Goal: Task Accomplishment & Management: Use online tool/utility

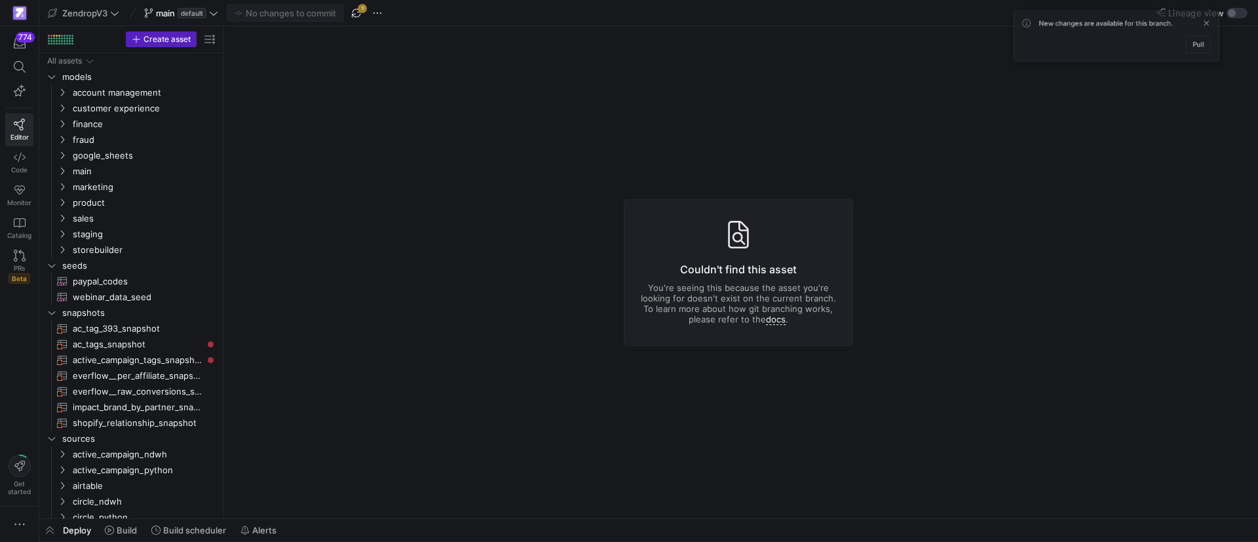
click at [345, 13] on div "ZendropV3 main default No changes to commit 1" at bounding box center [244, 13] width 398 height 17
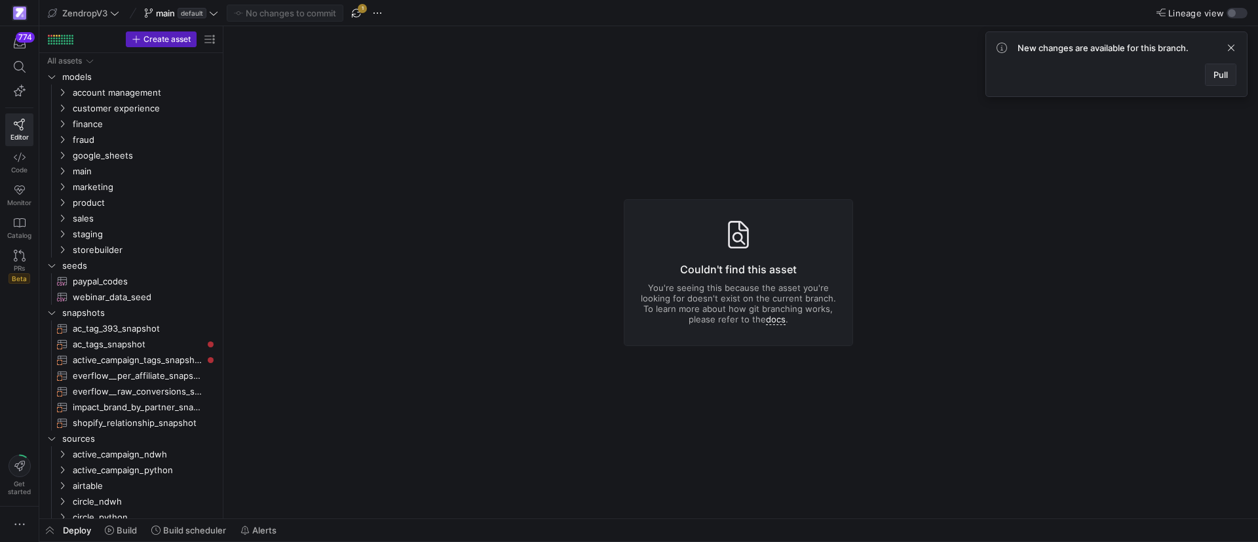
click at [1212, 76] on span at bounding box center [1221, 74] width 30 height 21
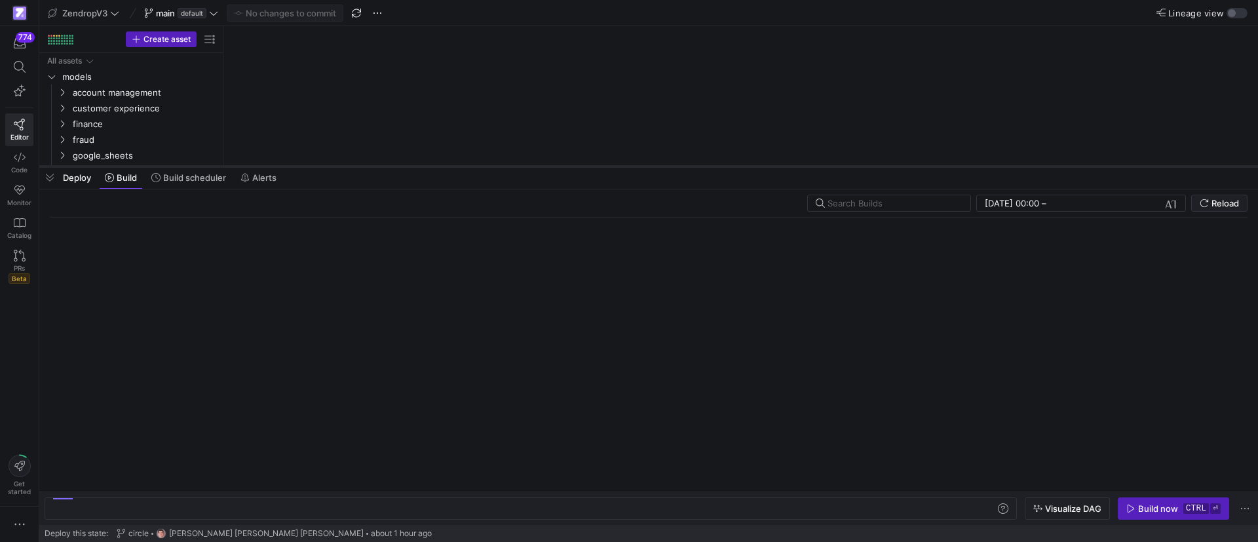
drag, startPoint x: 460, startPoint y: 518, endPoint x: 509, endPoint y: 163, distance: 358.0
click at [509, 164] on div at bounding box center [648, 166] width 1219 height 5
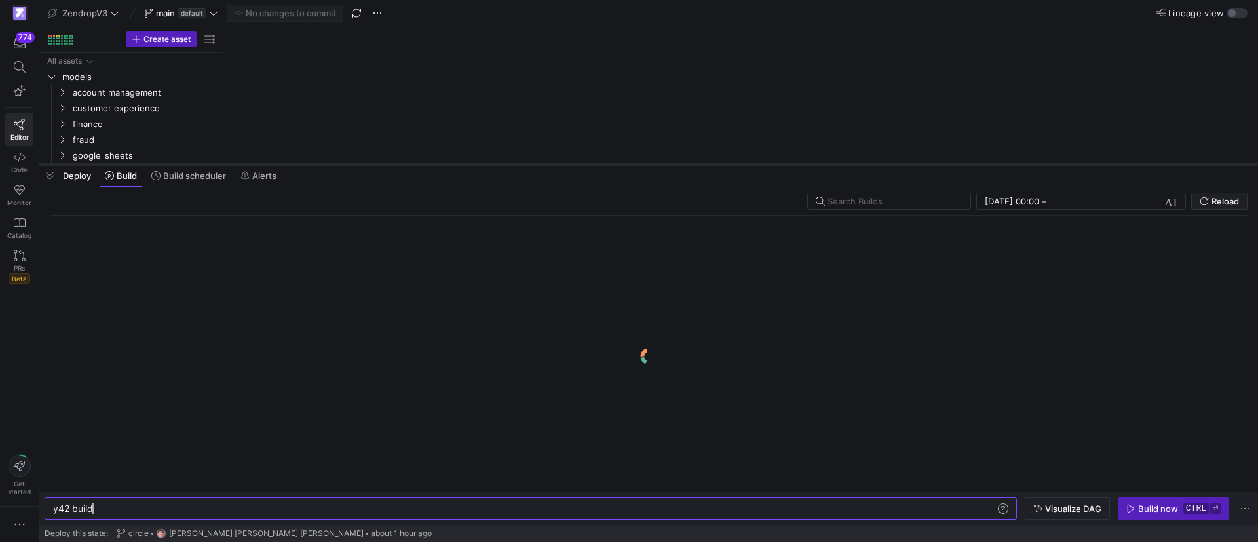
scroll to position [0, 39]
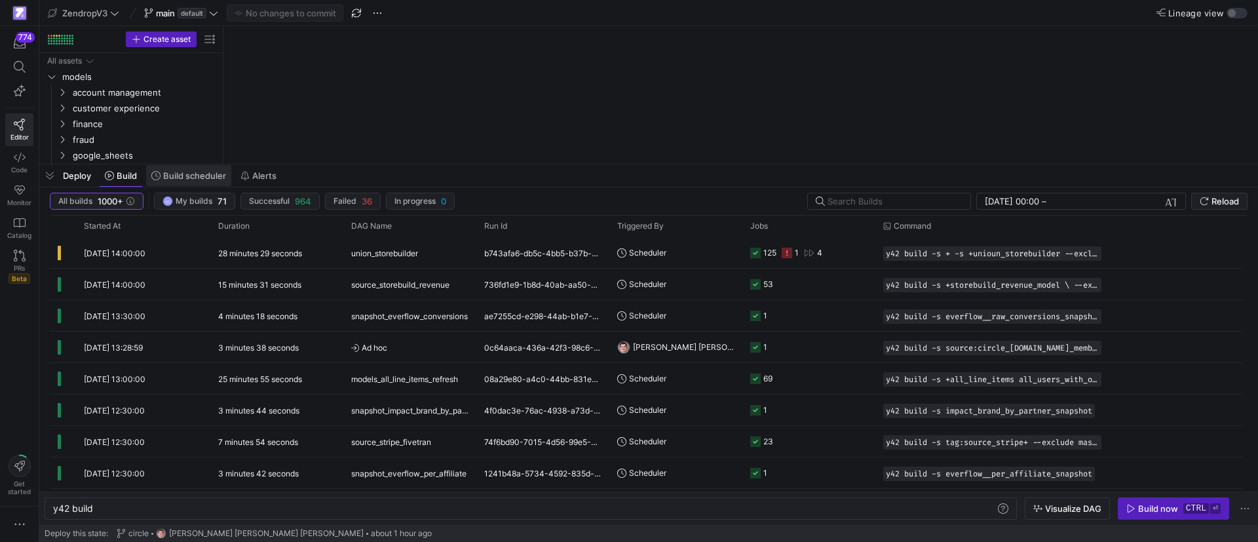
click at [197, 170] on span "Build scheduler" at bounding box center [194, 175] width 63 height 10
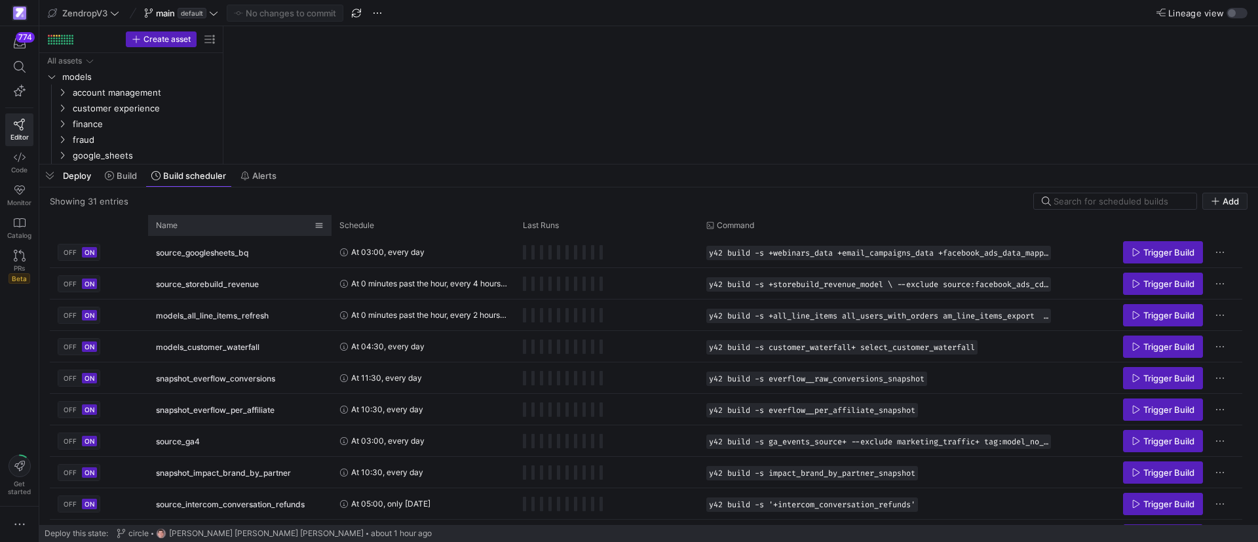
click at [195, 227] on div "Name" at bounding box center [235, 225] width 159 height 14
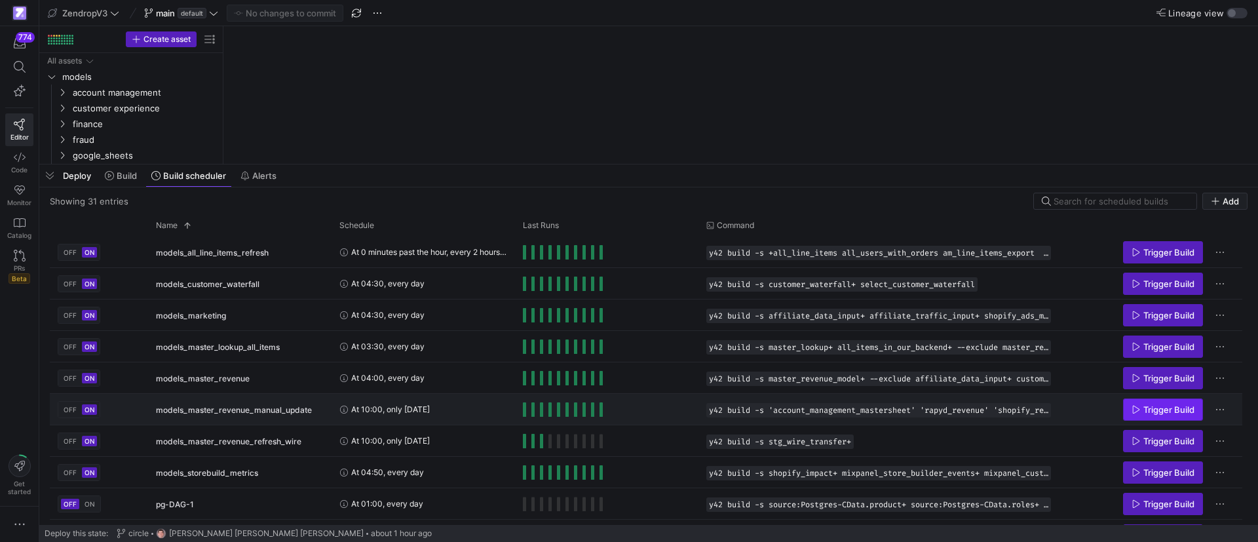
click at [1162, 408] on span "Trigger Build" at bounding box center [1169, 409] width 51 height 10
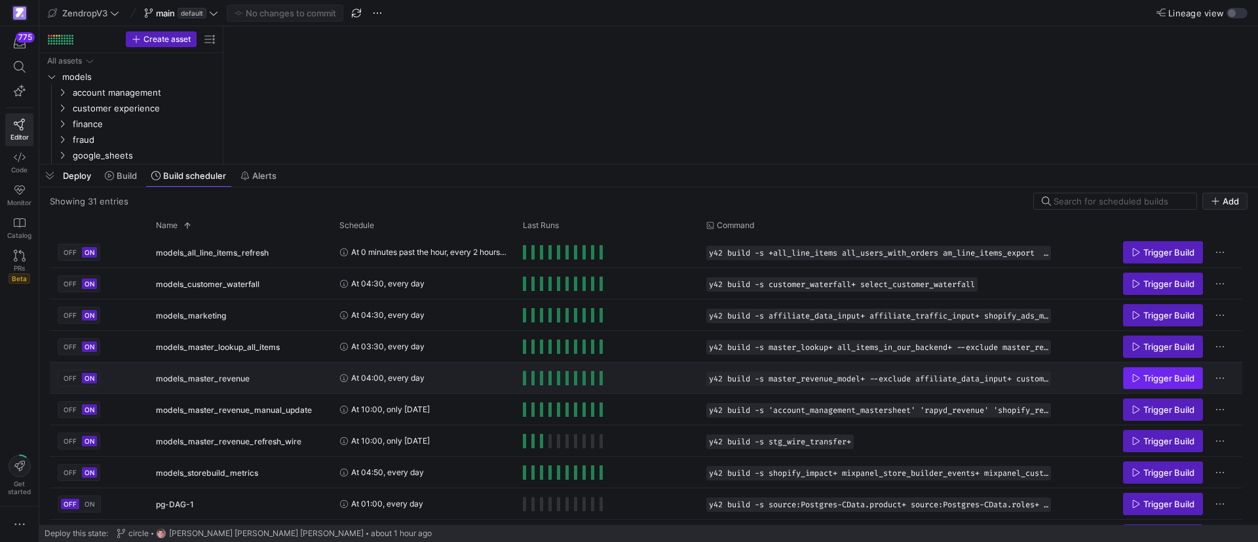
drag, startPoint x: 1214, startPoint y: 370, endPoint x: 1181, endPoint y: 369, distance: 32.8
click at [1181, 369] on div "Trigger Build" at bounding box center [1151, 377] width 168 height 29
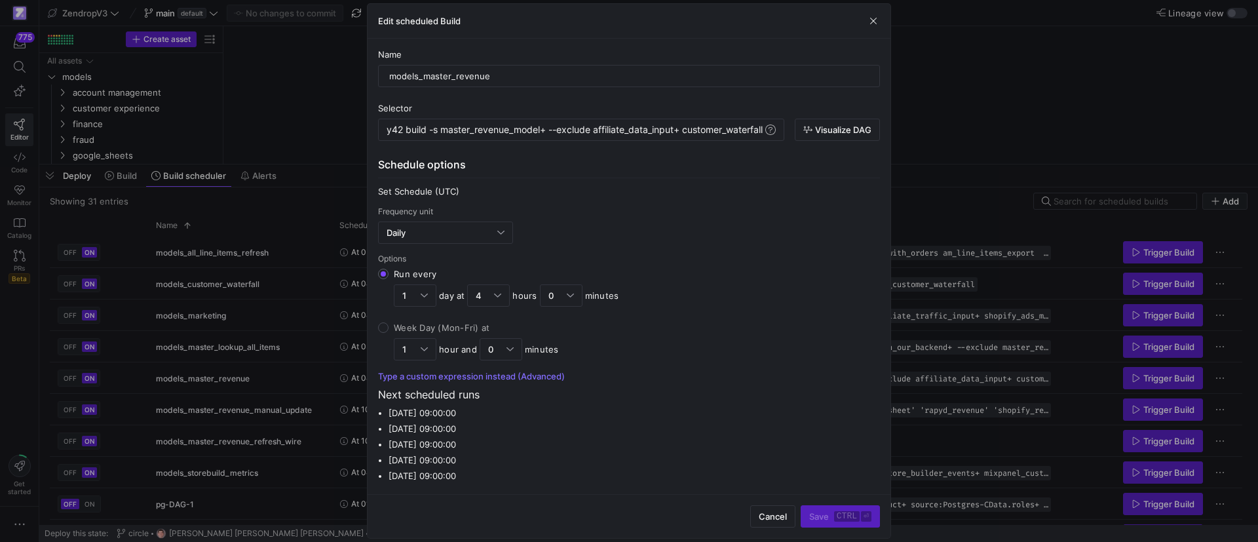
click at [1163, 377] on div at bounding box center [629, 271] width 1258 height 542
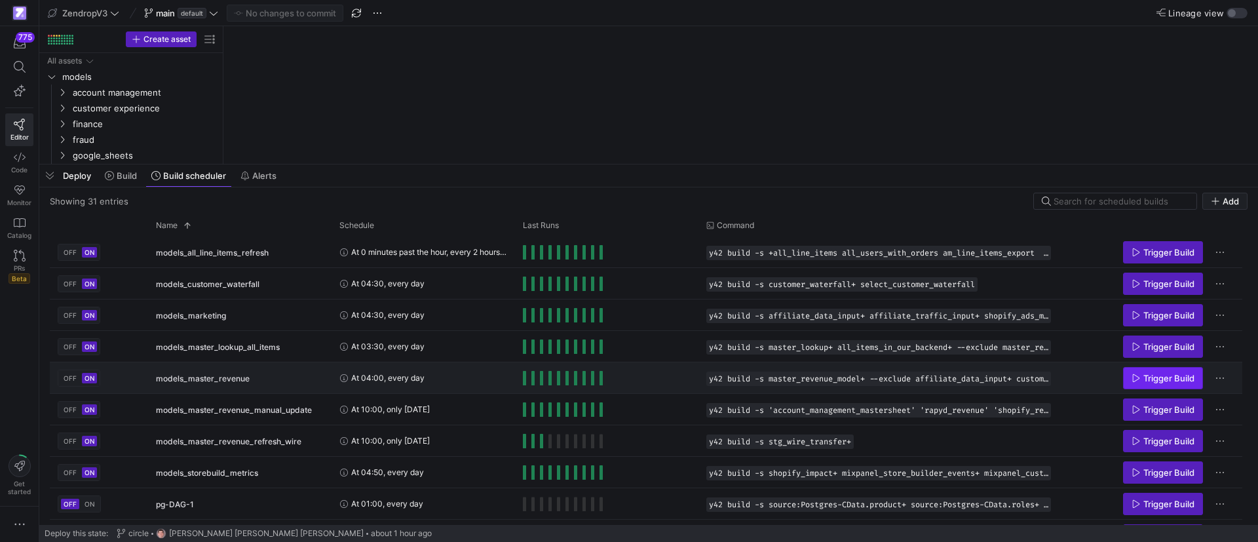
click at [1157, 382] on span "Trigger Build" at bounding box center [1169, 378] width 51 height 10
click at [46, 173] on span "button" at bounding box center [49, 176] width 21 height 22
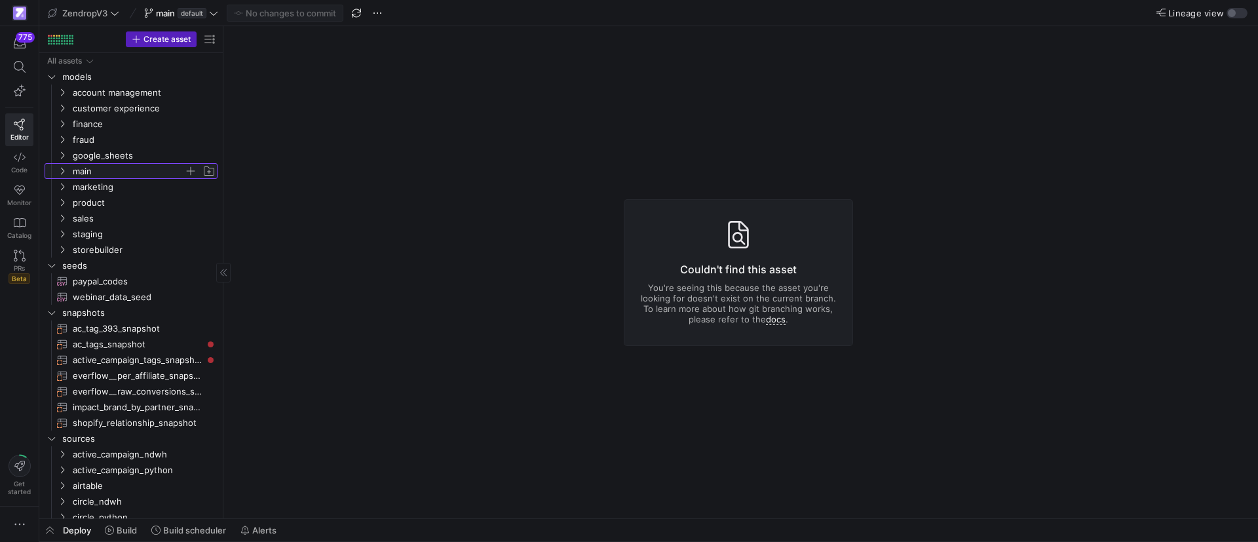
click at [62, 172] on icon "Press SPACE to select this row." at bounding box center [62, 171] width 9 height 8
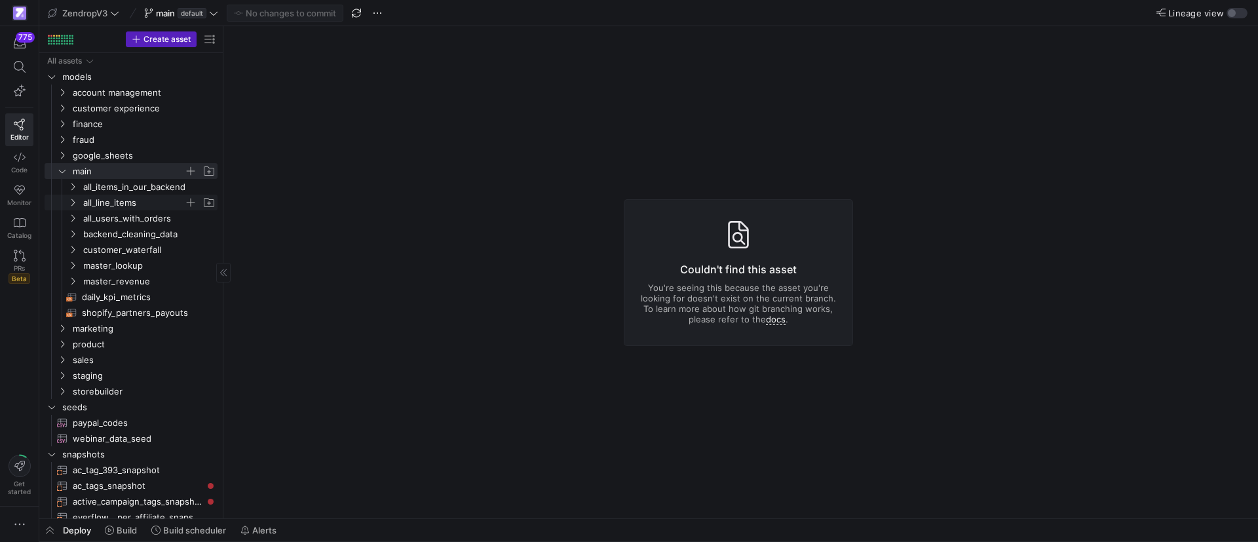
click at [70, 203] on icon "Press SPACE to select this row." at bounding box center [72, 203] width 9 height 8
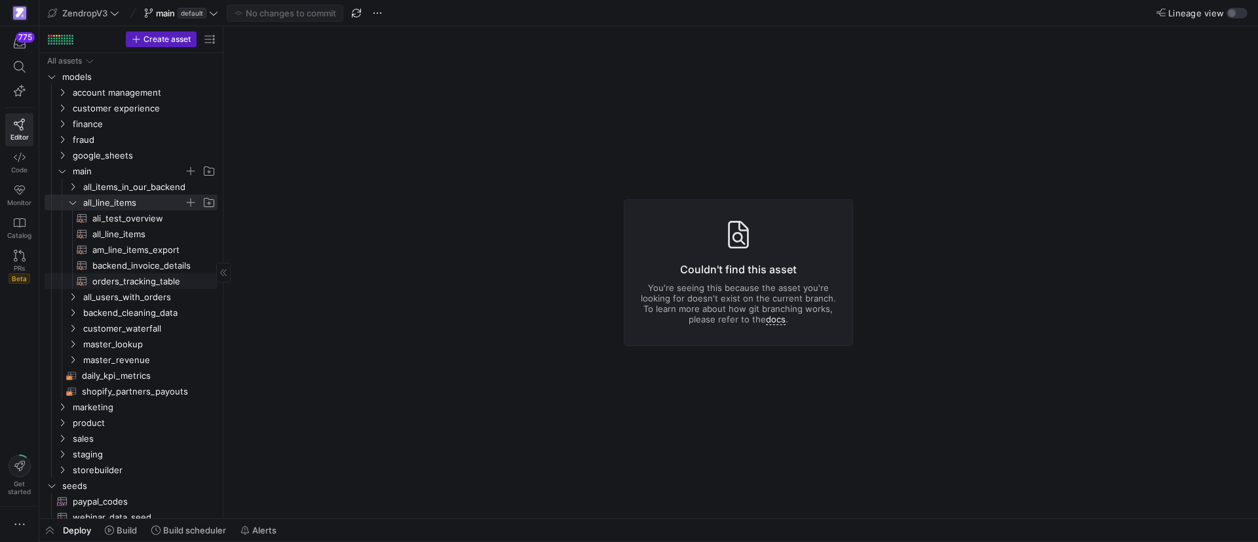
click at [129, 282] on span "orders_tracking_table​​​​​​​​​​" at bounding box center [147, 281] width 110 height 15
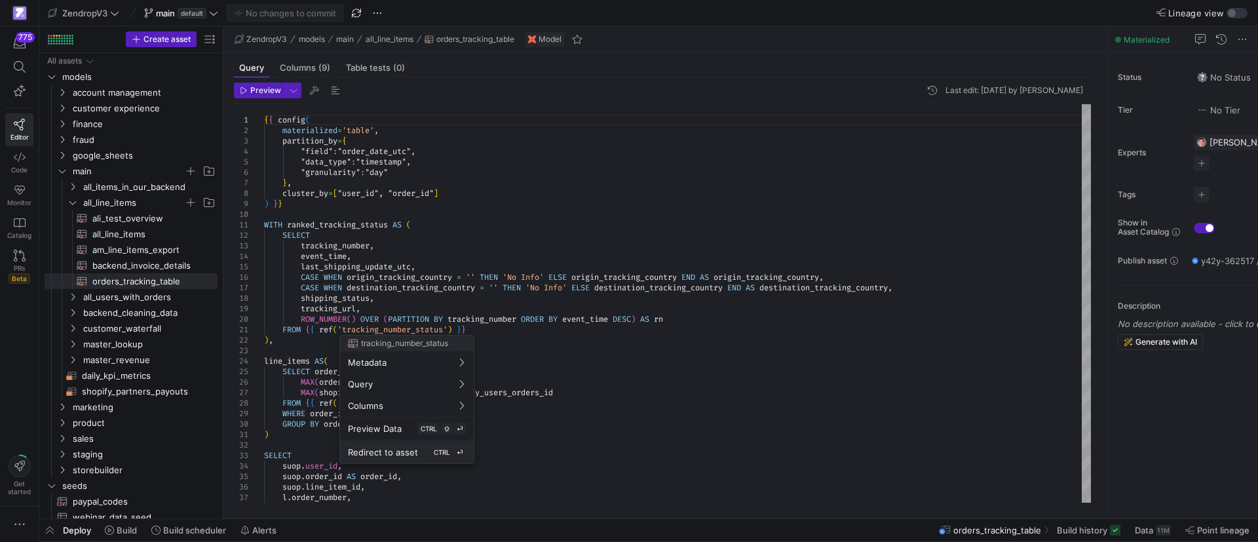
click at [402, 452] on span "Redirect to asset" at bounding box center [383, 452] width 70 height 10
type textarea "{{ config( materialized = 'table' ) }} -- Step 1: Pull the raw staging data and…"
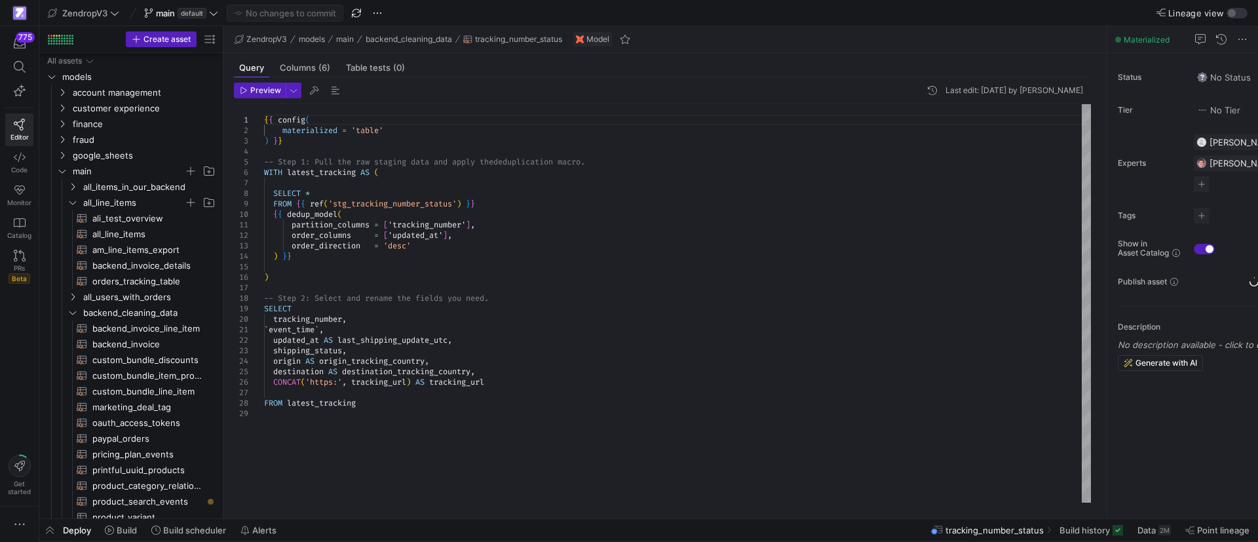
scroll to position [211, 0]
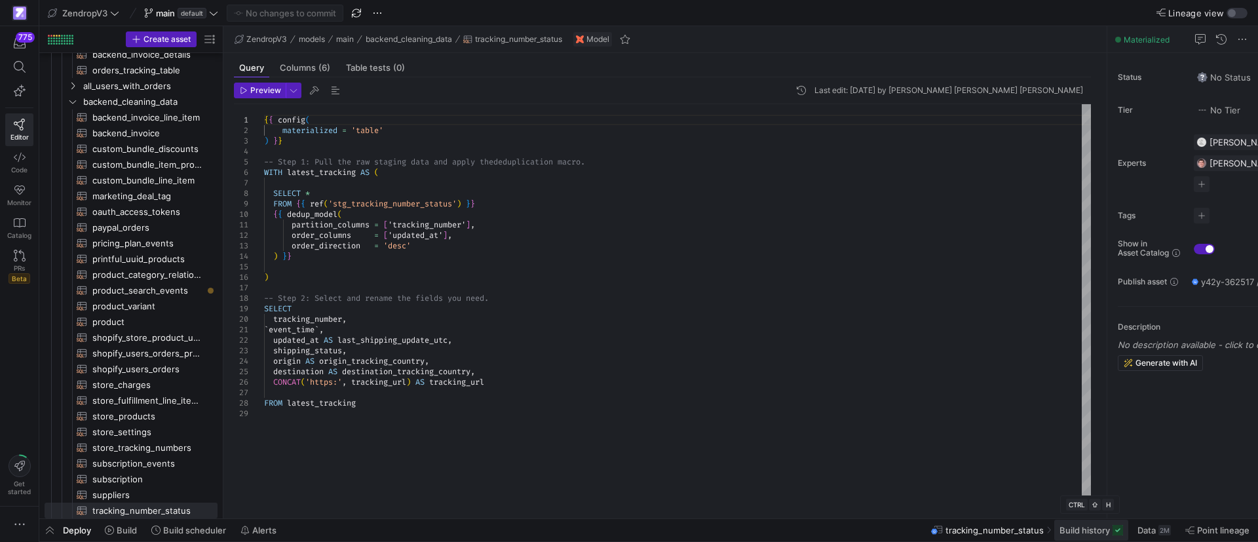
click at [1100, 530] on span "Build history" at bounding box center [1085, 530] width 50 height 10
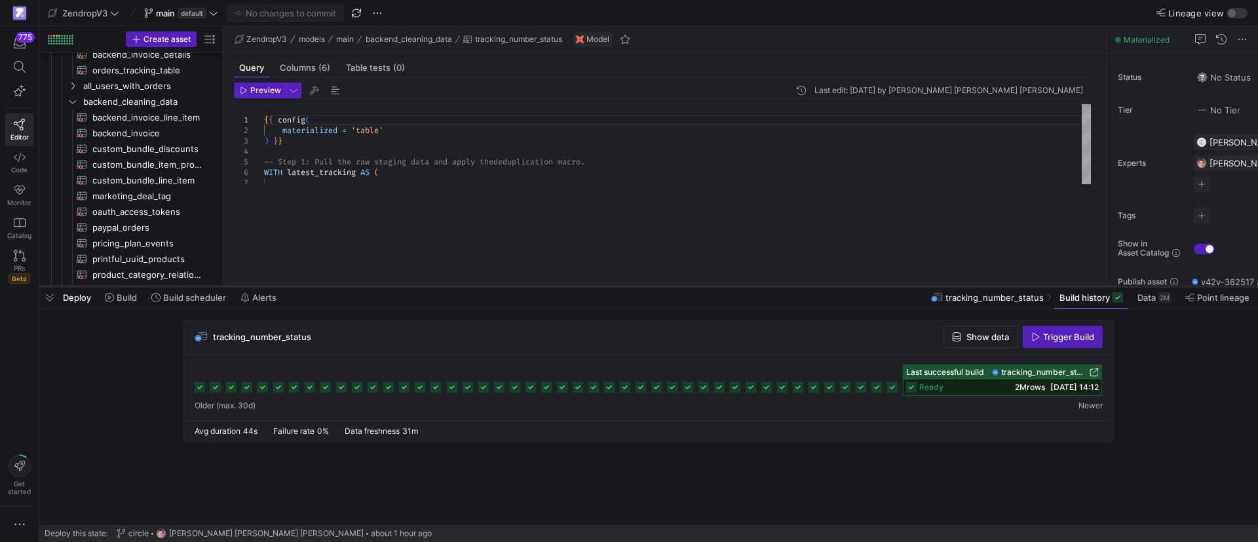
drag, startPoint x: 544, startPoint y: 303, endPoint x: 569, endPoint y: 287, distance: 29.8
click at [569, 287] on div at bounding box center [648, 286] width 1219 height 5
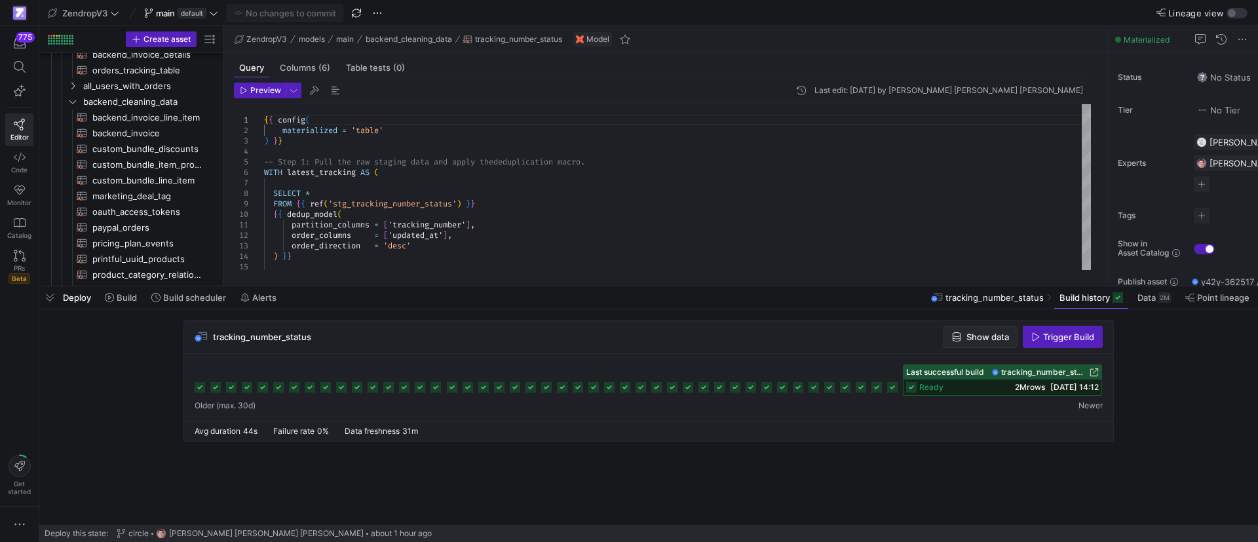
click at [986, 336] on span "Show data" at bounding box center [988, 337] width 43 height 10
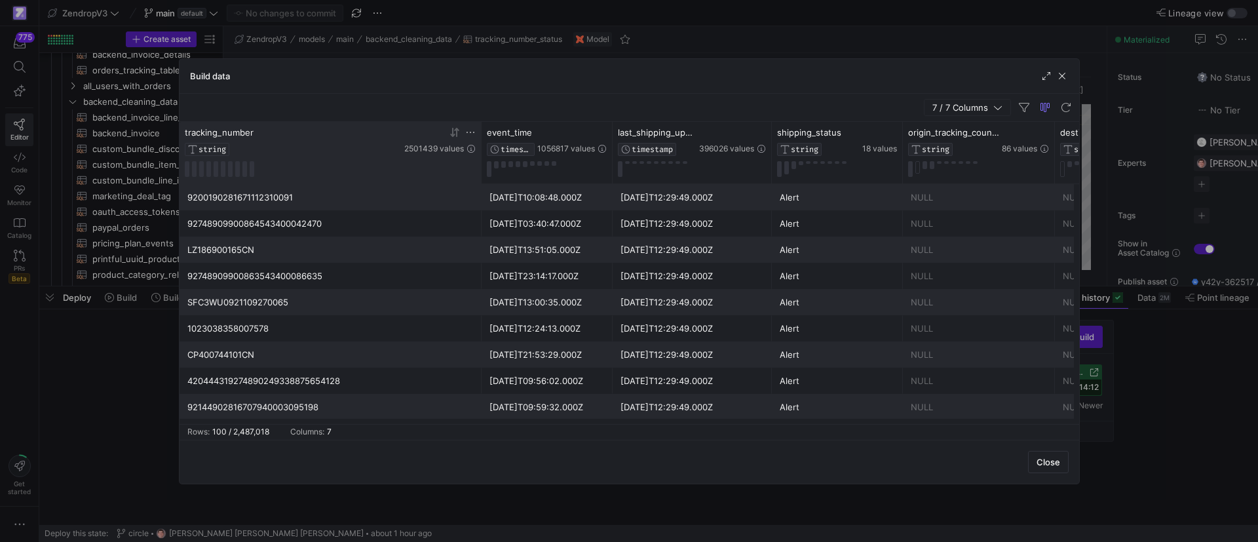
drag, startPoint x: 307, startPoint y: 140, endPoint x: 437, endPoint y: 140, distance: 130.4
click at [484, 140] on div at bounding box center [480, 153] width 5 height 62
click at [477, 130] on icon at bounding box center [476, 132] width 10 height 10
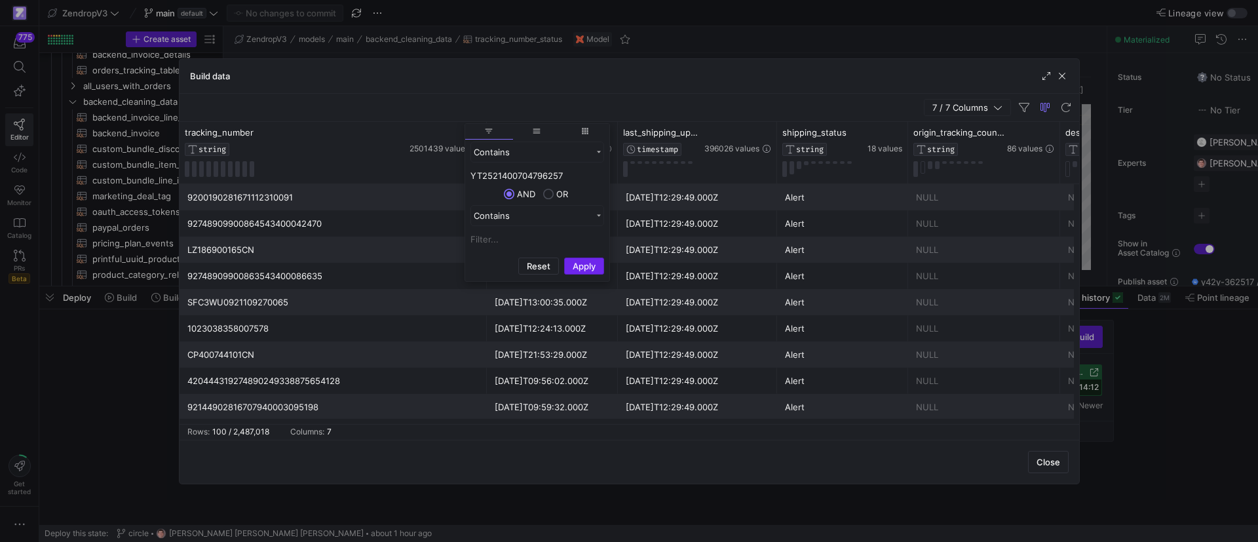
type input "YT2521400704796257"
click at [585, 267] on button "Apply" at bounding box center [584, 266] width 40 height 17
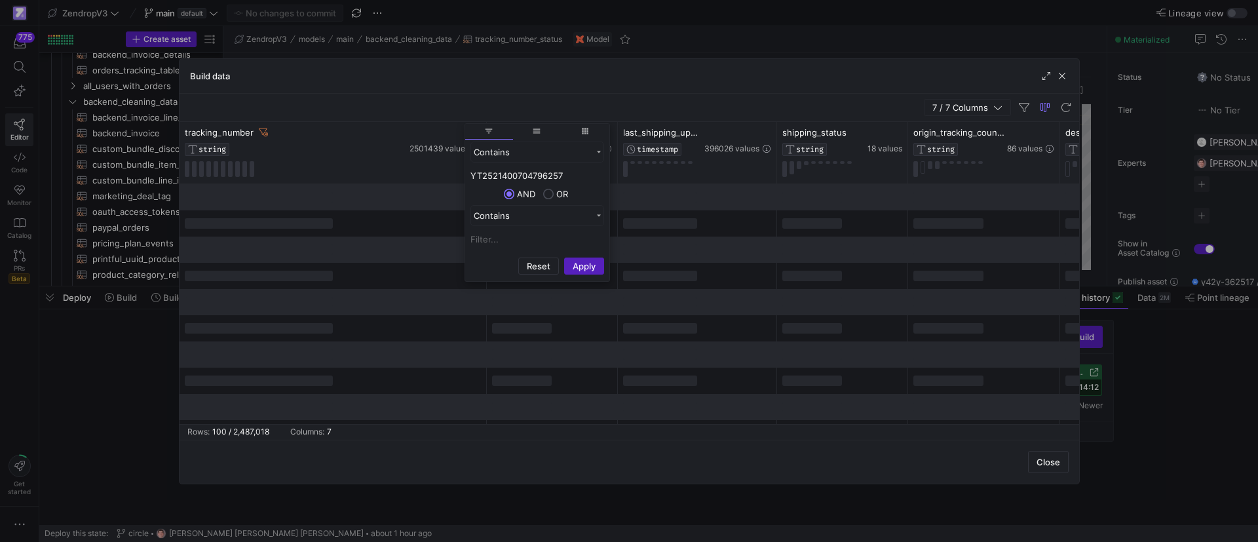
click at [439, 110] on div "7 / 7 Columns" at bounding box center [630, 108] width 900 height 28
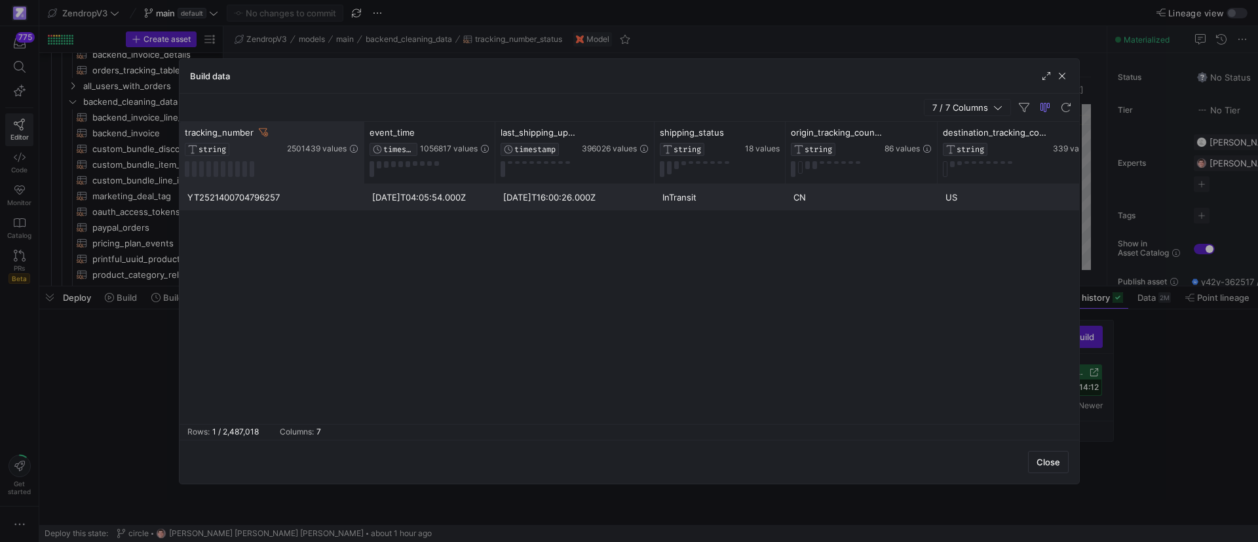
drag, startPoint x: 486, startPoint y: 165, endPoint x: 364, endPoint y: 170, distance: 122.0
click at [364, 170] on div at bounding box center [363, 153] width 5 height 62
click at [1069, 79] on div "Build data" at bounding box center [630, 76] width 900 height 35
click at [1061, 77] on span "button" at bounding box center [1062, 75] width 13 height 13
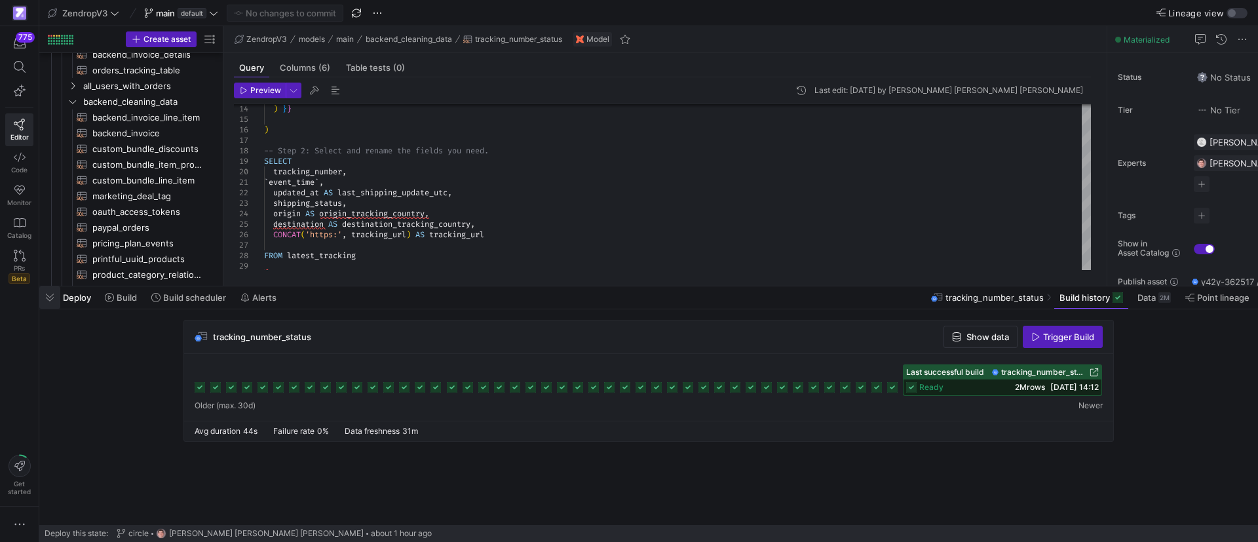
click at [47, 297] on span "button" at bounding box center [49, 297] width 21 height 22
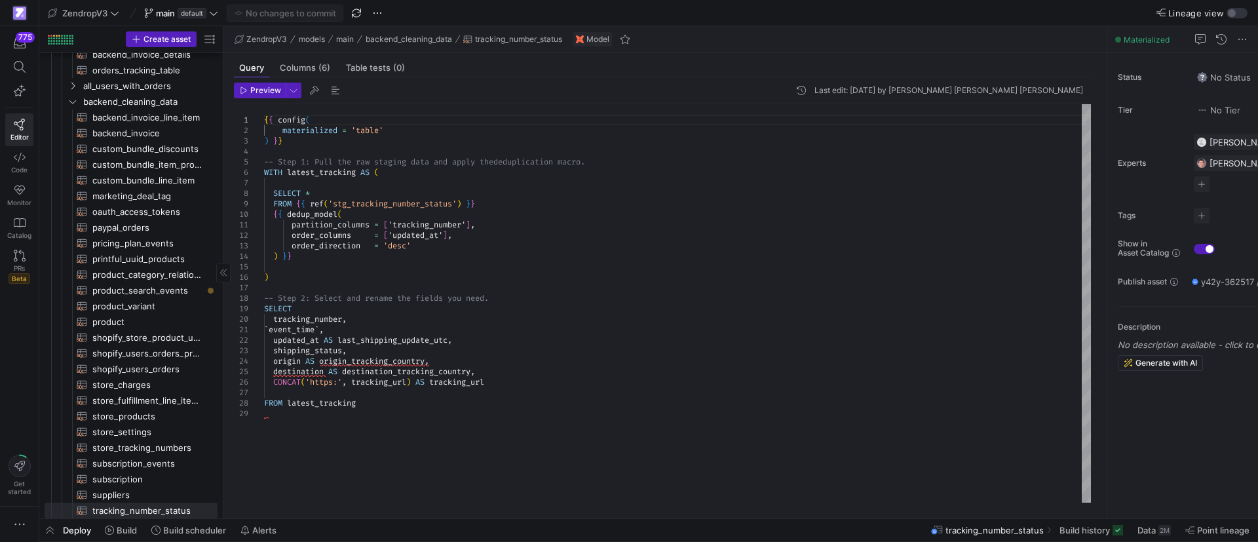
scroll to position [408, 0]
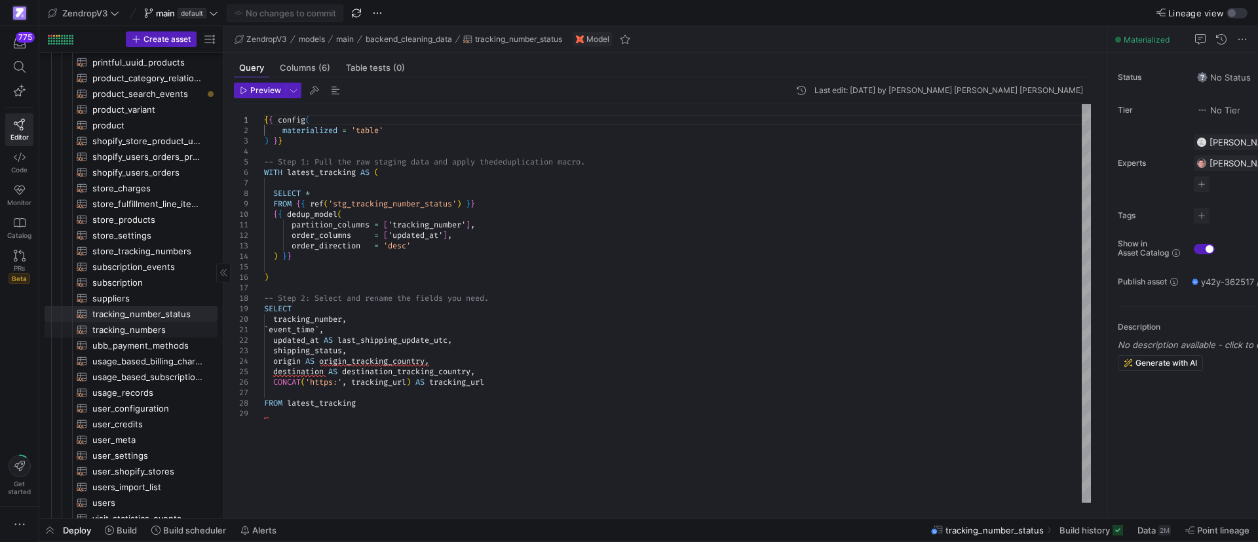
click at [137, 325] on span "tracking_numbers​​​​​​​​​​" at bounding box center [147, 329] width 110 height 15
type textarea "SELECT `id` , `tracking_number` , `next_check_at` , `last_status` , `is_active`…"
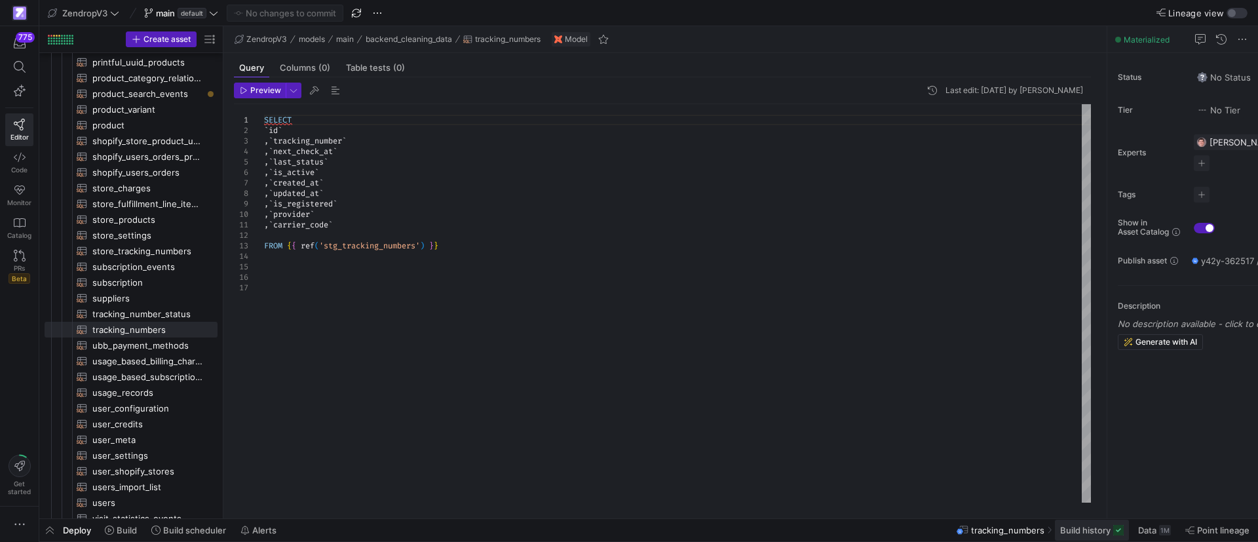
click at [1084, 527] on span "Build history" at bounding box center [1085, 530] width 50 height 10
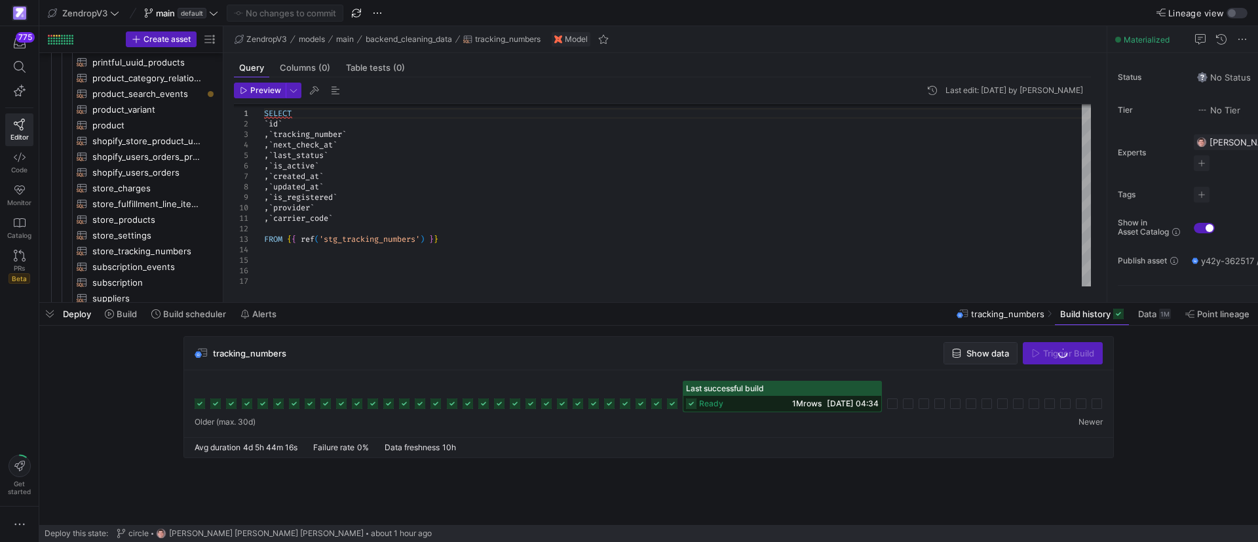
click at [984, 350] on span "Show data" at bounding box center [988, 353] width 43 height 10
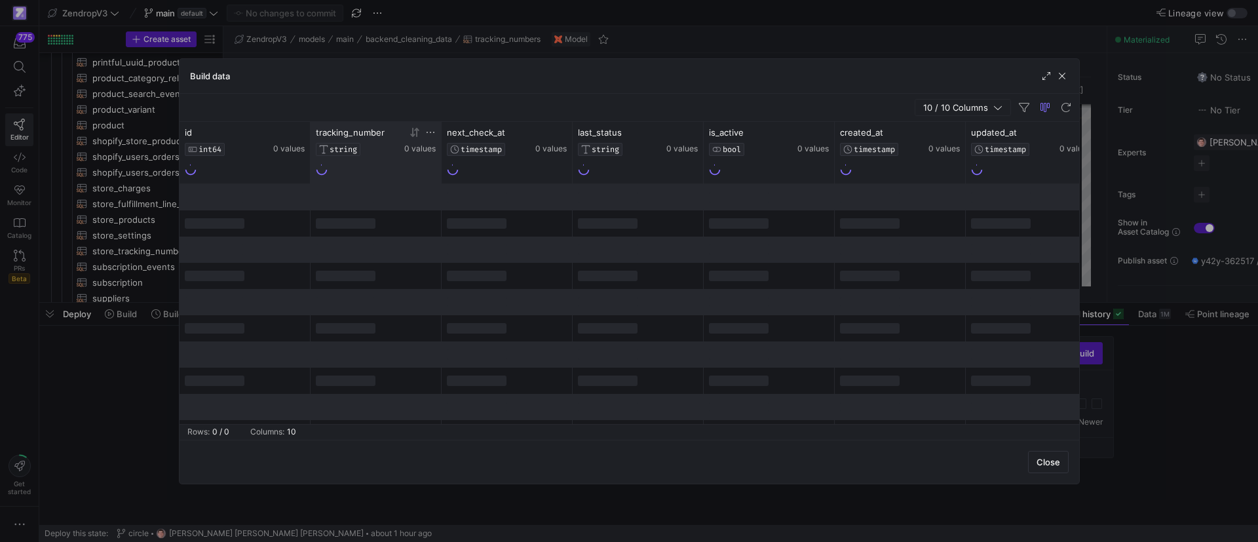
click at [430, 132] on icon at bounding box center [430, 132] width 10 height 10
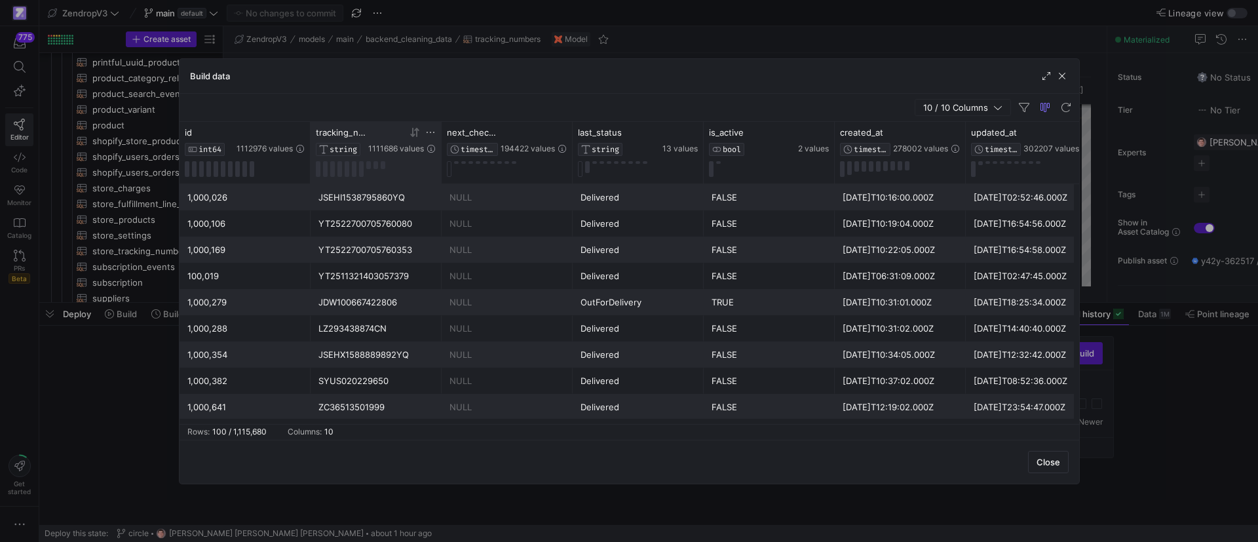
click at [431, 130] on icon at bounding box center [430, 132] width 10 height 10
type input "YT2521400704796257"
click at [540, 266] on button "Apply" at bounding box center [539, 266] width 40 height 17
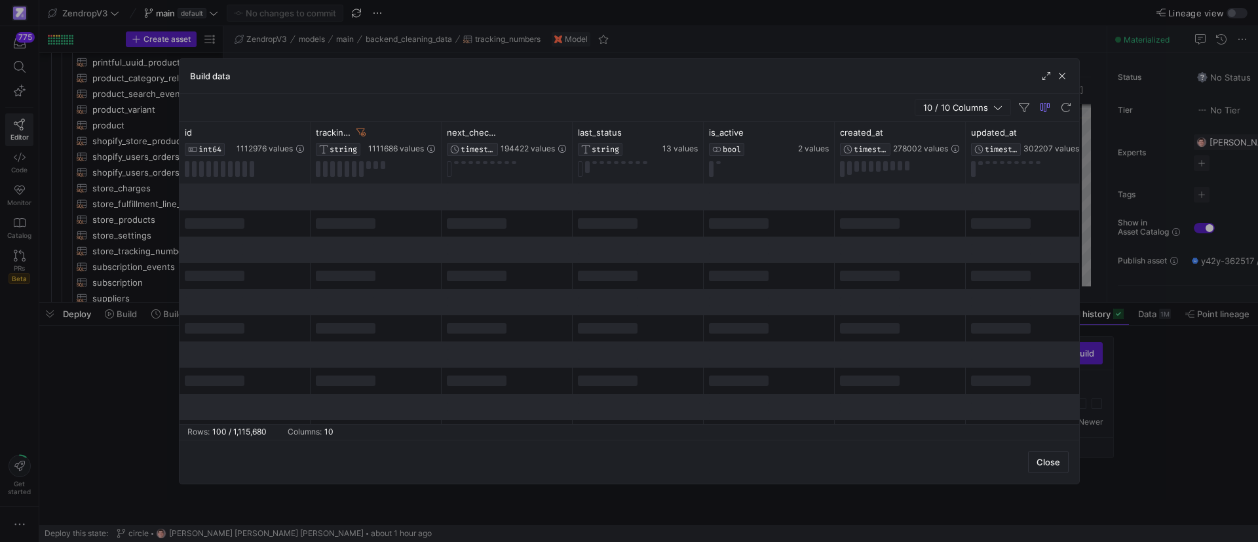
click at [431, 102] on div "10 / 10 Columns" at bounding box center [630, 108] width 900 height 28
drag, startPoint x: 442, startPoint y: 141, endPoint x: 453, endPoint y: 141, distance: 11.1
click at [453, 141] on div "next_check_at TIMESTAMP 194422 values" at bounding box center [507, 153] width 131 height 62
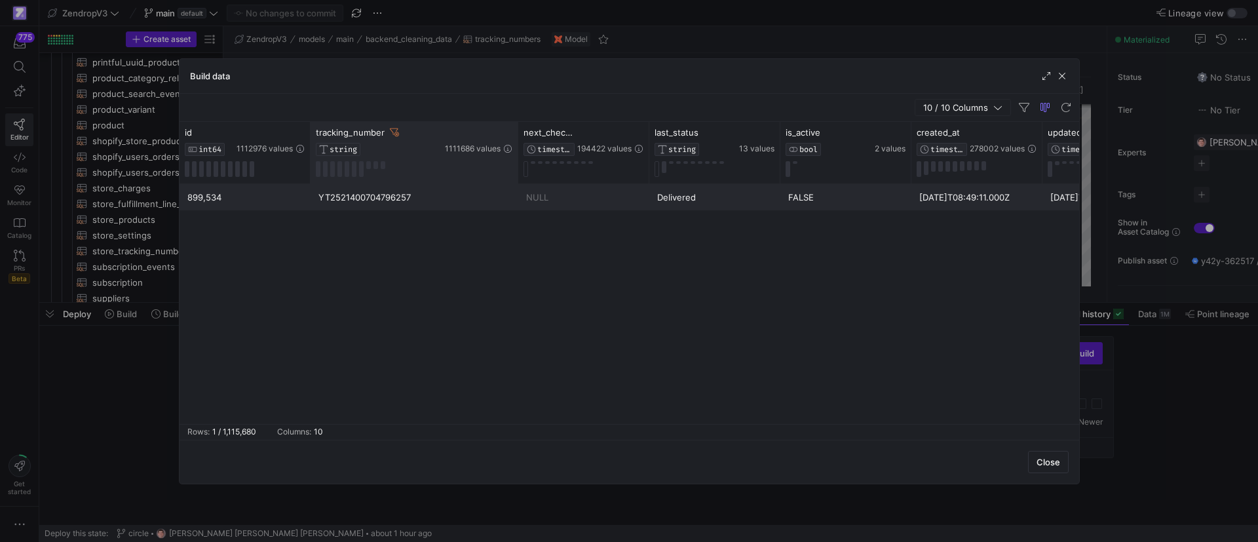
drag, startPoint x: 439, startPoint y: 142, endPoint x: 516, endPoint y: 142, distance: 76.7
click at [516, 142] on div at bounding box center [517, 153] width 5 height 62
drag, startPoint x: 516, startPoint y: 423, endPoint x: 697, endPoint y: 419, distance: 180.9
click at [697, 419] on mat-sidenav-content "Drag here to set row groups Drag here to set column labels id INT64 1112976 val…" at bounding box center [630, 281] width 900 height 318
drag, startPoint x: 688, startPoint y: 356, endPoint x: 675, endPoint y: 377, distance: 24.7
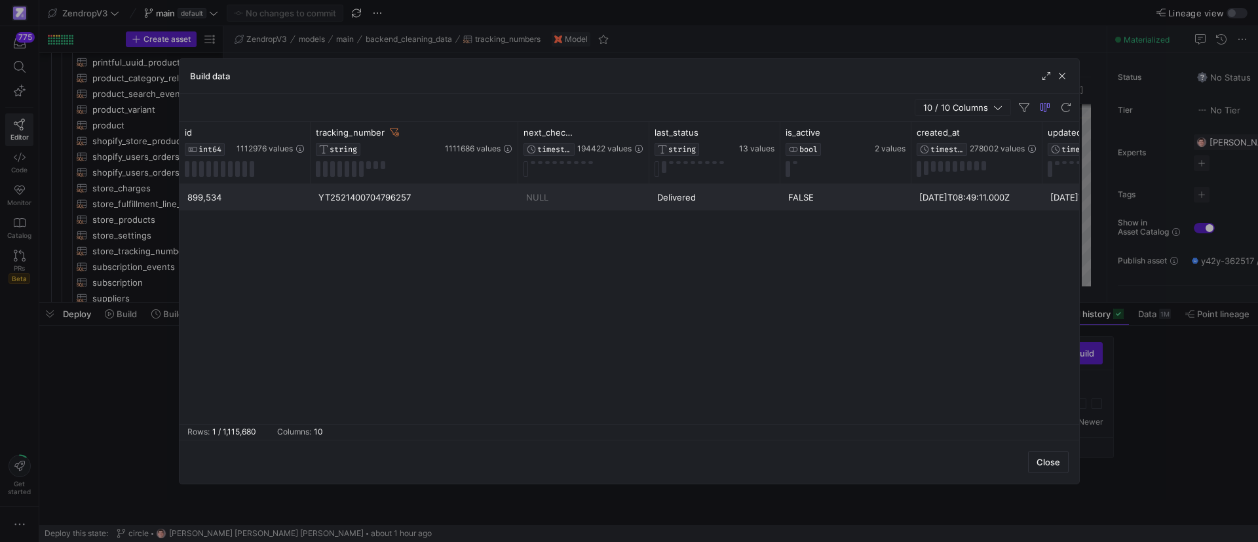
click at [687, 355] on div "899,534 YT2521400704796257 NULL Delivered FALSE 2025-08-02T08:49:11.000Z 2025-0…" at bounding box center [630, 304] width 900 height 240
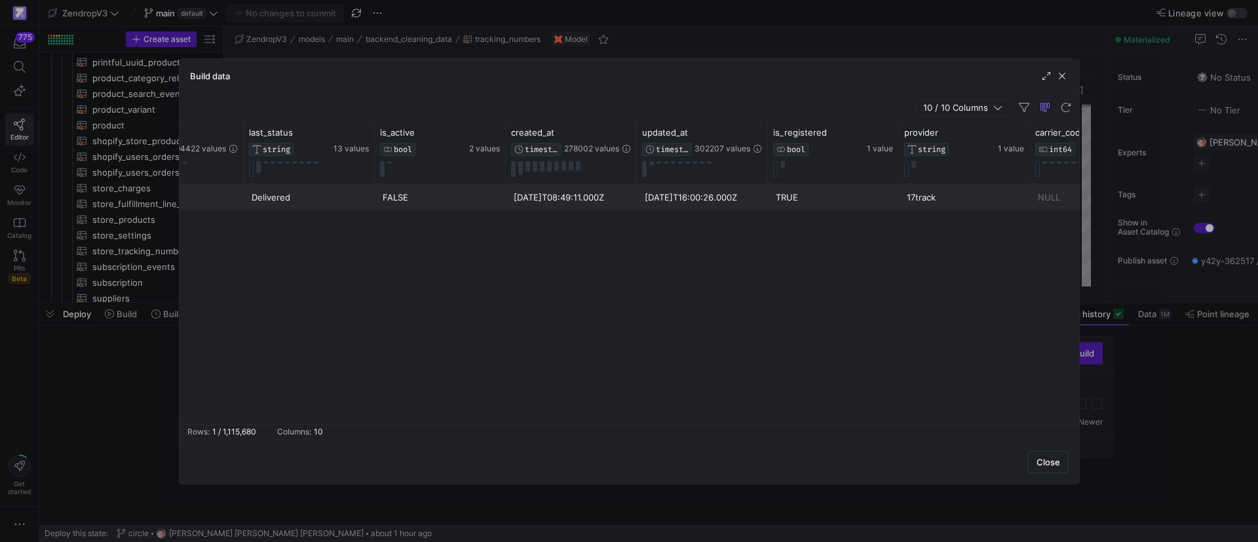
scroll to position [0, 473]
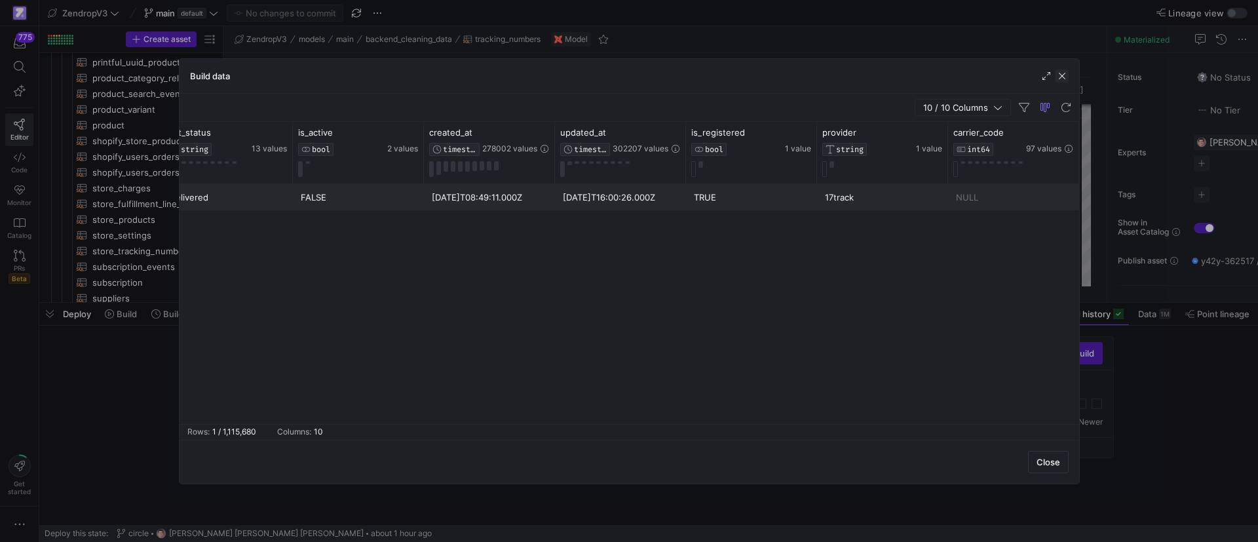
click at [1064, 79] on span "button" at bounding box center [1062, 75] width 13 height 13
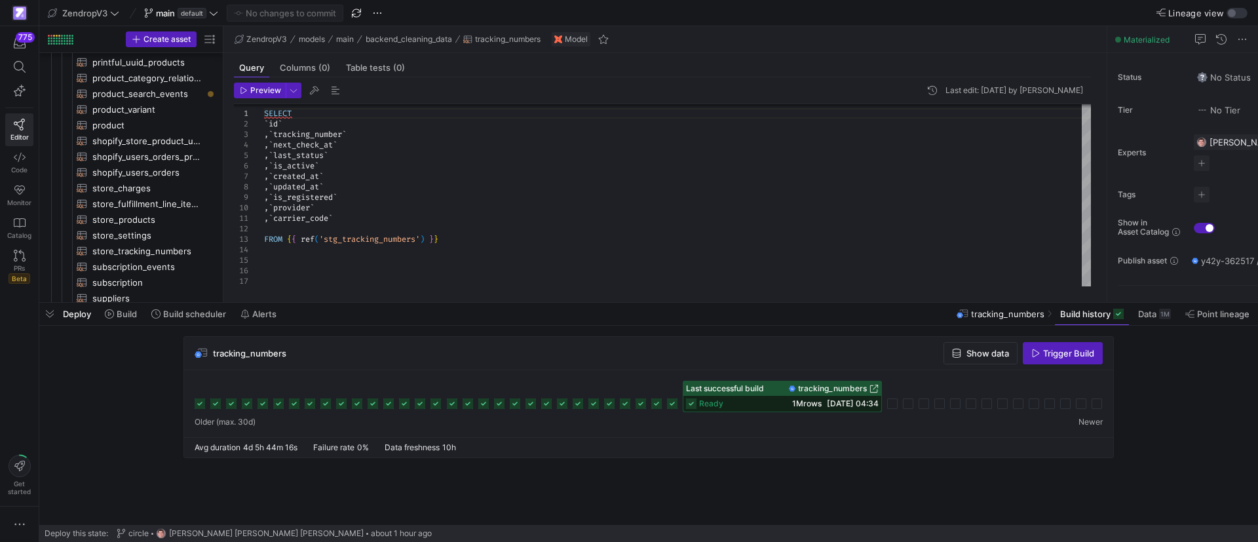
click at [61, 315] on div "Deploy Build Build scheduler Alerts" at bounding box center [160, 314] width 243 height 22
click at [47, 313] on span "button" at bounding box center [49, 314] width 21 height 22
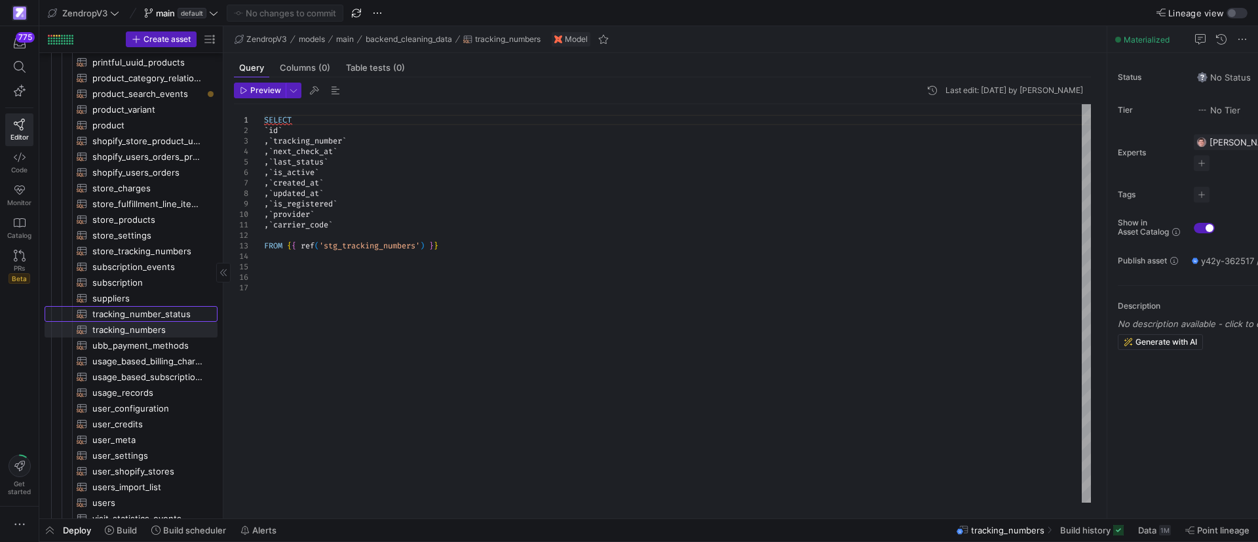
click at [154, 307] on span "tracking_number_status​​​​​​​​​​" at bounding box center [147, 314] width 110 height 15
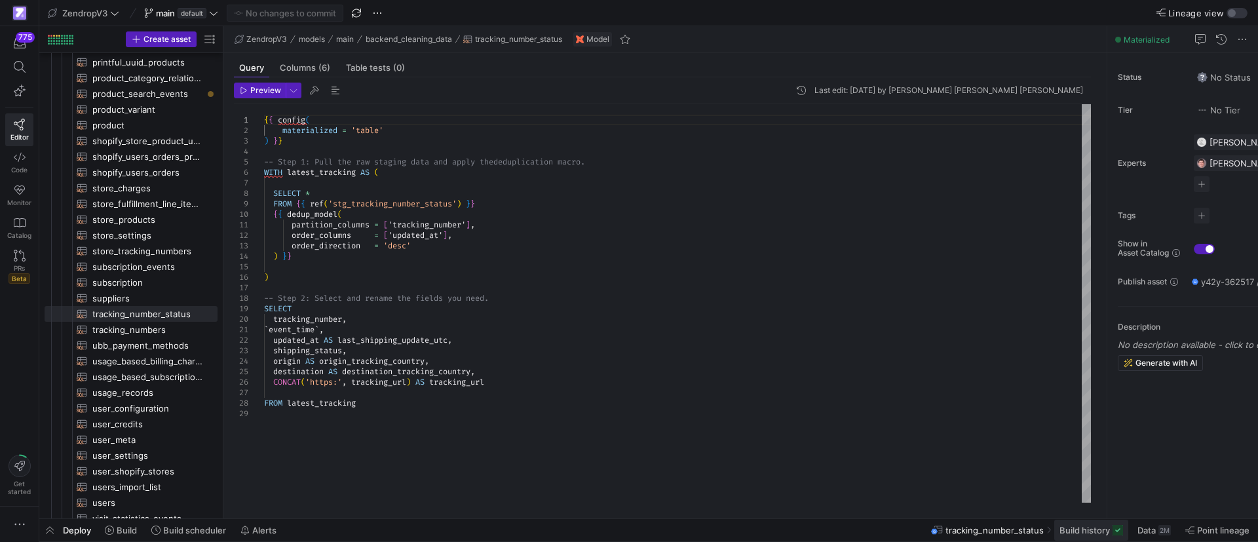
click at [1070, 535] on span at bounding box center [1092, 530] width 74 height 21
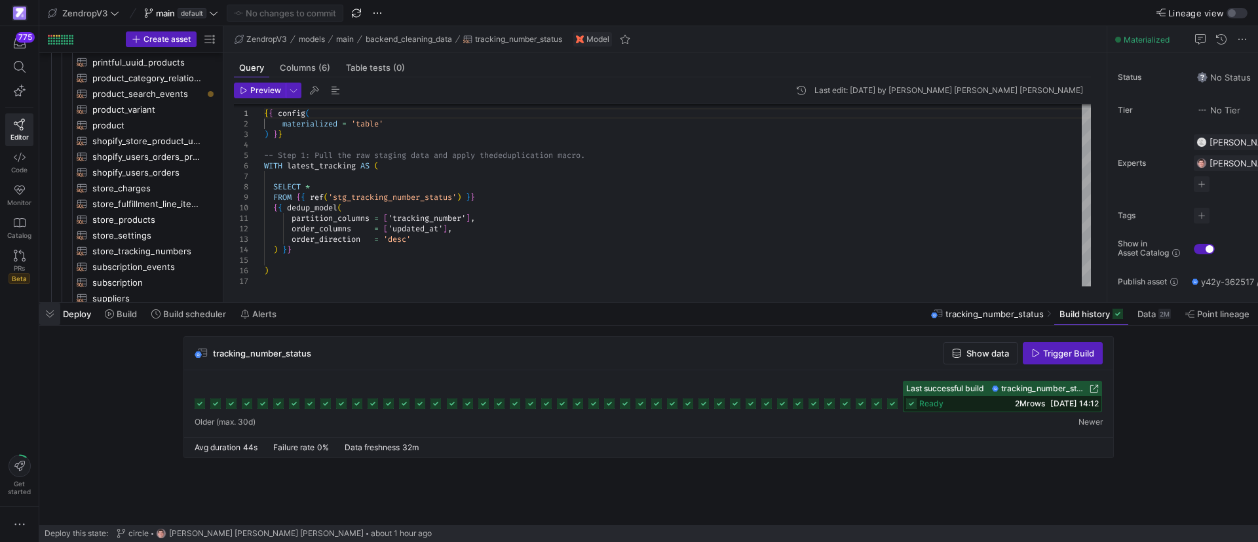
click at [45, 309] on span "button" at bounding box center [49, 314] width 21 height 22
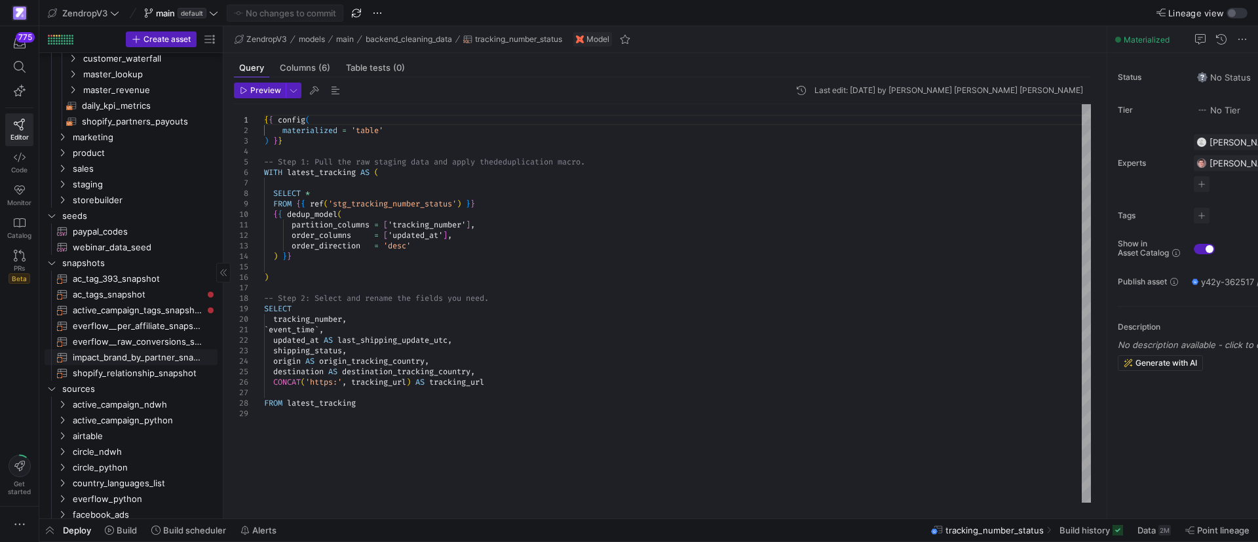
scroll to position [1030, 0]
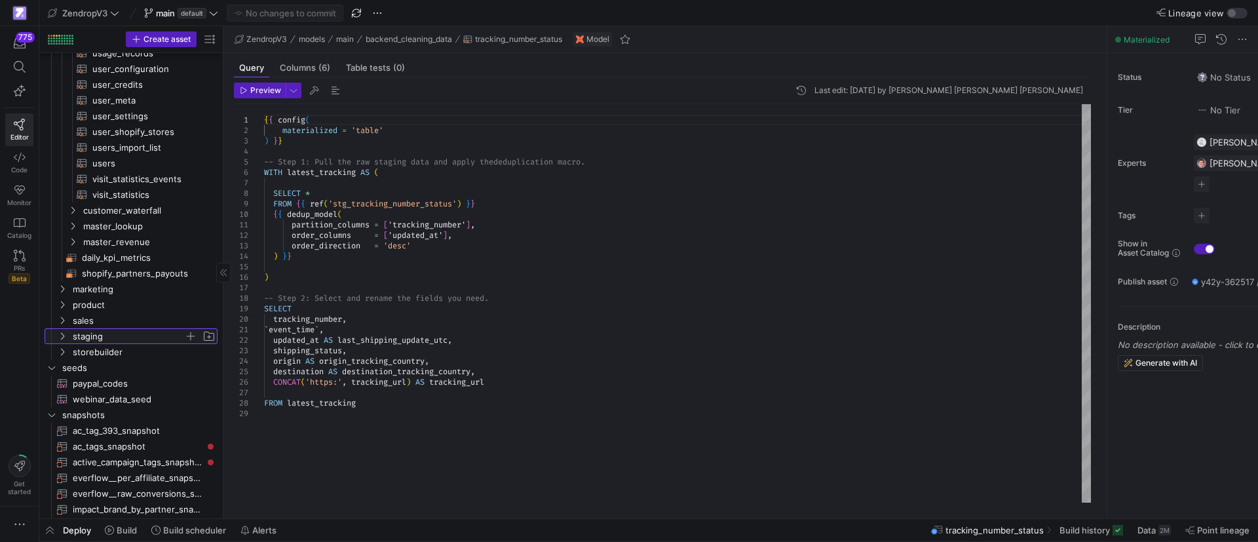
click at [65, 334] on icon "Press SPACE to select this row." at bounding box center [62, 336] width 9 height 8
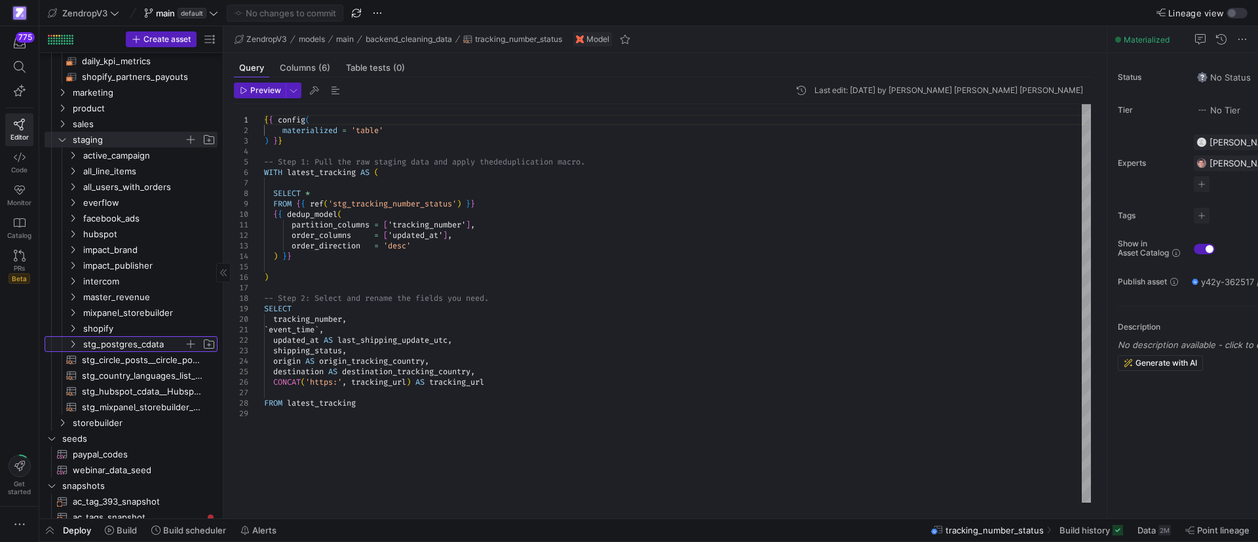
click at [75, 341] on icon "Press SPACE to select this row." at bounding box center [72, 344] width 9 height 8
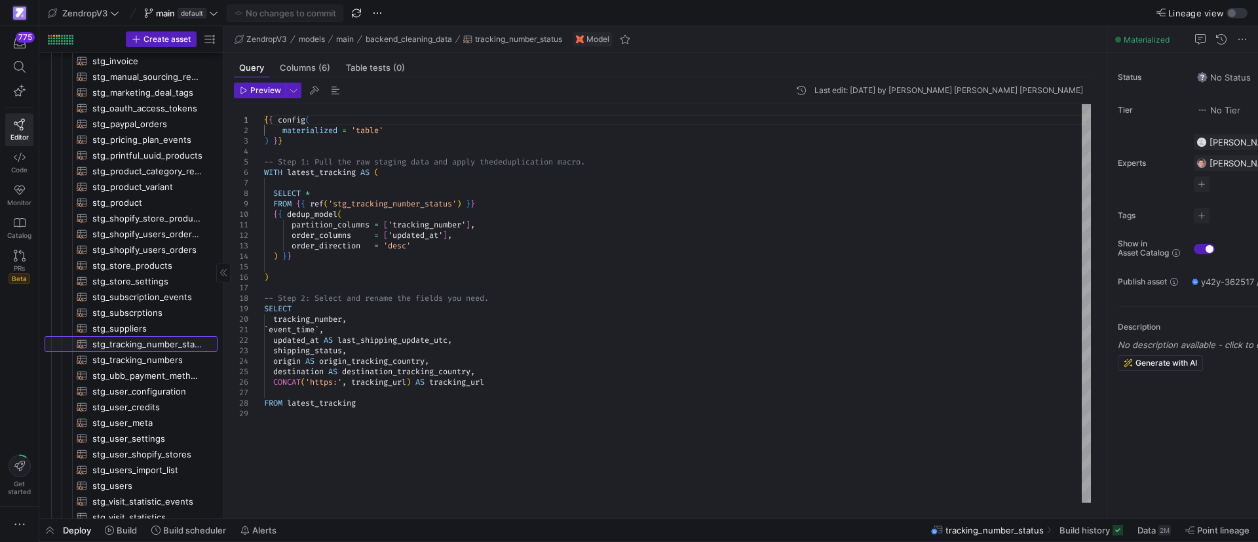
click at [121, 340] on span "stg_tracking_number_status​​​​​​​​​​" at bounding box center [147, 344] width 110 height 15
type textarea "with tracking_number_status AS ( SELECT id, tracking_number, event, event_time,…"
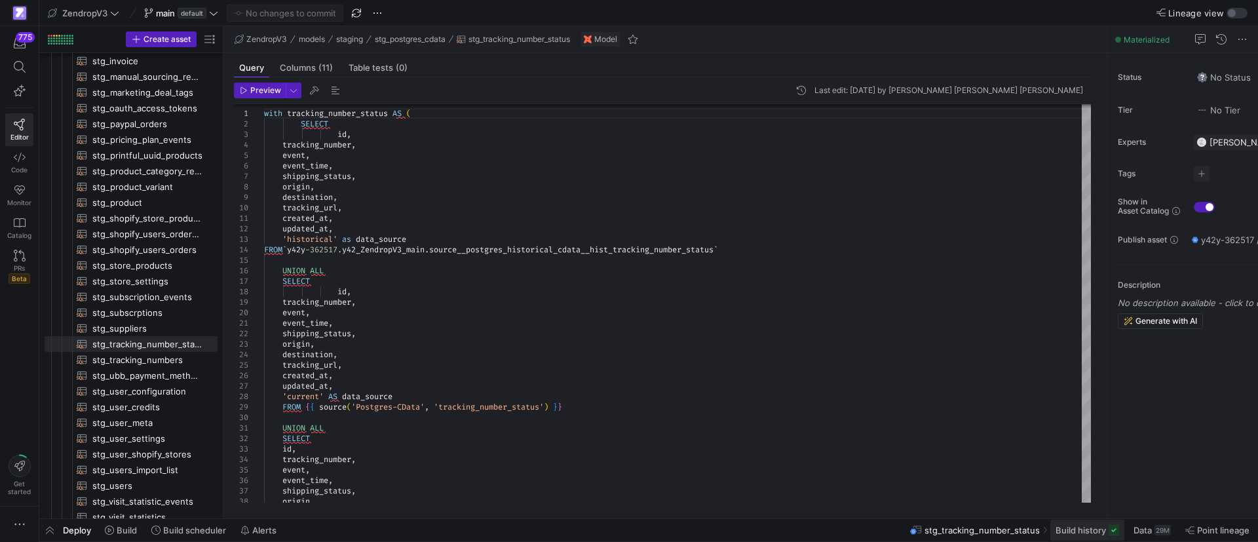
click at [1077, 532] on span "Build history" at bounding box center [1081, 530] width 50 height 10
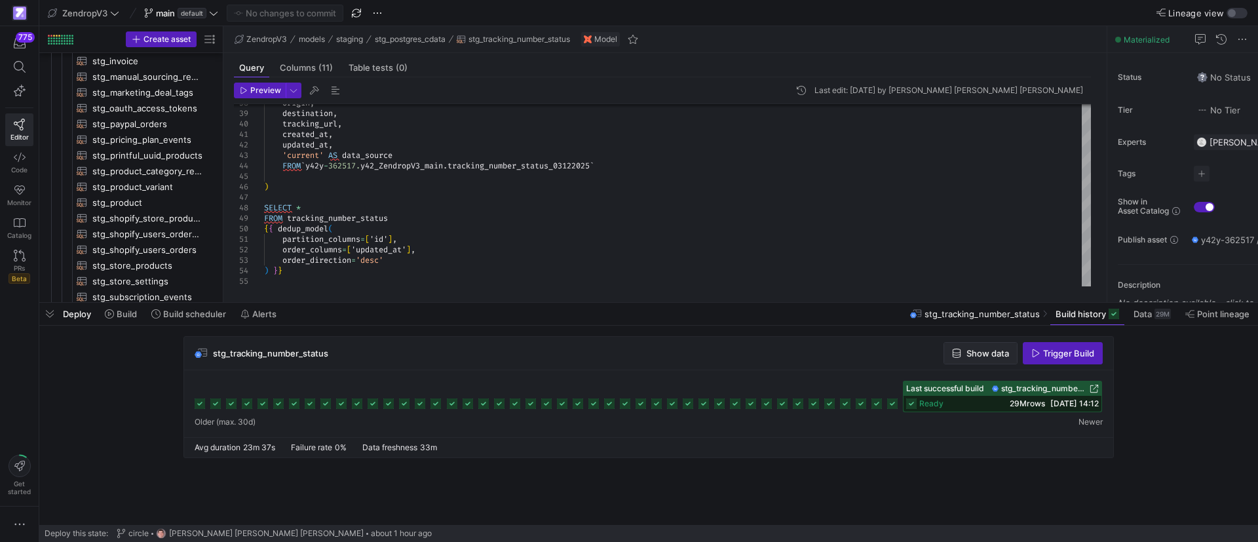
click at [982, 353] on span "Show data" at bounding box center [988, 353] width 43 height 10
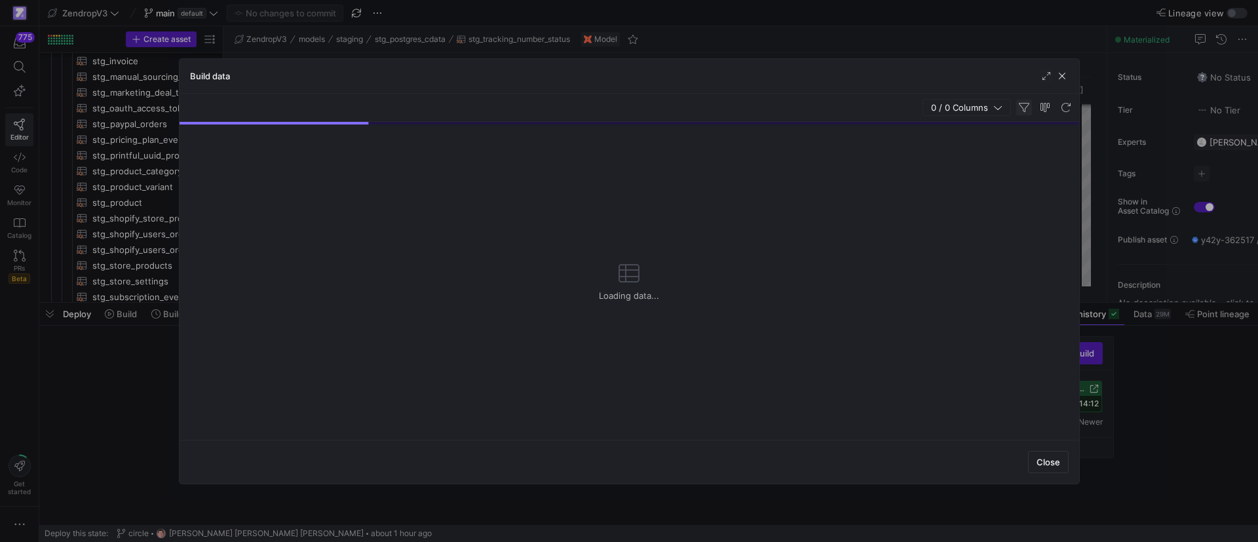
click at [1022, 104] on span "button" at bounding box center [1024, 108] width 16 height 16
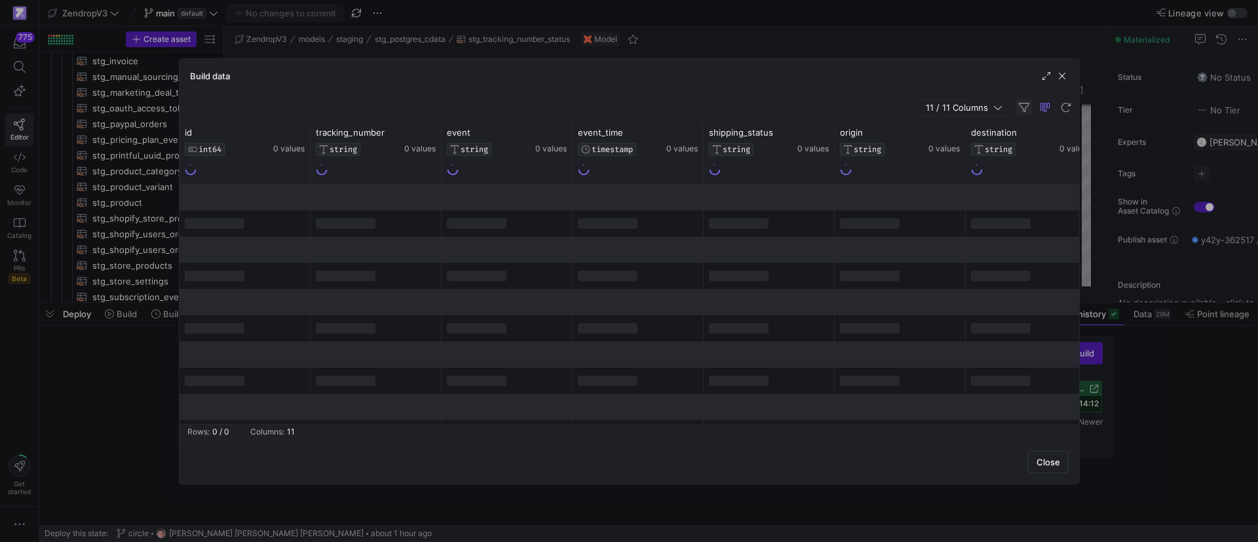
click at [1020, 107] on span "button" at bounding box center [1024, 108] width 16 height 16
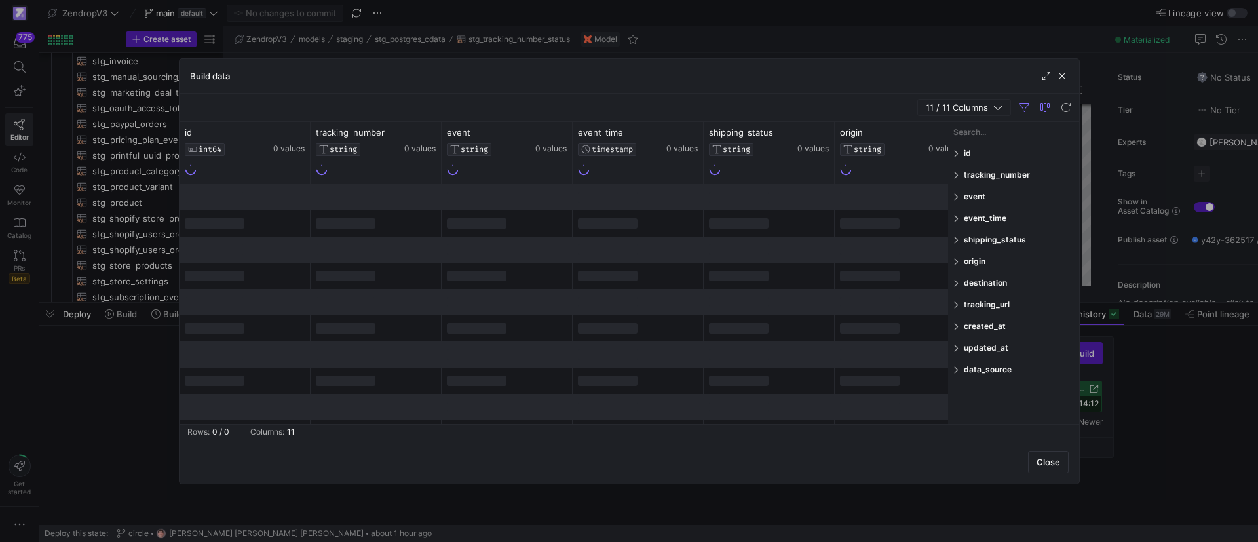
click at [956, 179] on div "tracking_number" at bounding box center [1013, 175] width 131 height 21
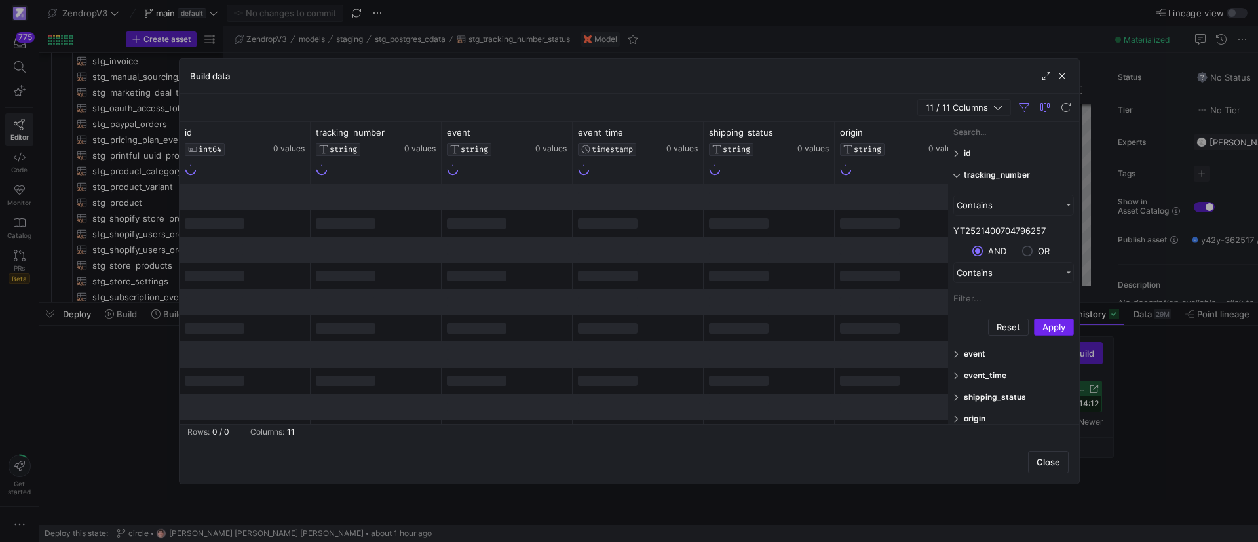
type input "YT2521400704796257"
click at [1045, 327] on button "Apply" at bounding box center [1054, 327] width 40 height 17
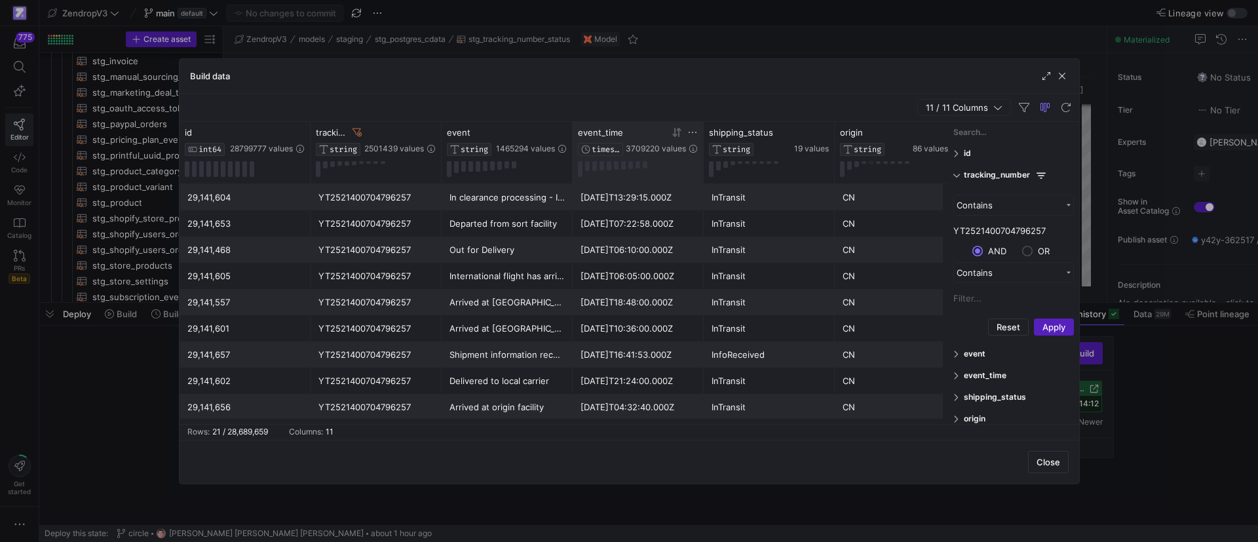
click at [674, 134] on icon at bounding box center [674, 132] width 5 height 9
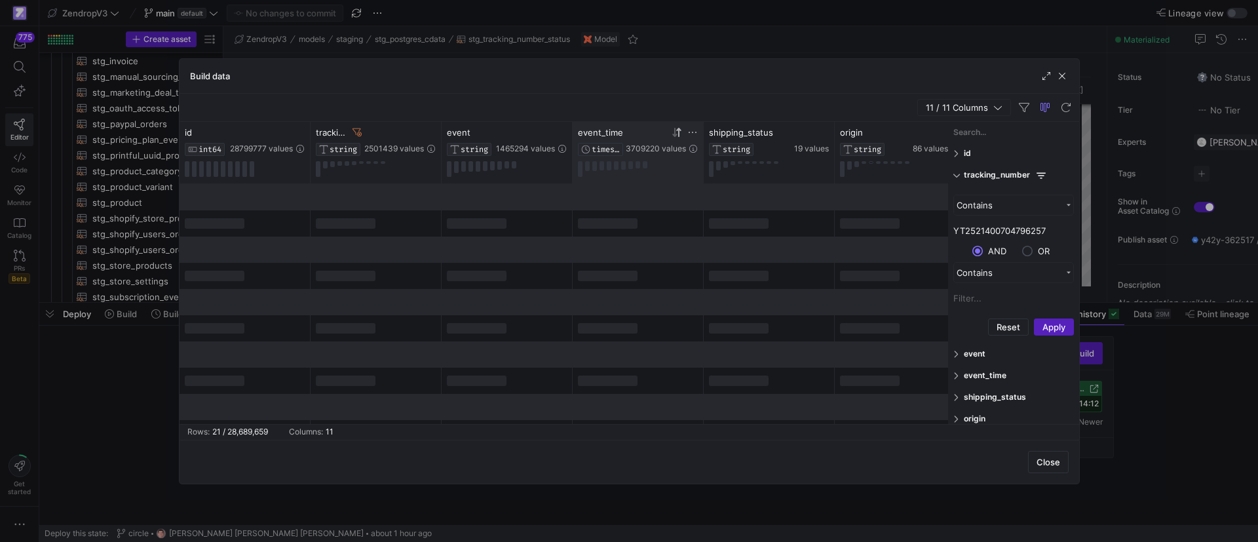
click at [674, 134] on icon at bounding box center [674, 132] width 5 height 9
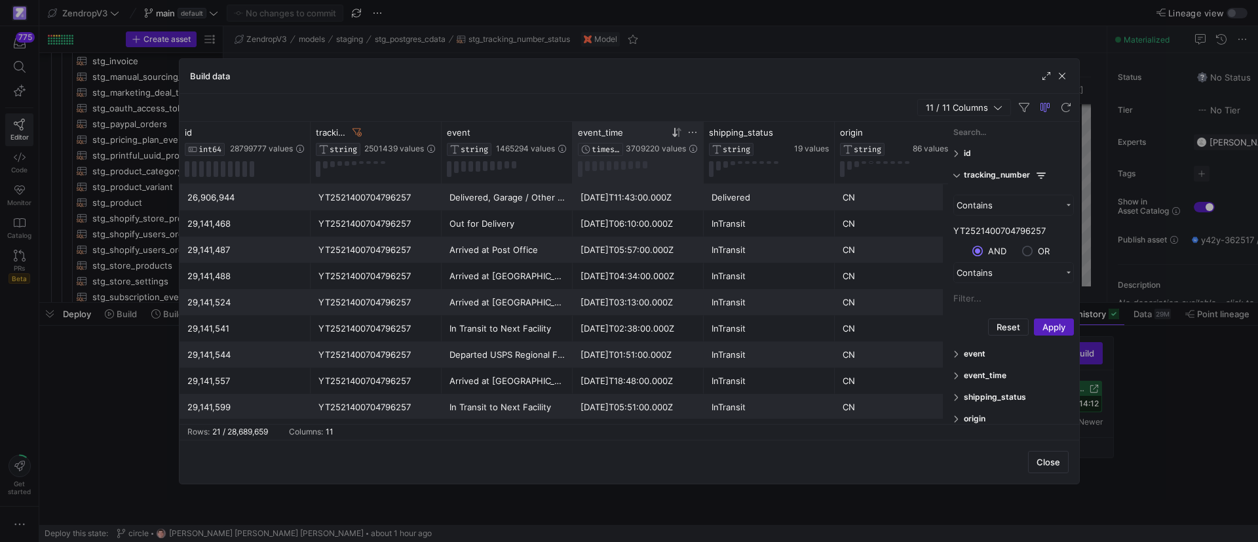
scroll to position [316, 0]
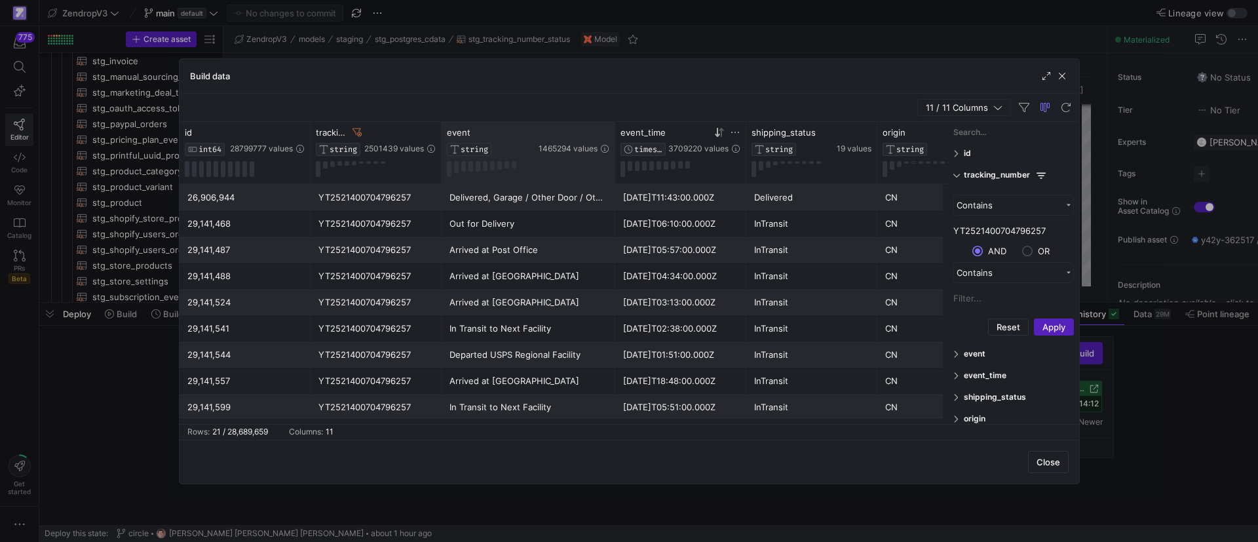
drag, startPoint x: 570, startPoint y: 142, endPoint x: 617, endPoint y: 165, distance: 53.3
click at [617, 165] on div at bounding box center [614, 153] width 5 height 62
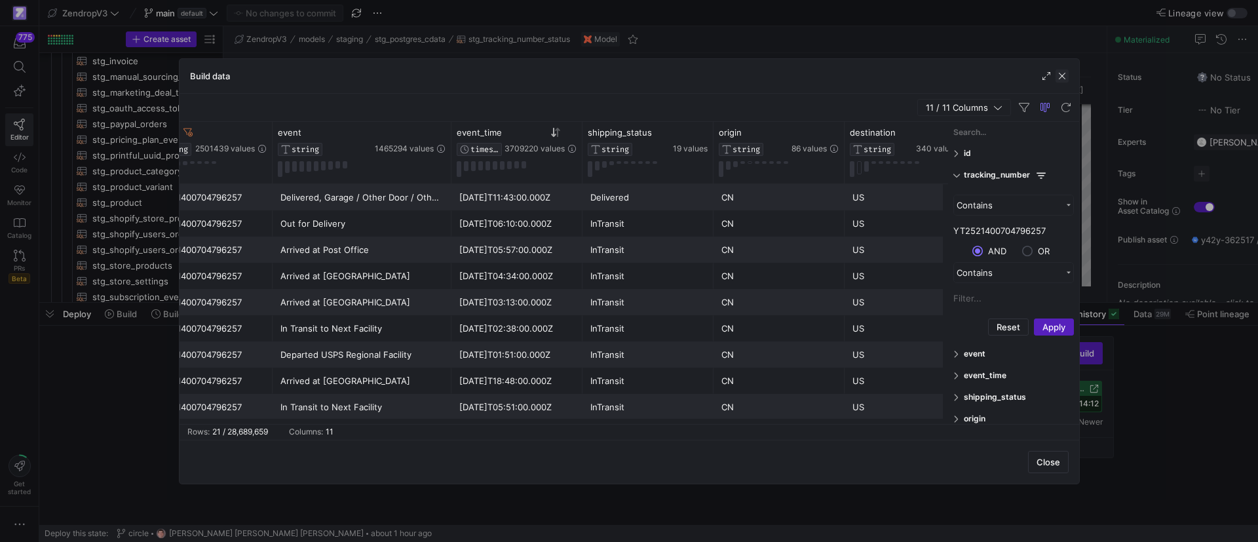
click at [1065, 73] on span "button" at bounding box center [1062, 75] width 13 height 13
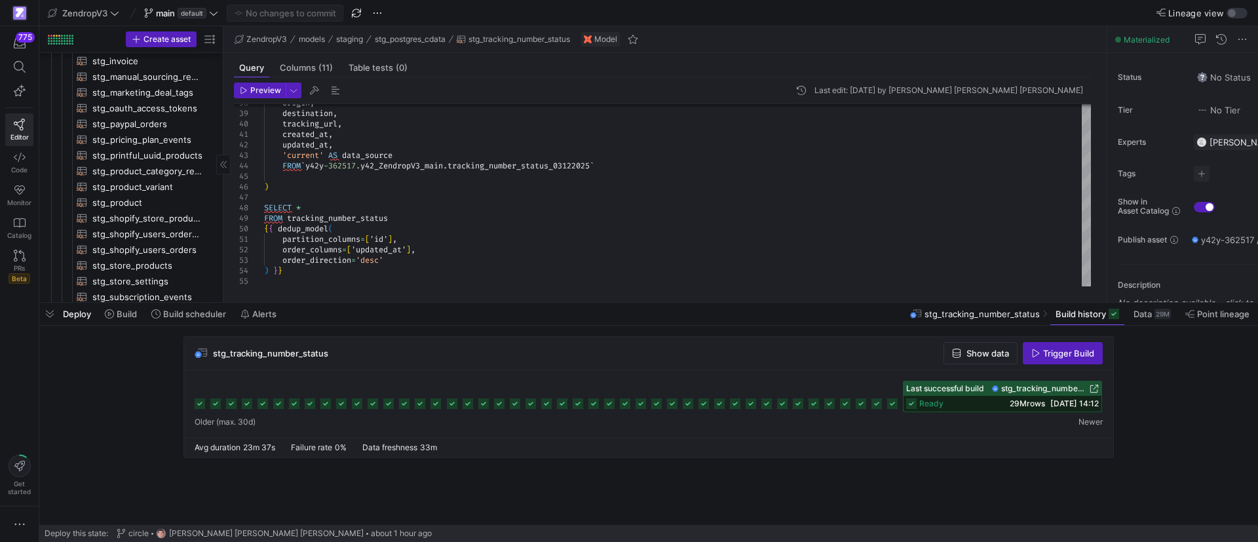
drag, startPoint x: 49, startPoint y: 312, endPoint x: 136, endPoint y: 298, distance: 87.6
click at [50, 311] on span "button" at bounding box center [49, 314] width 21 height 22
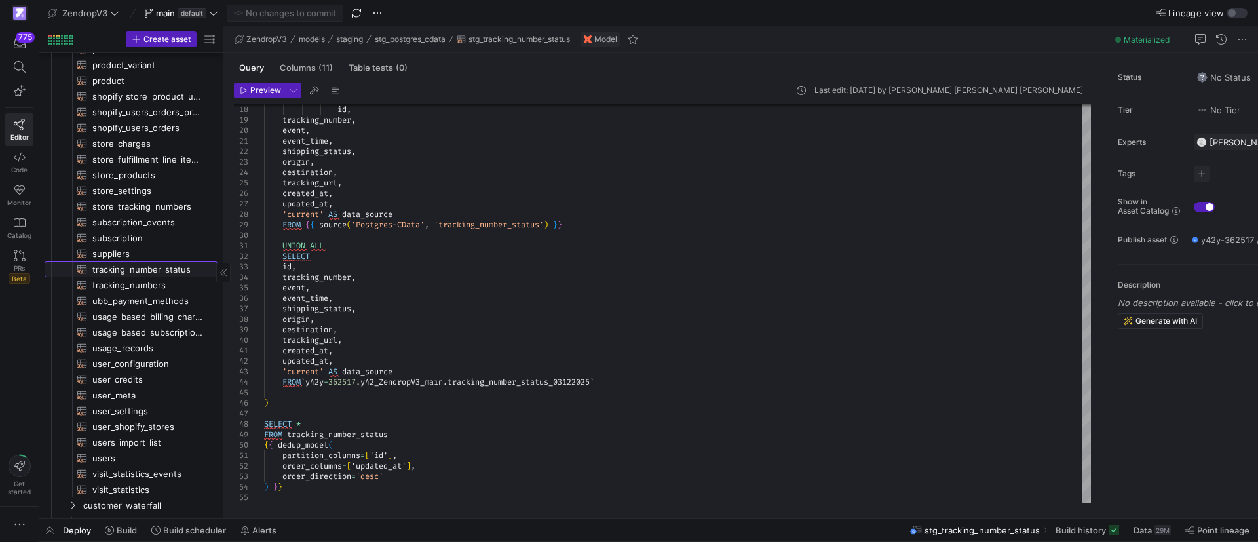
click at [141, 268] on span "tracking_number_status​​​​​​​​​​" at bounding box center [147, 269] width 110 height 15
type textarea "{{ config( materialized = 'table' ) }} -- Step 1: Pull the raw staging data and…"
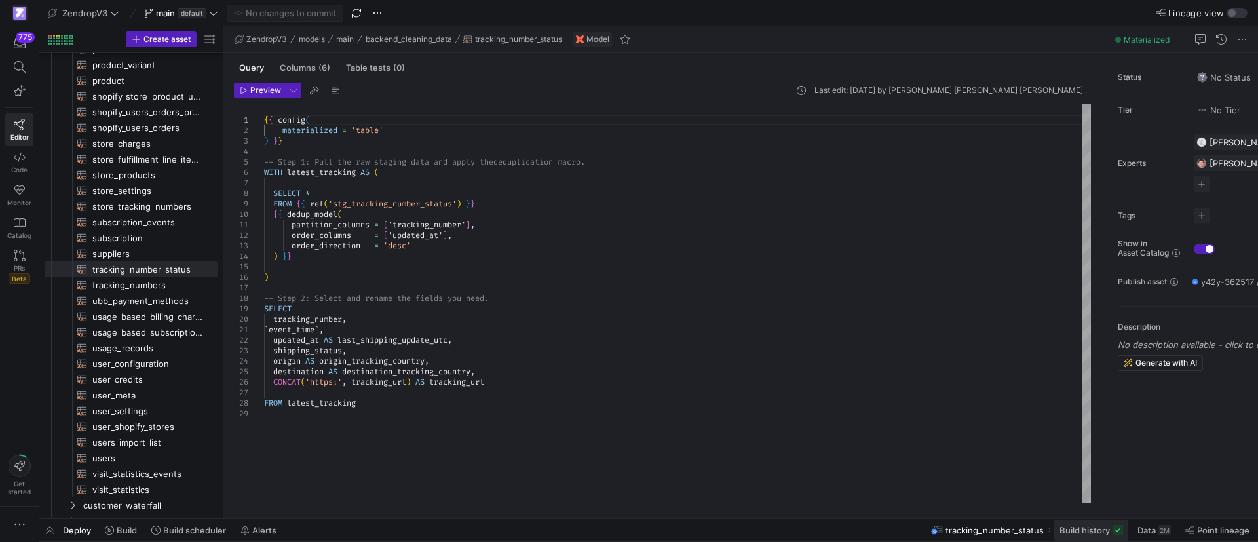
click at [1087, 531] on span "Build history" at bounding box center [1085, 530] width 50 height 10
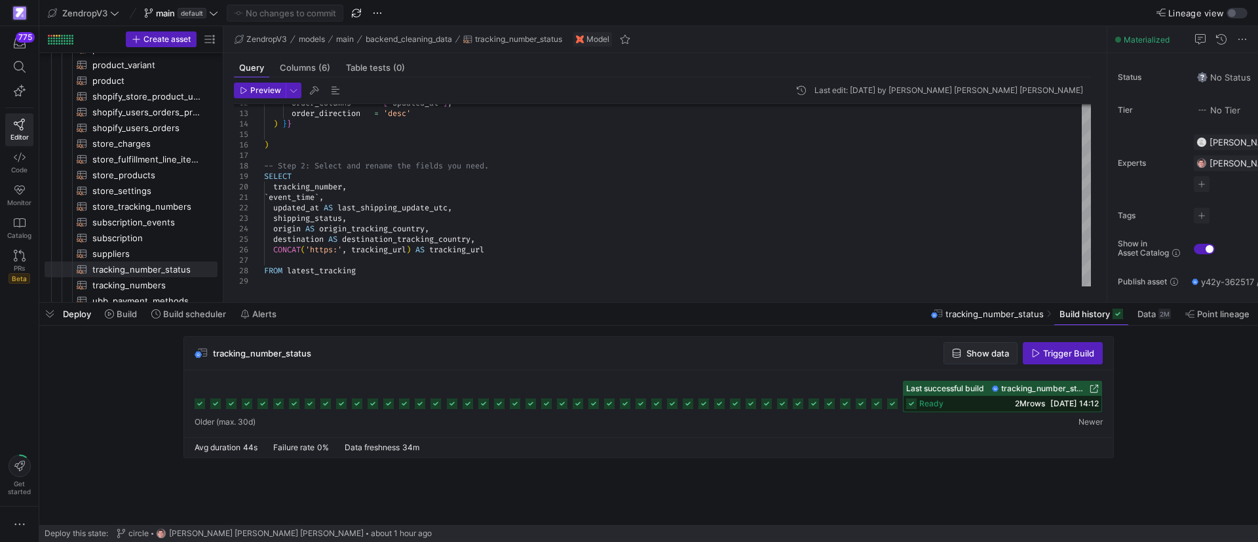
click at [980, 348] on span "Show data" at bounding box center [988, 353] width 43 height 10
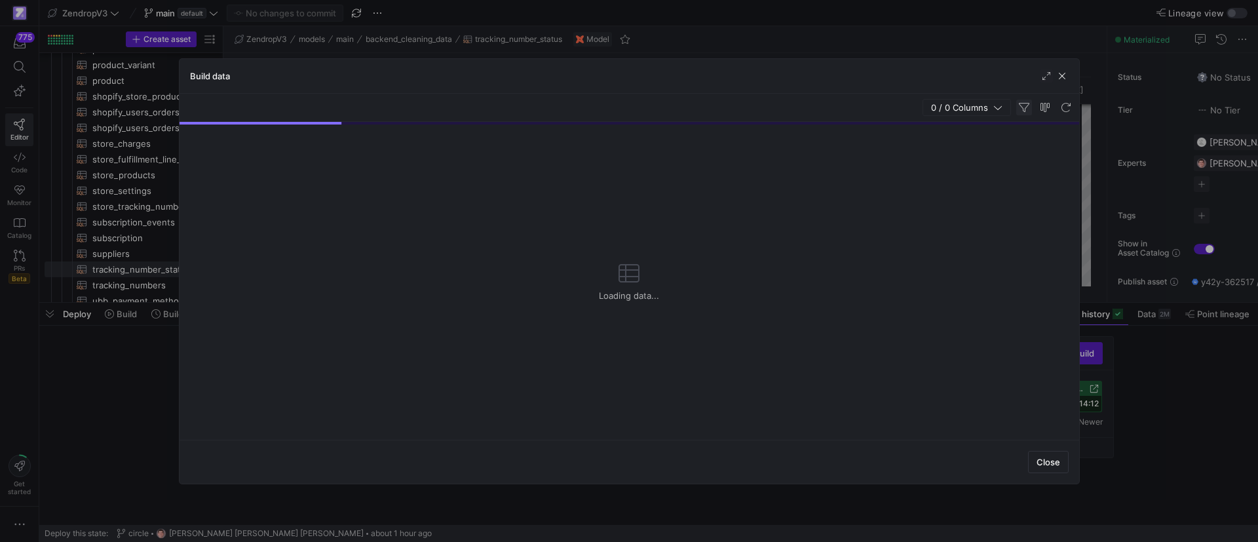
click at [1022, 102] on span "button" at bounding box center [1024, 108] width 16 height 16
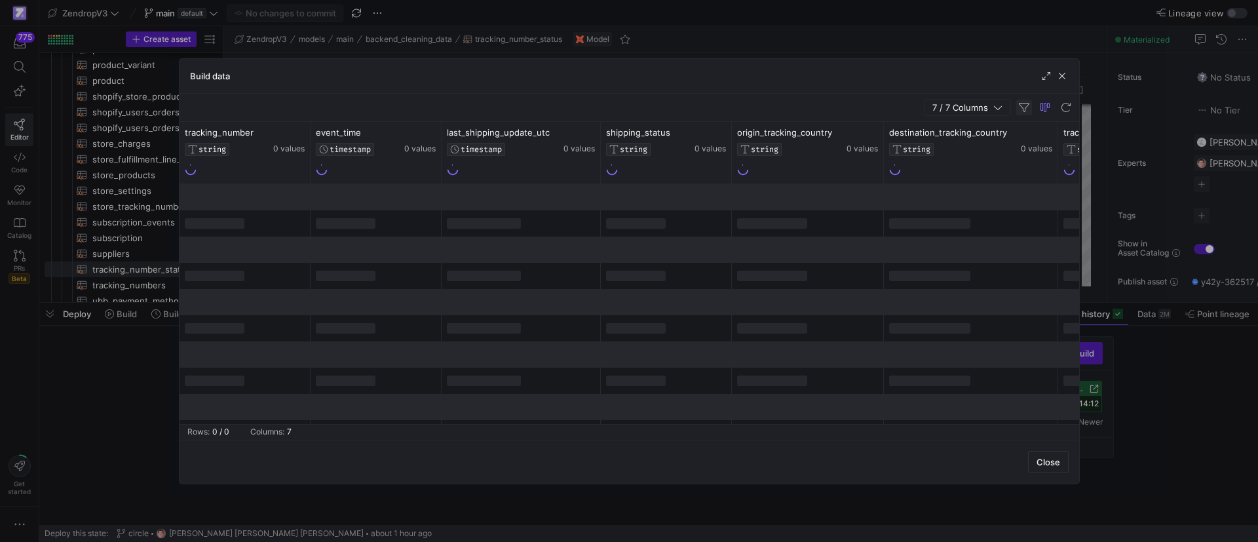
click at [1026, 105] on span "button" at bounding box center [1024, 108] width 16 height 16
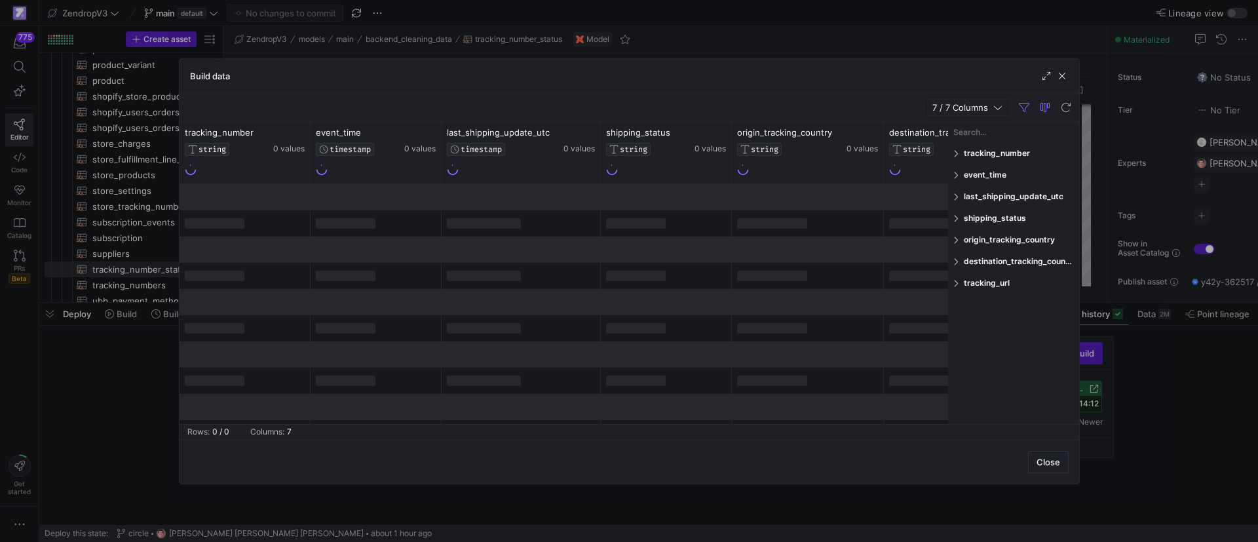
drag, startPoint x: 974, startPoint y: 156, endPoint x: 961, endPoint y: 154, distance: 13.3
click at [968, 156] on span "tracking_number" at bounding box center [1019, 153] width 110 height 10
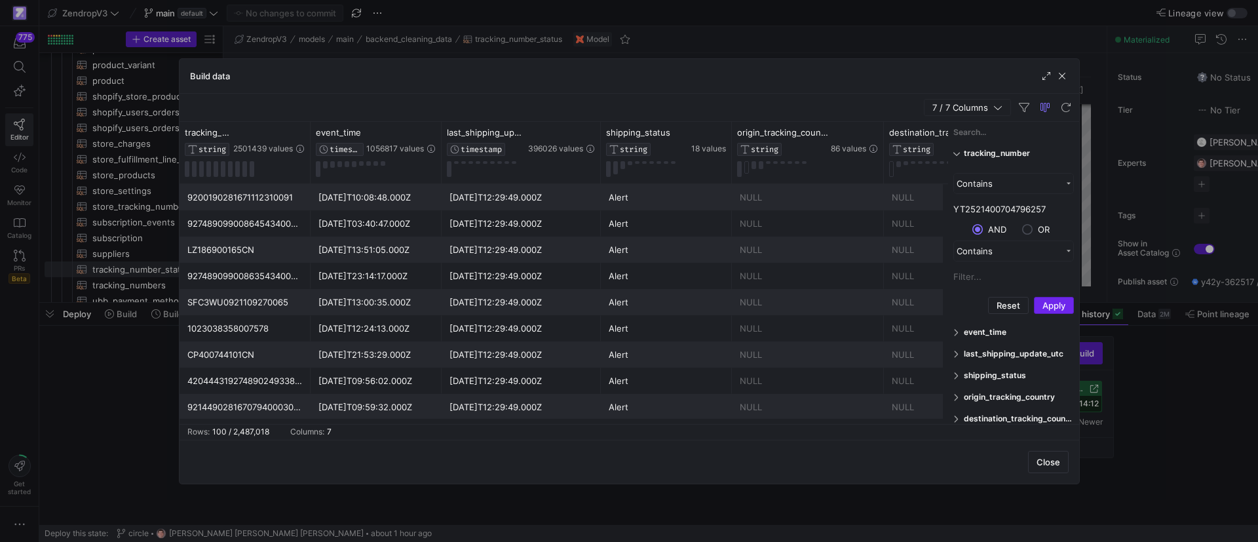
type input "YT2521400704796257"
click at [1052, 300] on button "Apply" at bounding box center [1054, 305] width 40 height 17
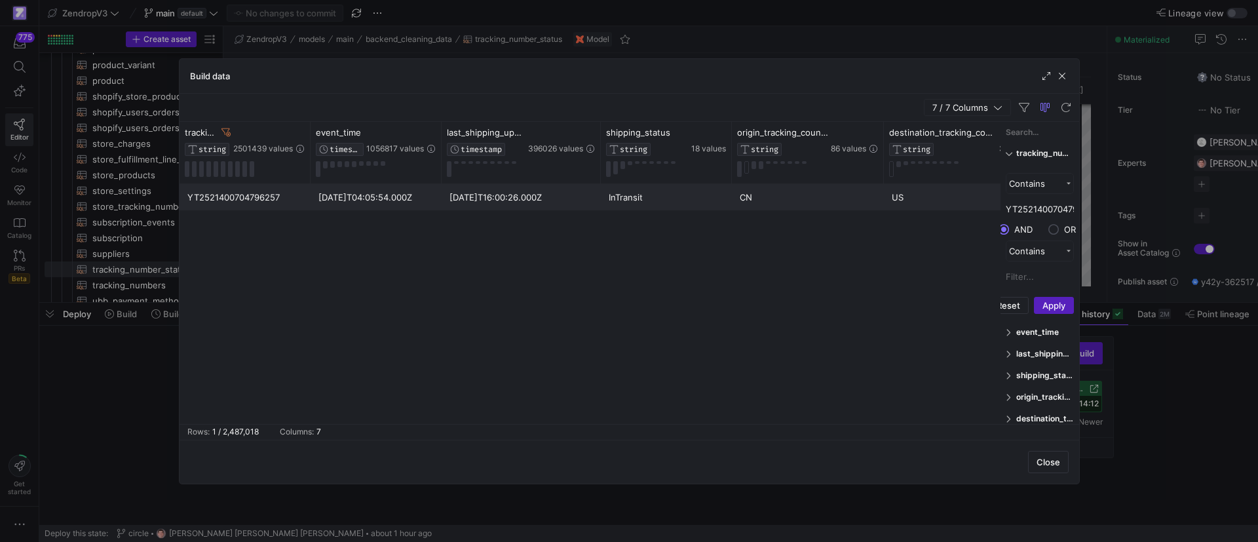
drag, startPoint x: 948, startPoint y: 160, endPoint x: 1021, endPoint y: 177, distance: 75.4
click at [1021, 177] on div "tracking_number Enabled tracking_number Contains YT2521400704796257 AND OR" at bounding box center [1040, 273] width 79 height 302
drag, startPoint x: 537, startPoint y: 423, endPoint x: 600, endPoint y: 423, distance: 62.9
click at [600, 424] on y42-table-data-footer "Rows: 1 / 2,487,018 Columns: 7" at bounding box center [630, 432] width 900 height 16
click at [1066, 79] on span "button" at bounding box center [1062, 75] width 13 height 13
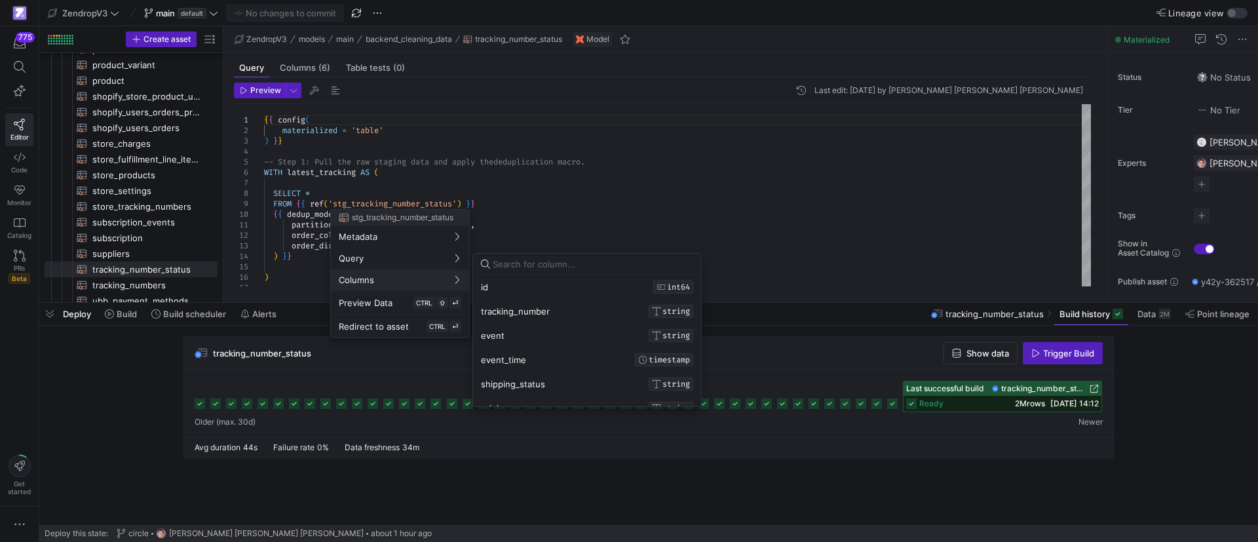
click at [557, 197] on div at bounding box center [629, 271] width 1258 height 542
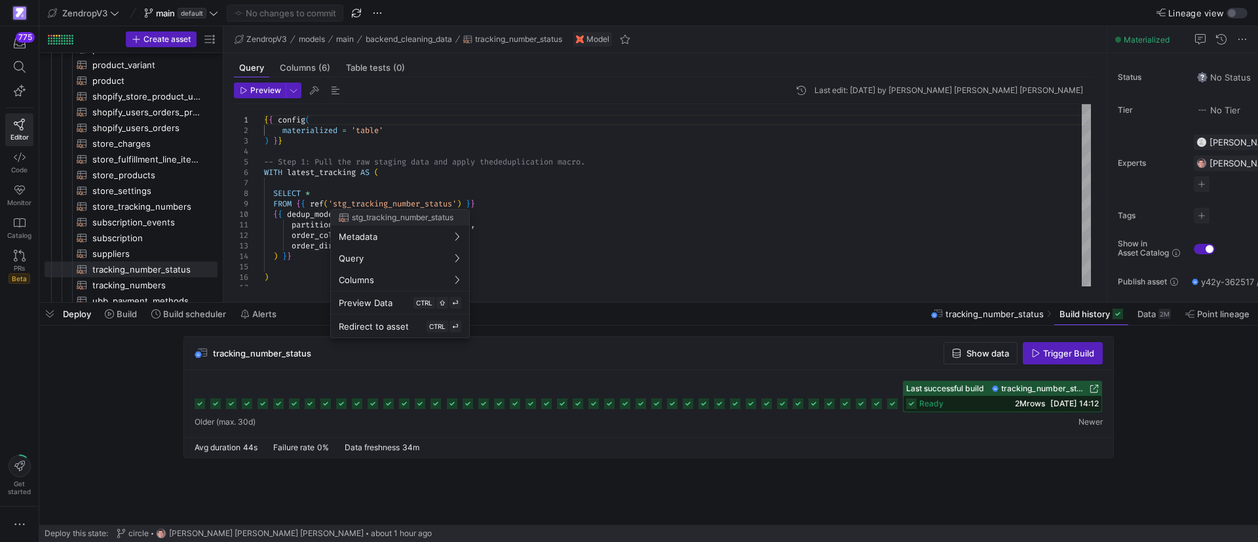
click at [627, 201] on div at bounding box center [629, 271] width 1258 height 542
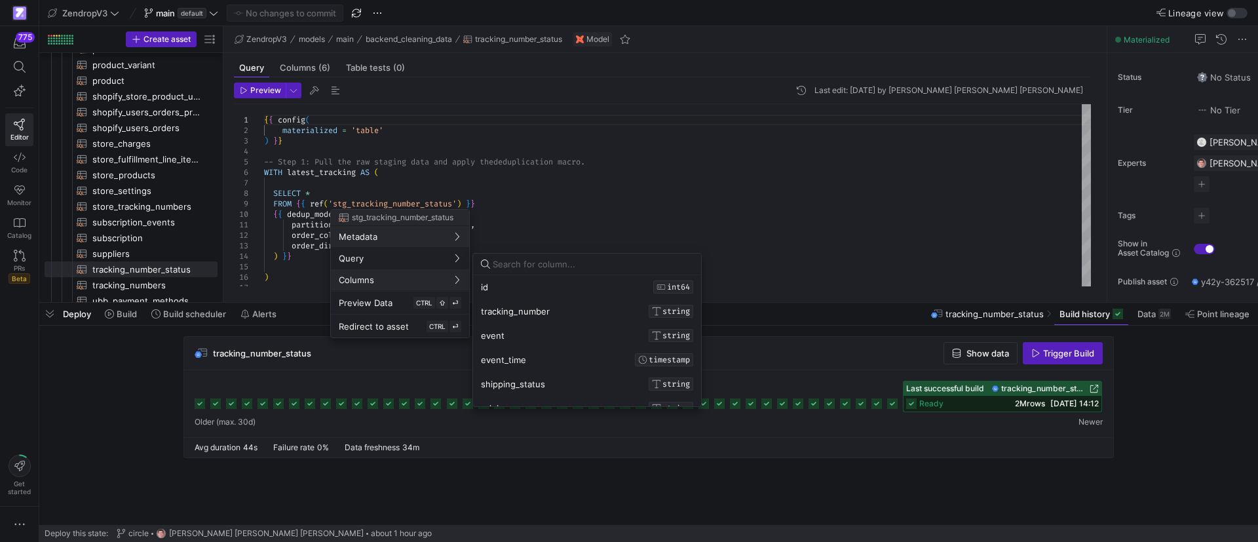
click at [494, 360] on div "id INT64 tracking_number STRING event STRING event_time TIMESTAMP shipping_stat…" at bounding box center [587, 371] width 228 height 193
click at [495, 360] on div "id INT64 tracking_number STRING event STRING event_time TIMESTAMP shipping_stat…" at bounding box center [587, 371] width 228 height 193
click at [550, 176] on div at bounding box center [629, 271] width 1258 height 542
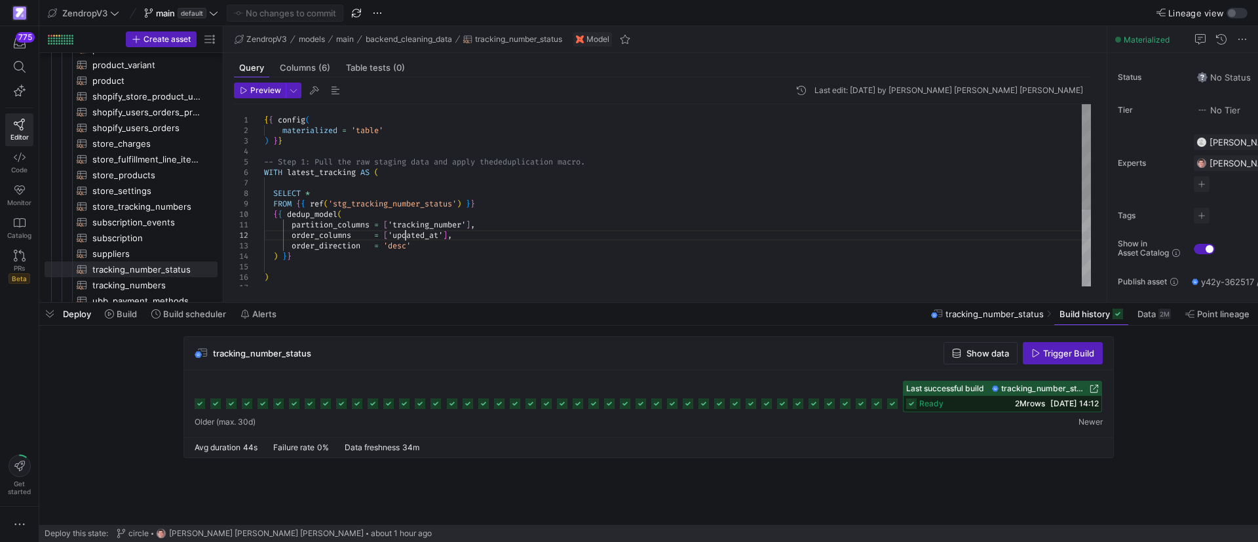
click at [407, 235] on div "order_columns = [ 'updated_at' ] , order_direction = 'desc' ) } } ) SELECT * FR…" at bounding box center [677, 261] width 827 height 315
click at [407, 234] on div "order_columns = [ 'updated_at' ] , order_direction = 'desc' ) } } ) SELECT * FR…" at bounding box center [677, 261] width 827 height 315
click at [474, 225] on div "order_columns = [ 'updated_at' ] , order_direction = 'desc' ) } } ) SELECT * FR…" at bounding box center [677, 261] width 827 height 315
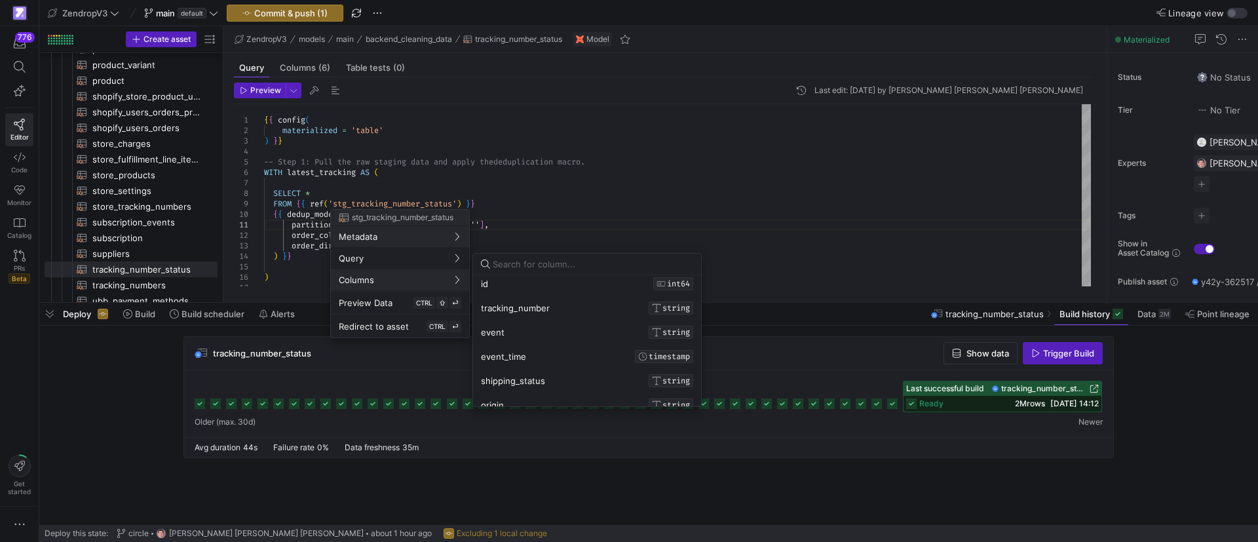
scroll to position [0, 0]
click at [509, 211] on div at bounding box center [629, 271] width 1258 height 542
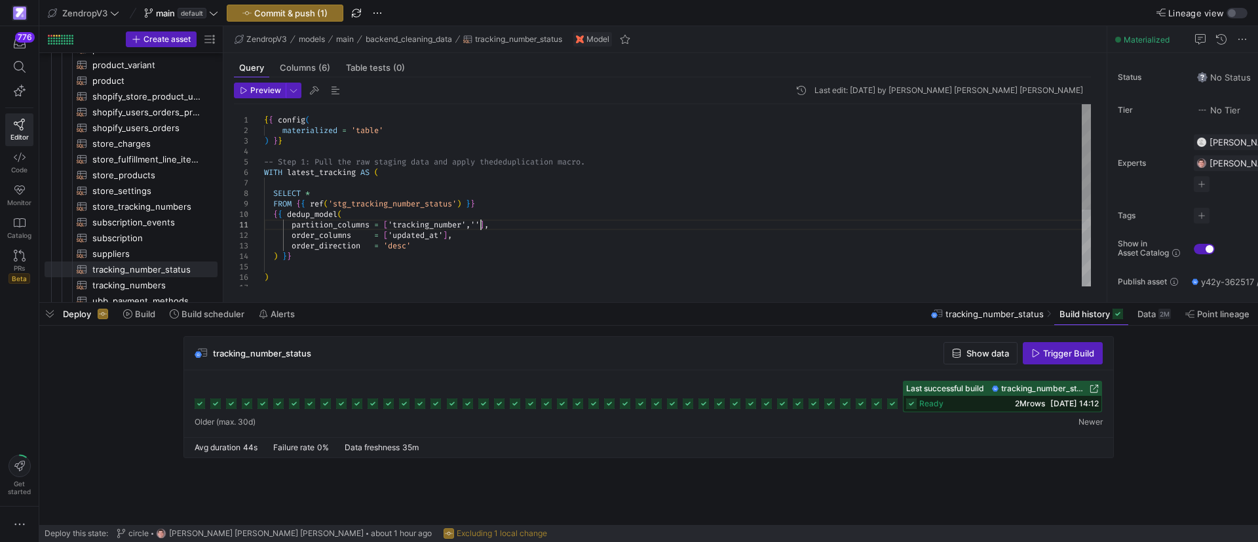
click at [480, 225] on div "order_columns = [ 'updated_at' ] , order_direction = 'desc' ) } } ) SELECT * FR…" at bounding box center [677, 261] width 827 height 315
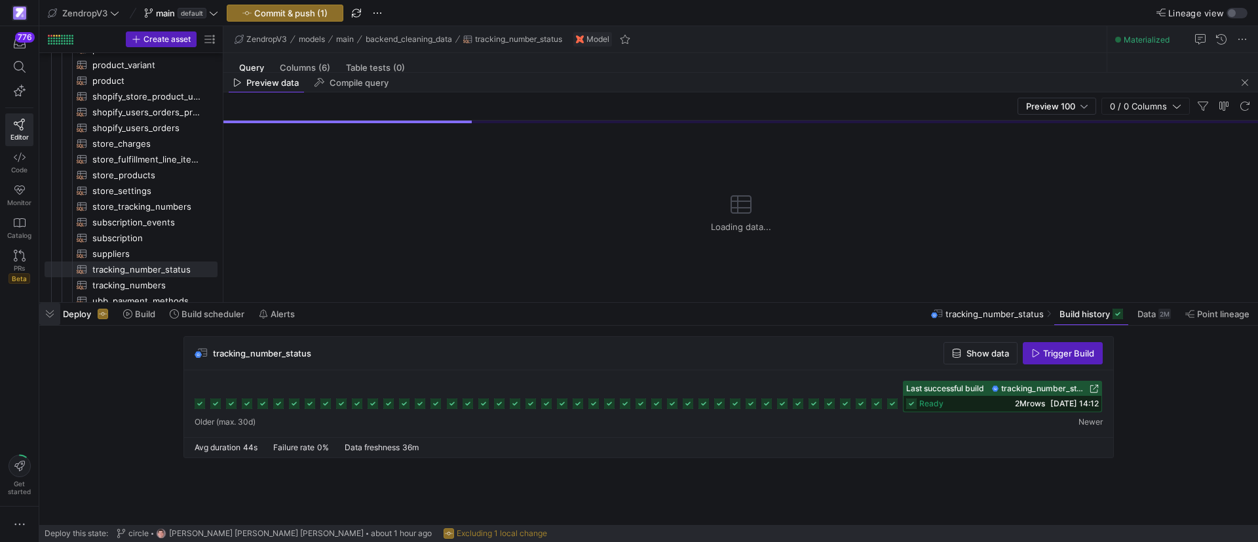
click at [56, 315] on span "button" at bounding box center [49, 314] width 21 height 22
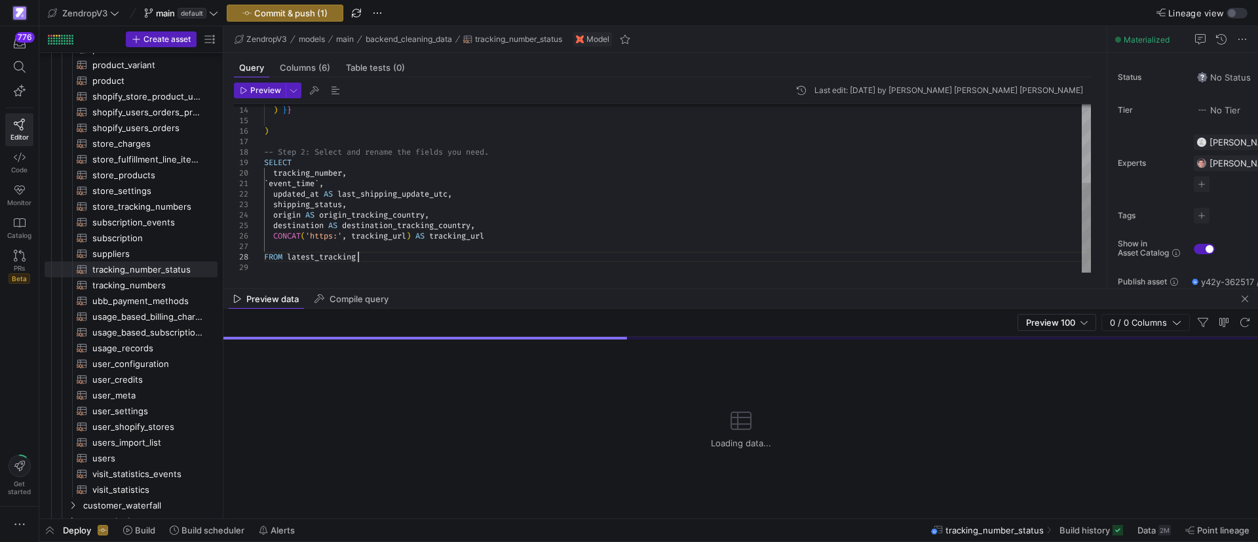
click at [410, 259] on div "order_direction = 'desc' ) } } ) -- Step 2: Select and rename the fields you ne…" at bounding box center [677, 115] width 827 height 315
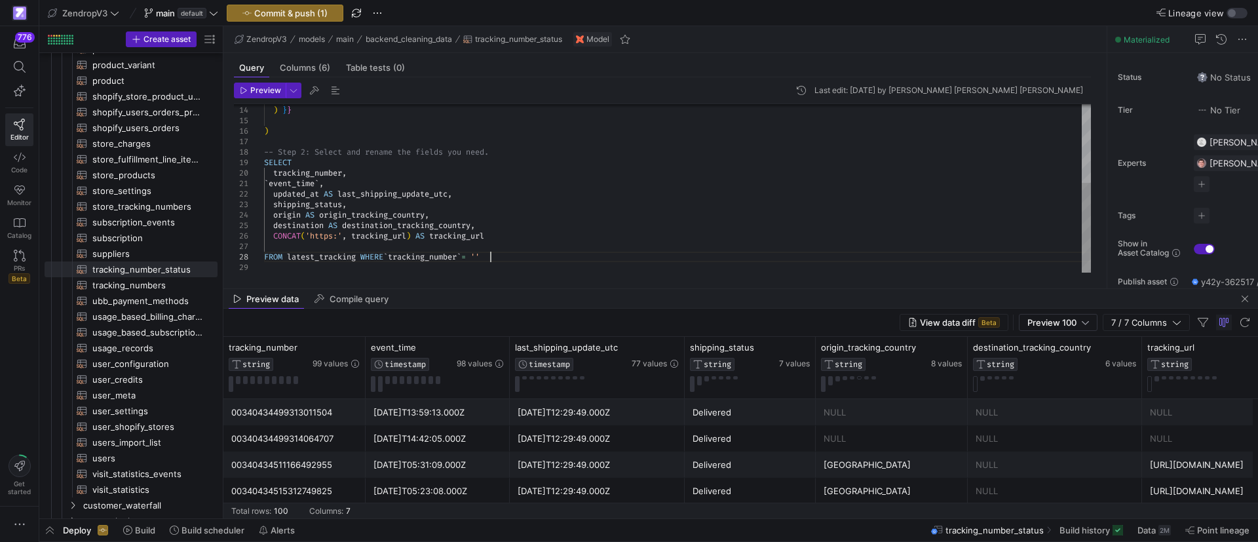
scroll to position [73, 226]
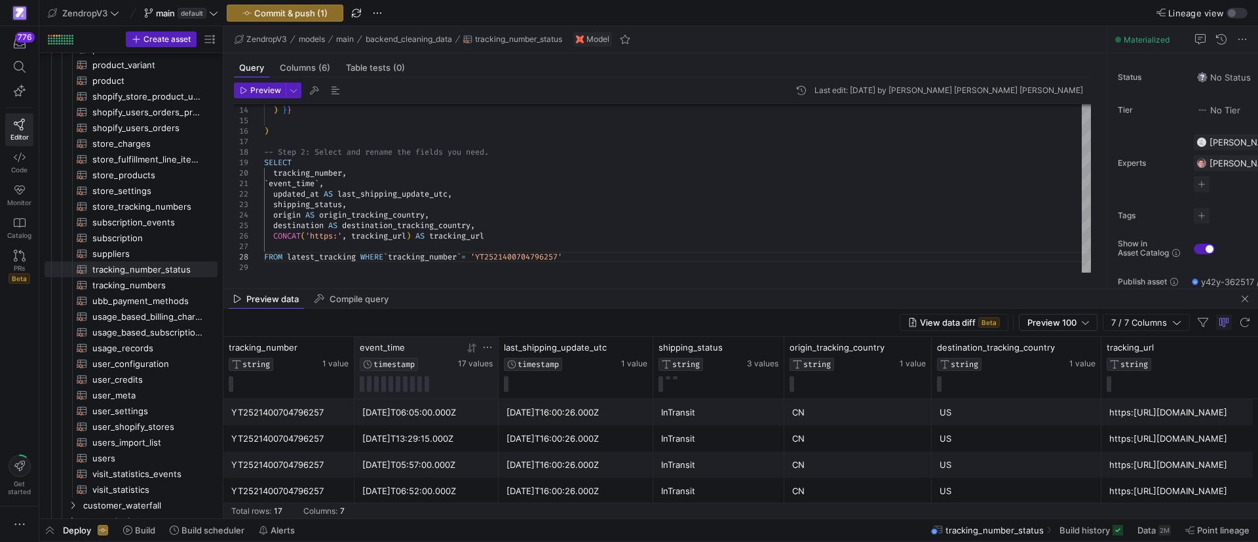
type textarea "`event_time`, updated_at AS last_shipping_update_utc, shipping_status, origin A…"
click at [468, 350] on icon at bounding box center [472, 348] width 10 height 10
click at [468, 350] on icon at bounding box center [469, 347] width 5 height 9
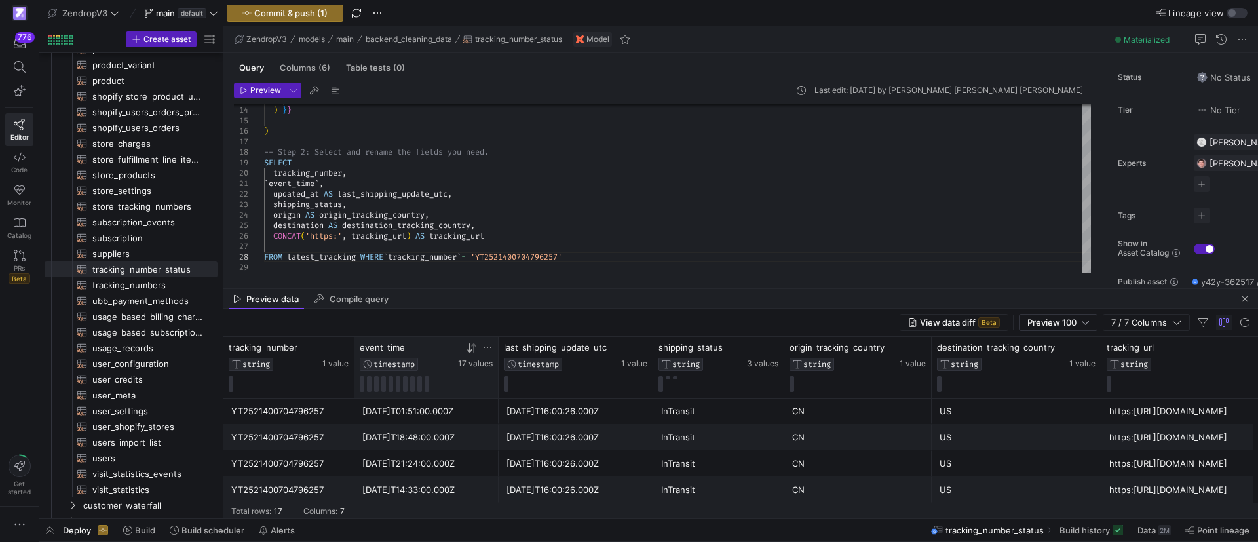
scroll to position [0, 0]
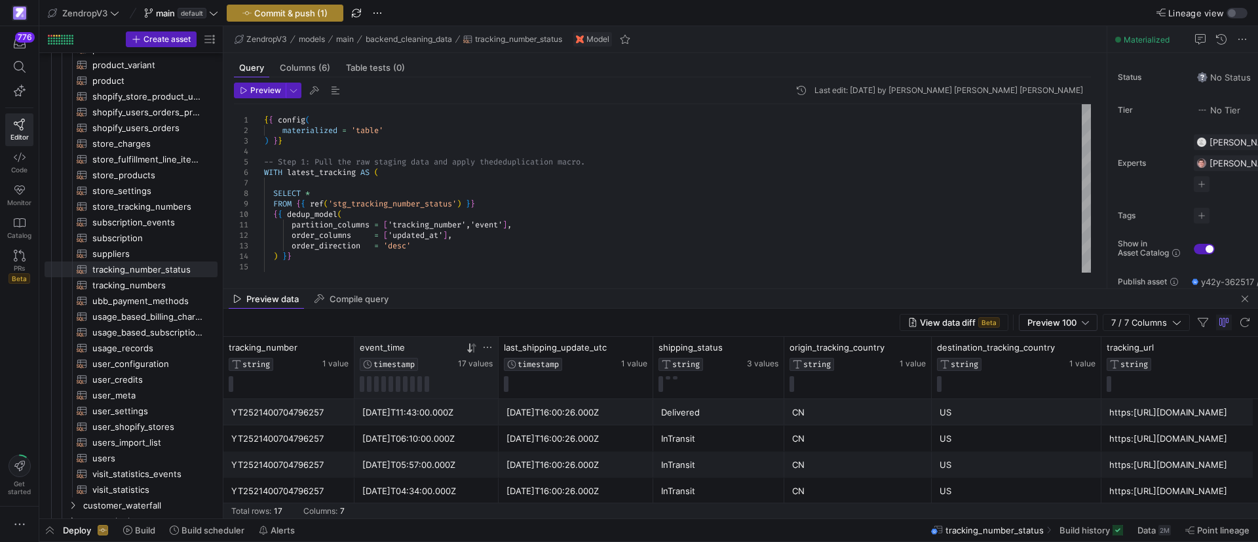
click at [262, 17] on button "Commit & push (1)" at bounding box center [285, 13] width 117 height 17
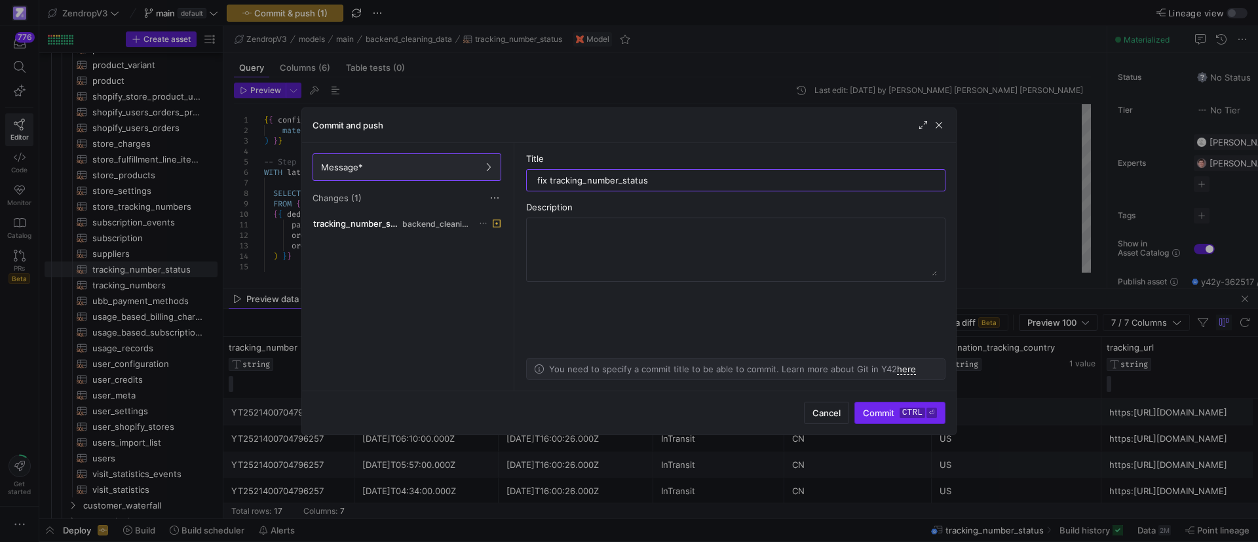
type input "fix tracking_number_status"
click at [883, 416] on span "Commit ctrl ⏎" at bounding box center [900, 413] width 74 height 10
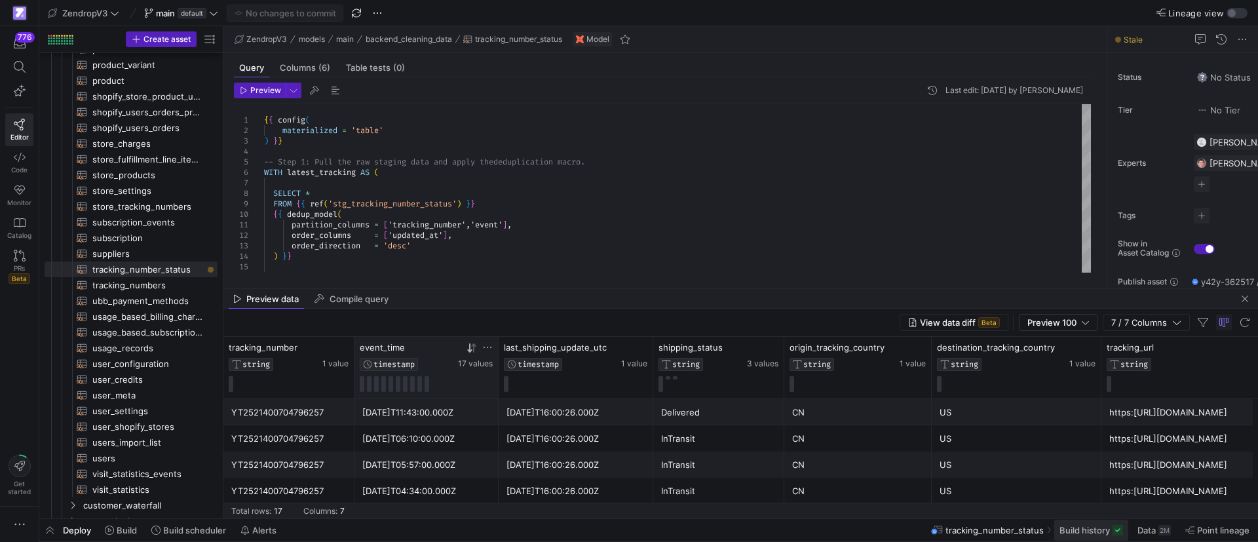
click at [1102, 532] on span "Build history" at bounding box center [1085, 530] width 50 height 10
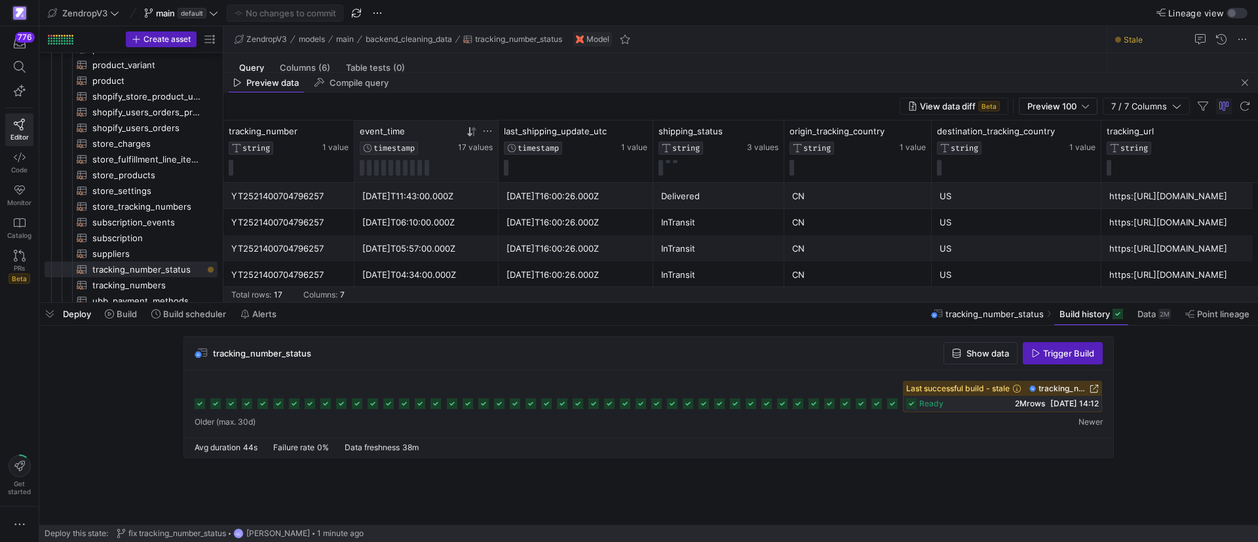
click at [1049, 355] on span "Trigger Build" at bounding box center [1068, 353] width 51 height 10
click at [1245, 81] on span "button" at bounding box center [1245, 83] width 16 height 16
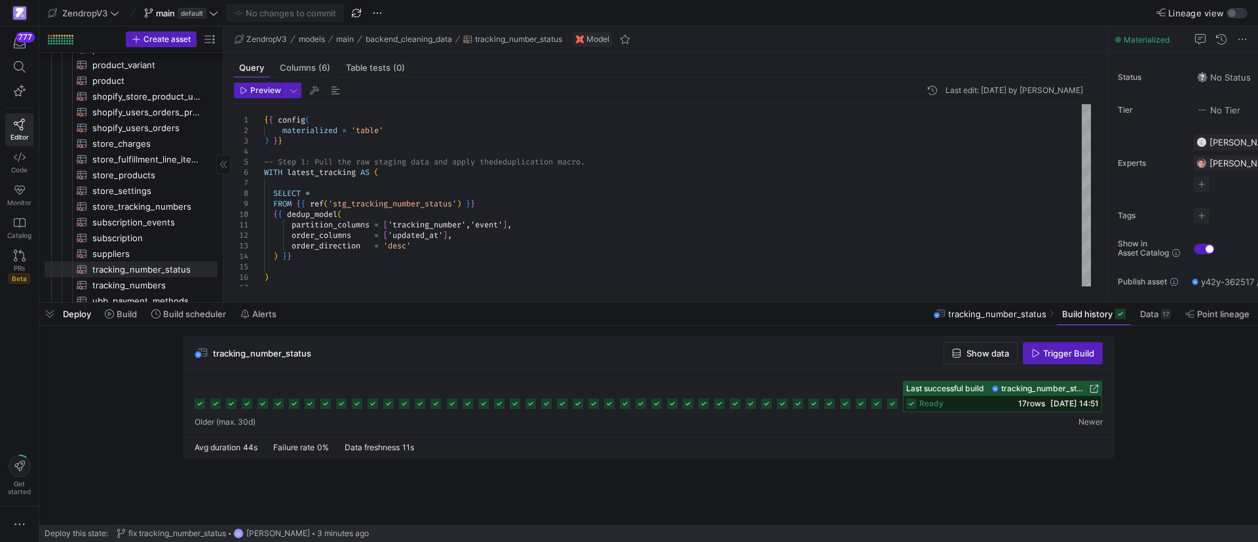
click at [51, 316] on span "button" at bounding box center [49, 314] width 21 height 22
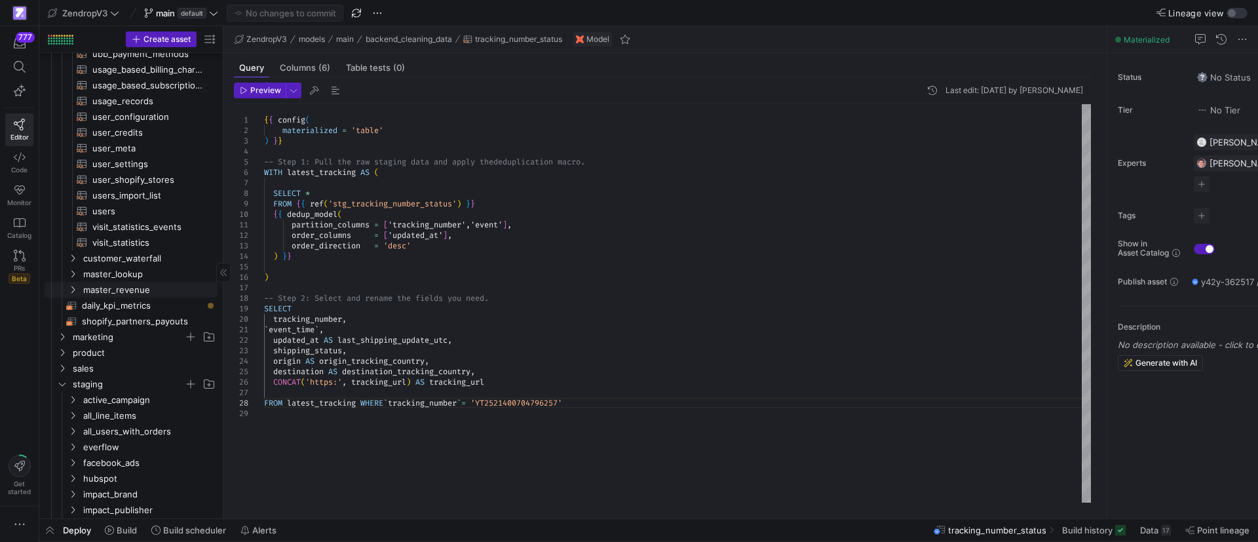
scroll to position [747, 0]
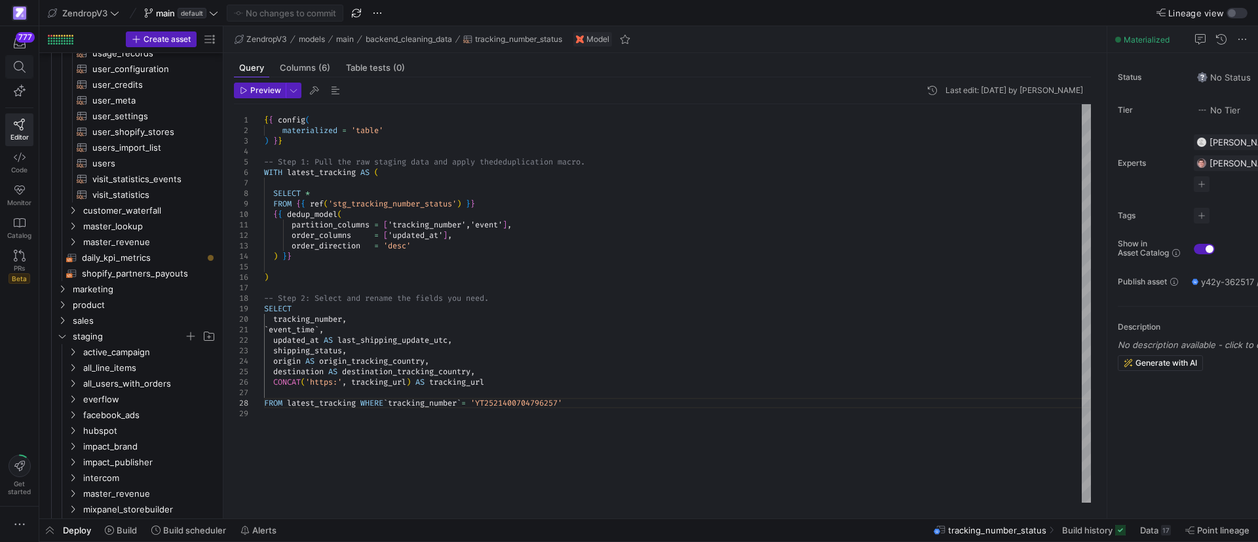
click at [15, 69] on icon at bounding box center [19, 67] width 12 height 12
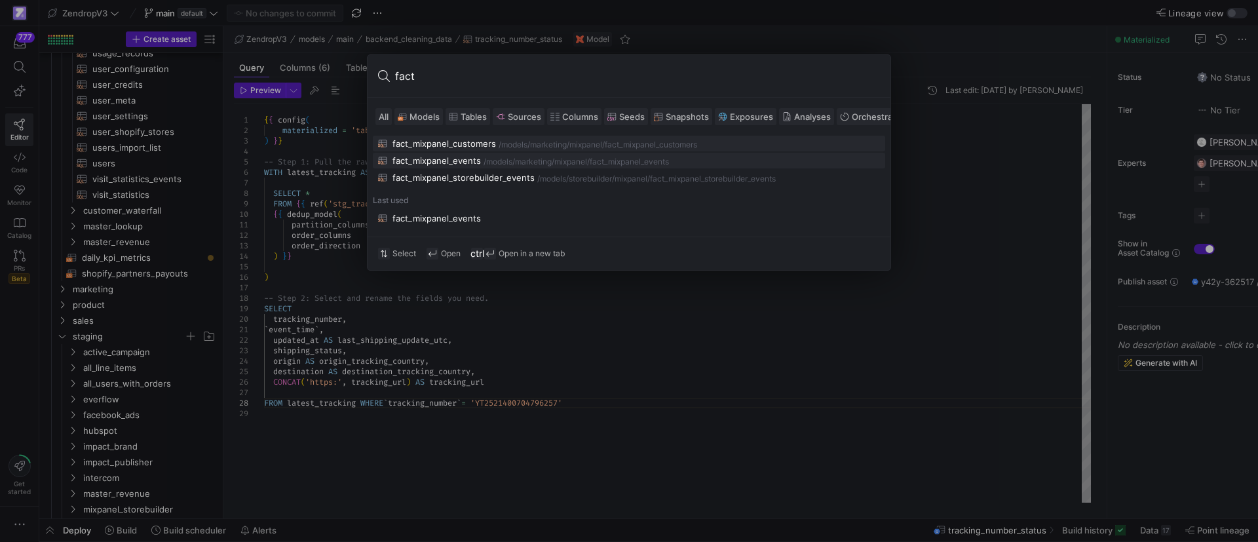
type input "fact"
click at [503, 161] on div "/models/" at bounding box center [499, 161] width 31 height 9
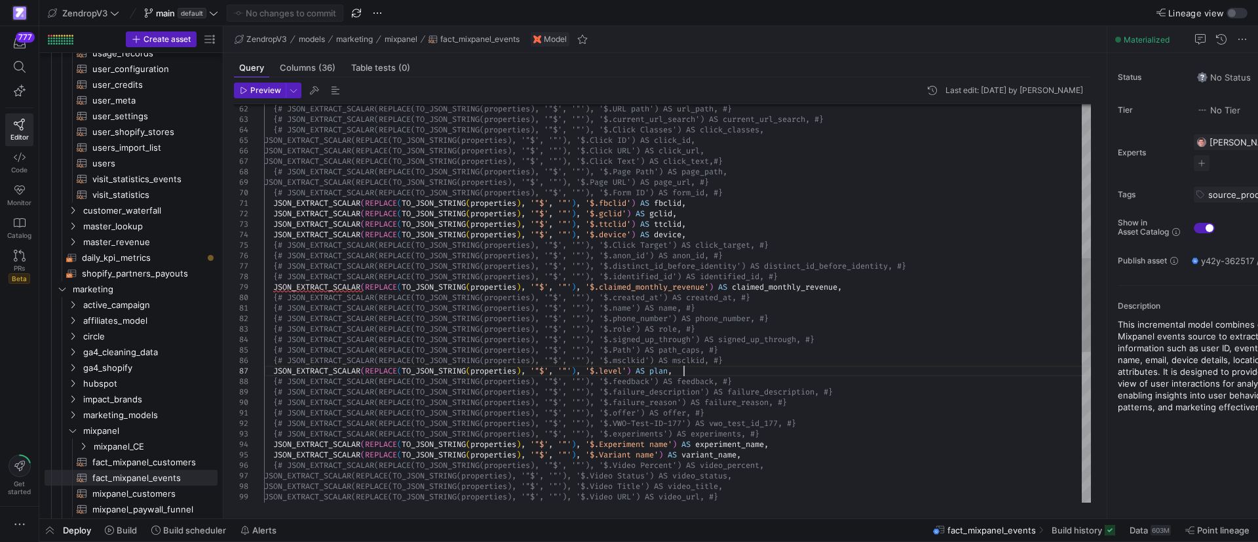
scroll to position [73, 0]
click at [721, 369] on div "JSON_EXTRACT_SCALAR(REPLACE(TO_JSON_STRING(prope rties), '"$', '"'), '$.Video U…" at bounding box center [677, 297] width 827 height 1688
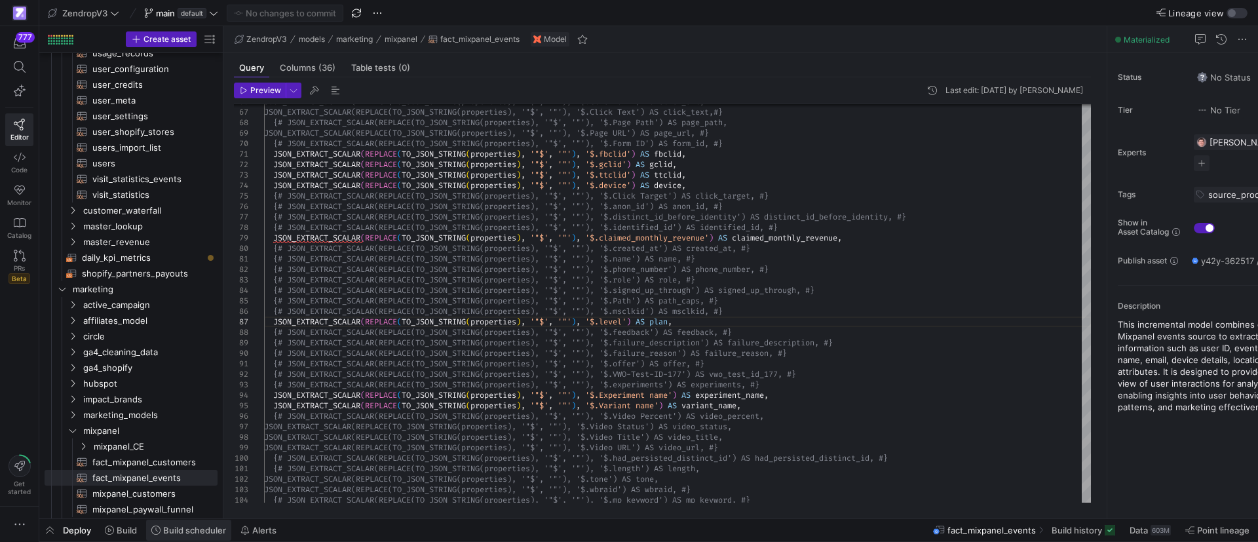
click at [202, 530] on span "Build scheduler" at bounding box center [194, 530] width 63 height 10
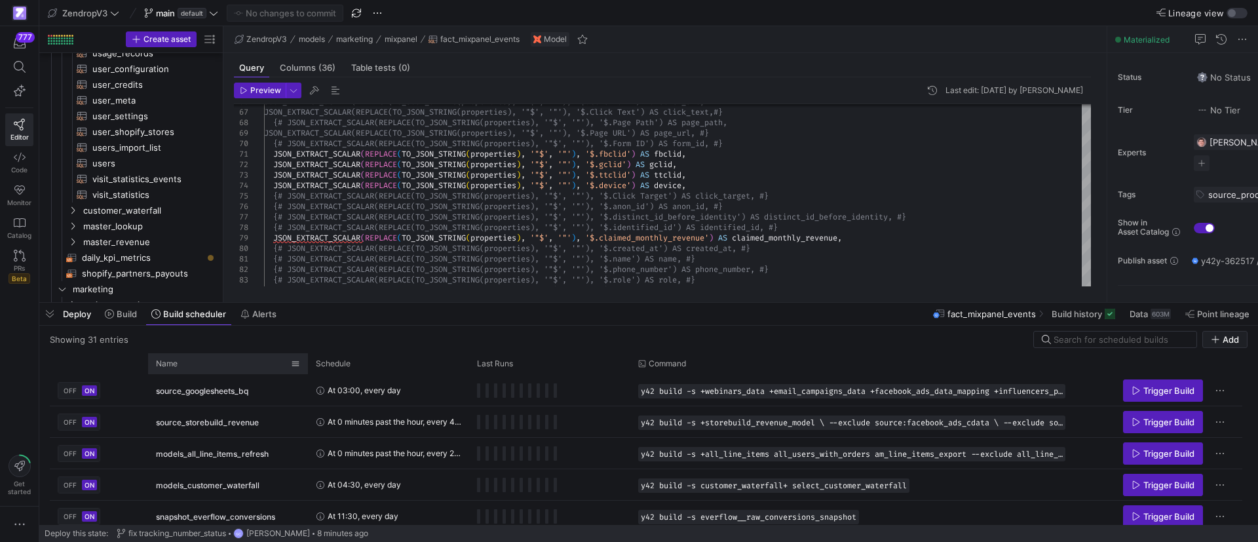
click at [215, 366] on div "Name" at bounding box center [223, 364] width 135 height 14
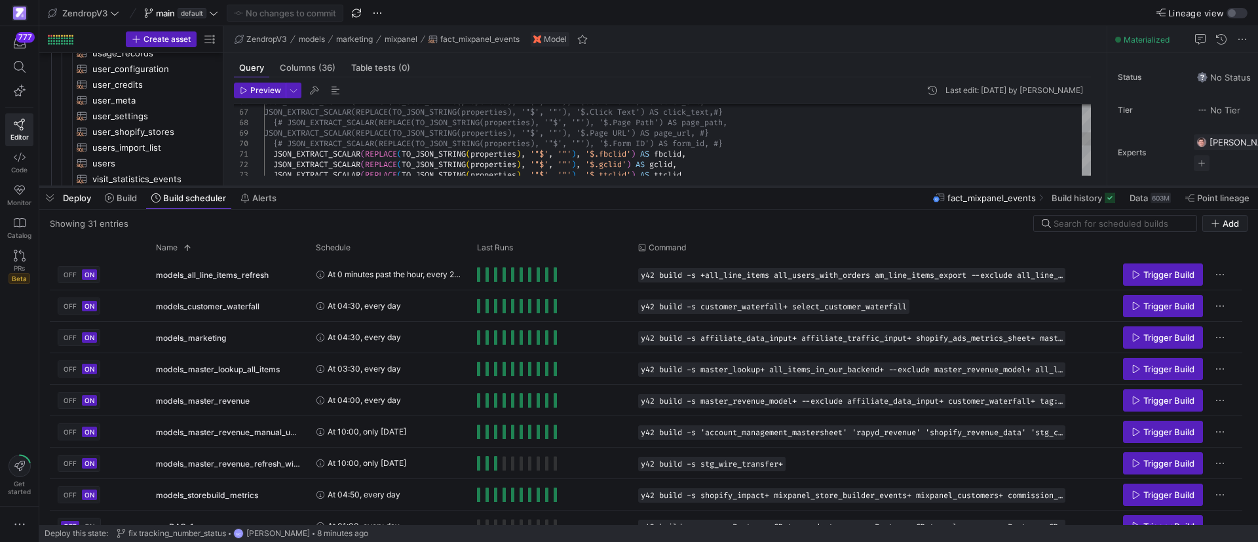
drag, startPoint x: 442, startPoint y: 304, endPoint x: 480, endPoint y: 188, distance: 121.9
click at [480, 188] on div at bounding box center [648, 186] width 1219 height 5
click at [1172, 336] on span "Trigger Build" at bounding box center [1169, 337] width 51 height 10
click at [1163, 303] on span "Trigger Build" at bounding box center [1169, 306] width 51 height 10
drag, startPoint x: 56, startPoint y: 198, endPoint x: 124, endPoint y: 198, distance: 68.2
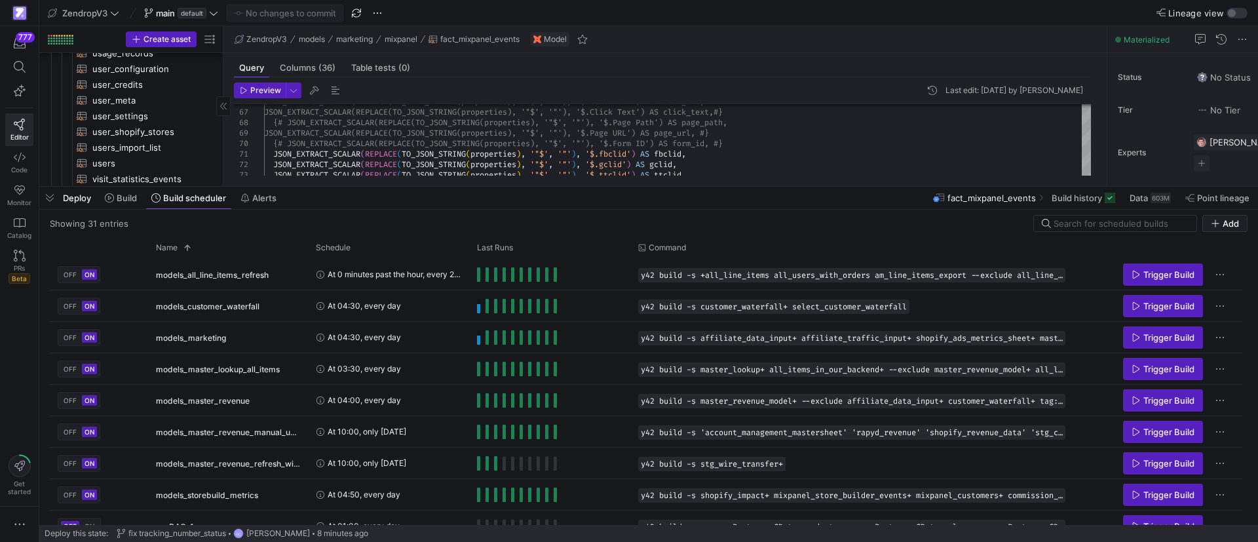
click at [56, 198] on span "button" at bounding box center [49, 198] width 21 height 22
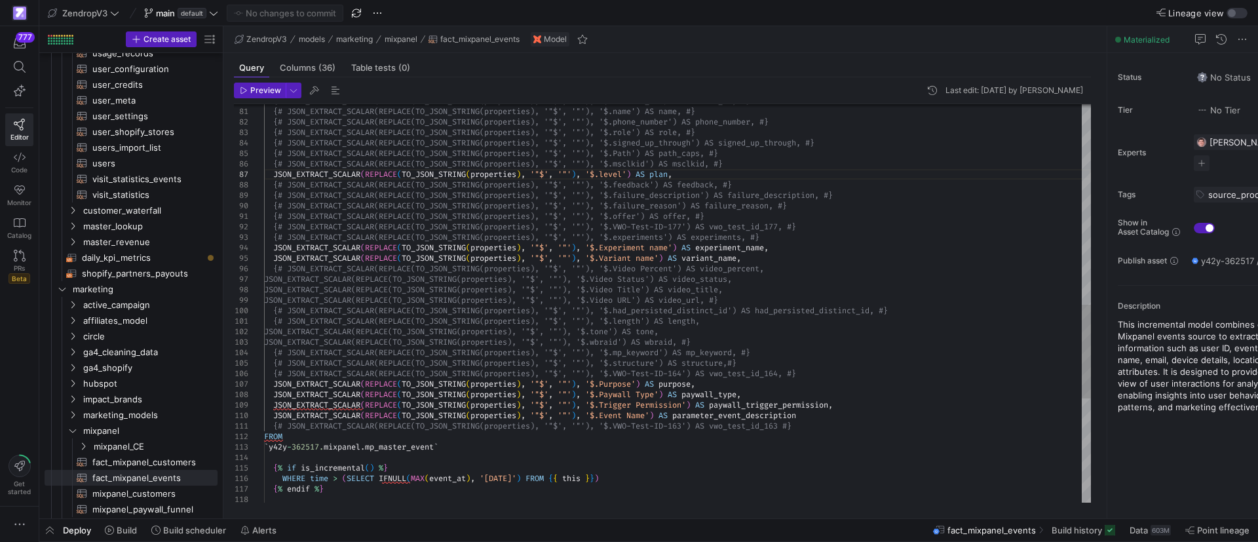
scroll to position [73, 419]
click at [677, 174] on div "JSON_EXTRACT_SCALAR ( REPLACE ( TO_JSON_STRING ( properties ) , '"$' , '"' ) , …" at bounding box center [677, 101] width 827 height 1688
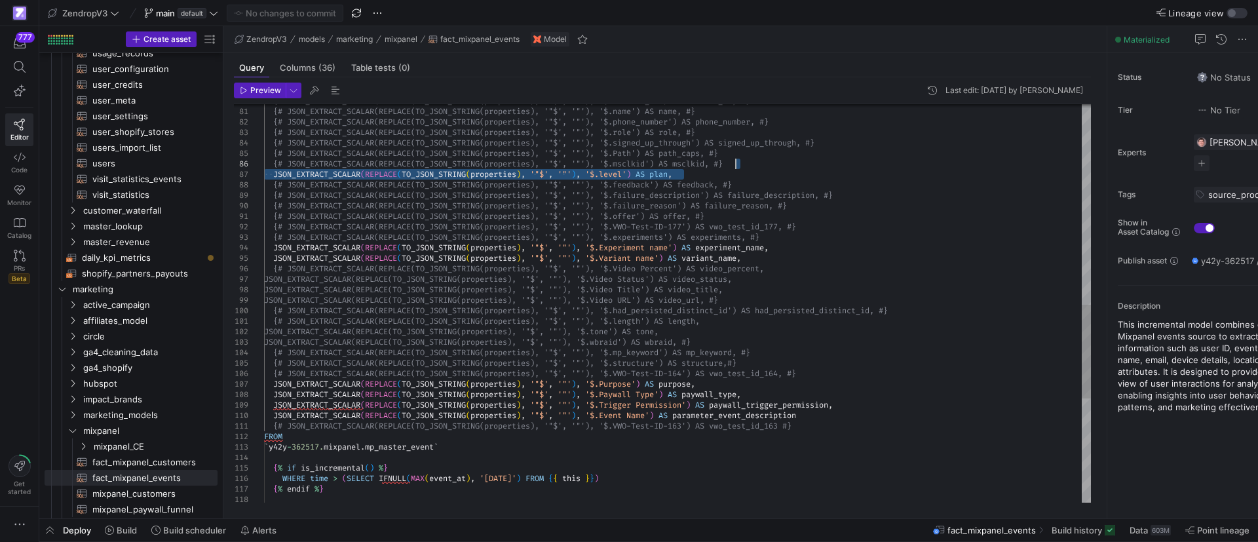
drag, startPoint x: 686, startPoint y: 172, endPoint x: 756, endPoint y: 167, distance: 70.3
click at [756, 167] on div "JSON_EXTRACT_SCALAR ( REPLACE ( TO_JSON_STRING ( properties ) , '"$' , '"' ) , …" at bounding box center [677, 101] width 827 height 1688
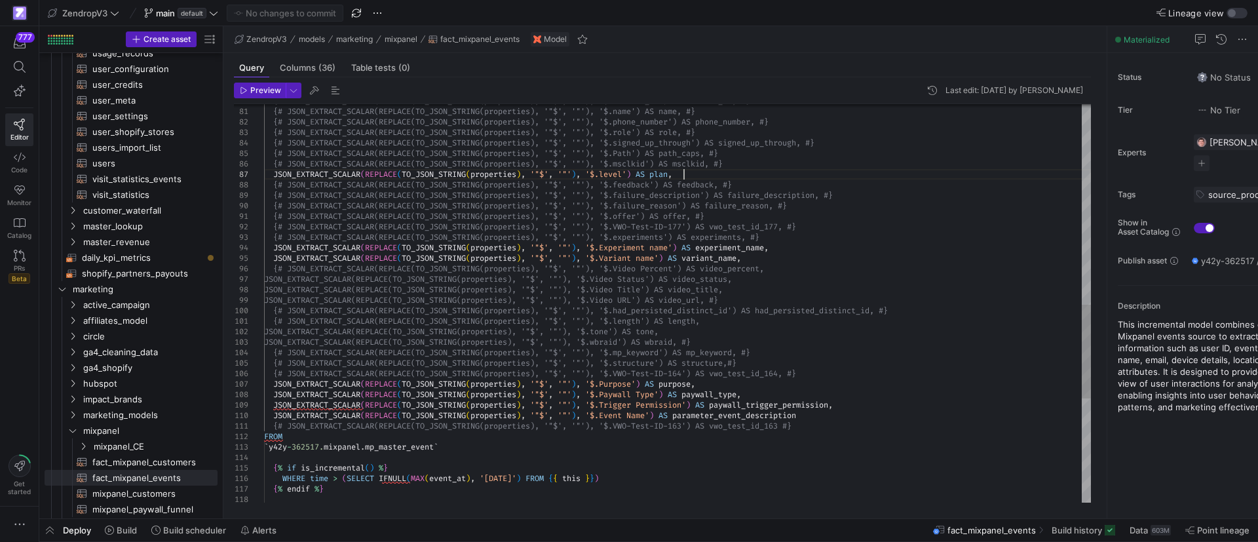
click at [689, 174] on div "JSON_EXTRACT_SCALAR ( REPLACE ( TO_JSON_STRING ( properties ) , '"$' , '"' ) , …" at bounding box center [677, 101] width 827 height 1688
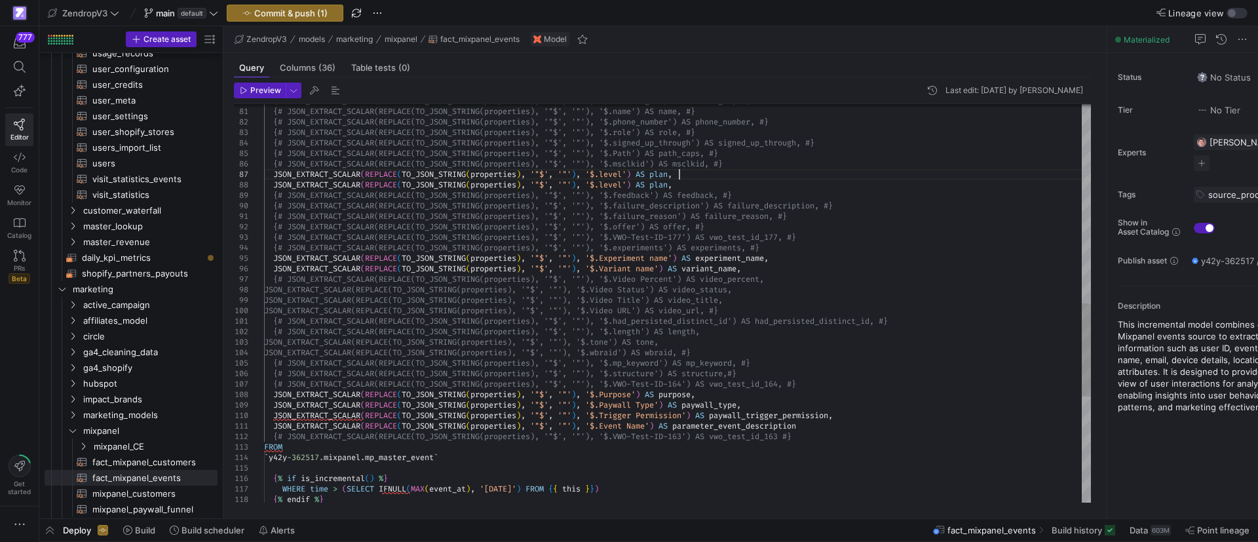
click at [679, 177] on div "JSON_EXTRACT_SCALAR ( REPLACE ( TO_JSON_STRING ( properties ) , '"$' , '"' ) , …" at bounding box center [677, 106] width 827 height 1699
click at [618, 181] on div "JSON_EXTRACT_SCALAR ( REPLACE ( TO_JSON_STRING ( properties ) , '"$' , '"' ) , …" at bounding box center [677, 106] width 827 height 1699
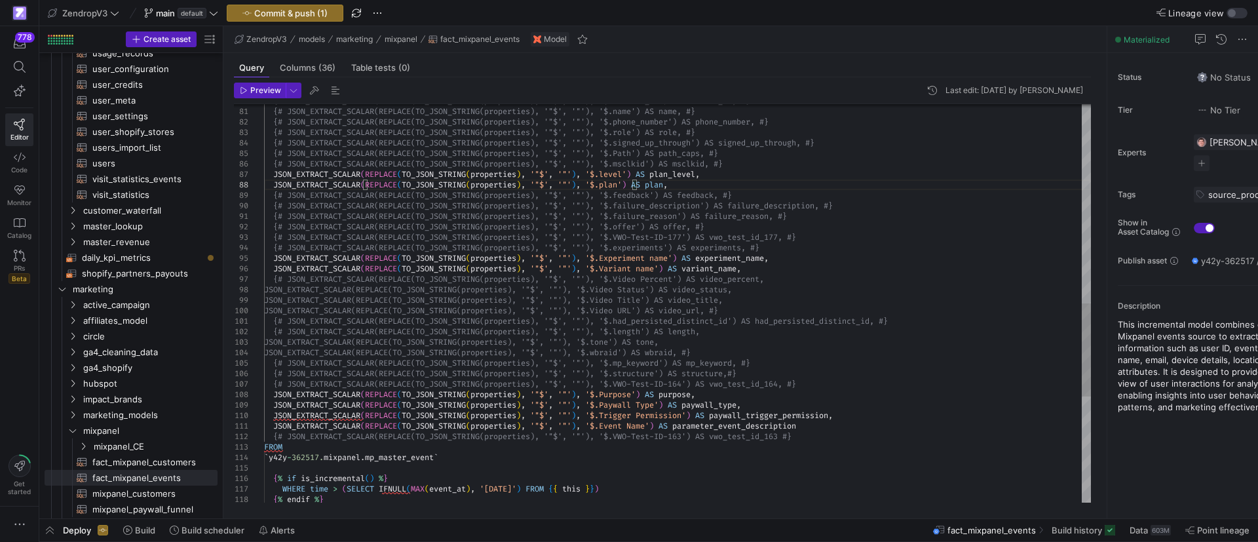
click at [700, 187] on div "JSON_EXTRACT_SCALAR ( REPLACE ( TO_JSON_STRING ( properties ) , '"$' , '"' ) , …" at bounding box center [677, 106] width 827 height 1699
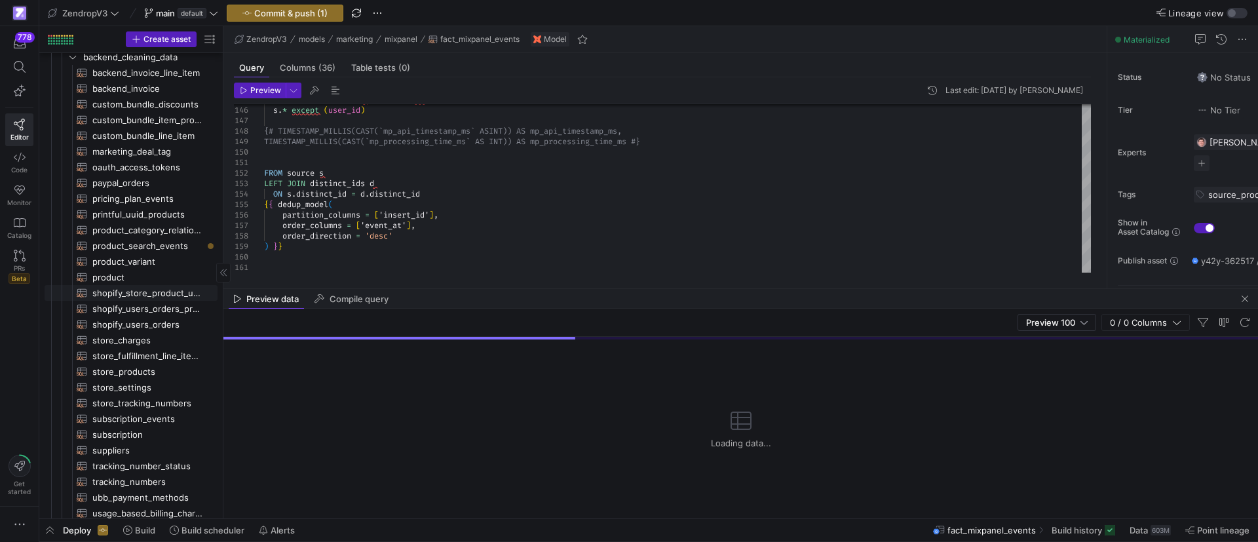
scroll to position [452, 0]
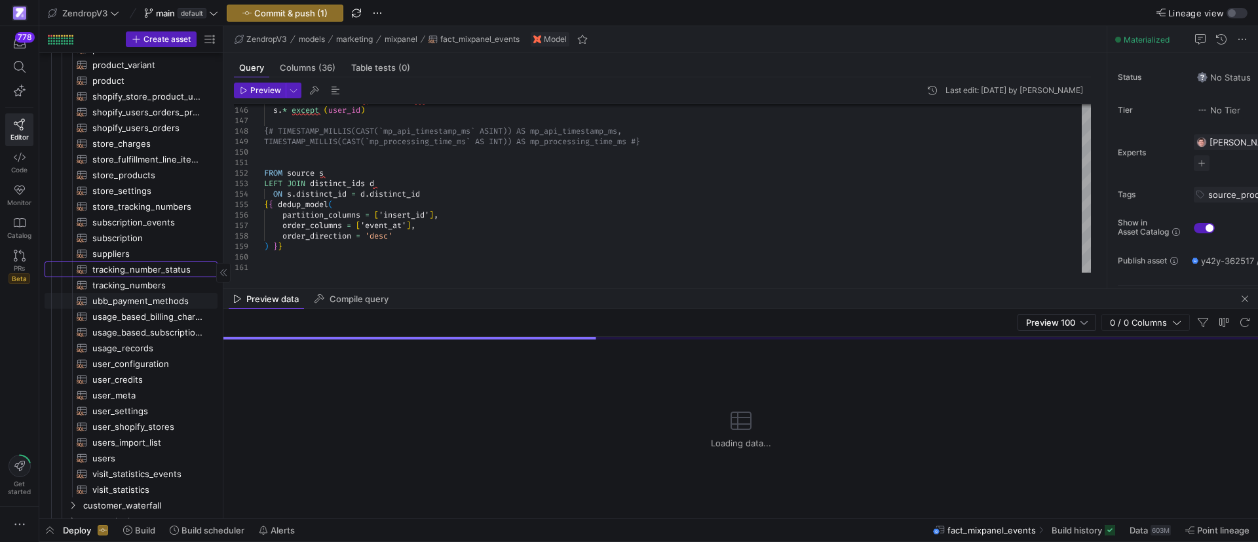
click at [134, 269] on span "tracking_number_status​​​​​​​​​​" at bounding box center [147, 269] width 110 height 15
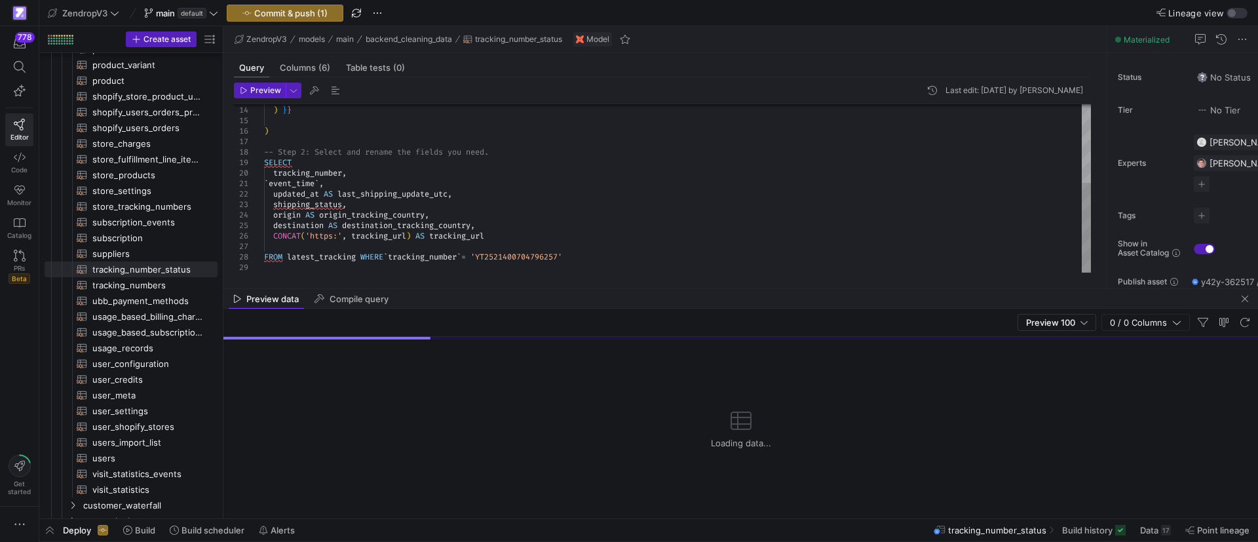
scroll to position [52, 1]
drag, startPoint x: 364, startPoint y: 256, endPoint x: 601, endPoint y: 260, distance: 237.3
click at [601, 260] on div "order_direction = 'desc' ) } } ) -- Step 2: Select and rename the fields you ne…" at bounding box center [677, 115] width 827 height 315
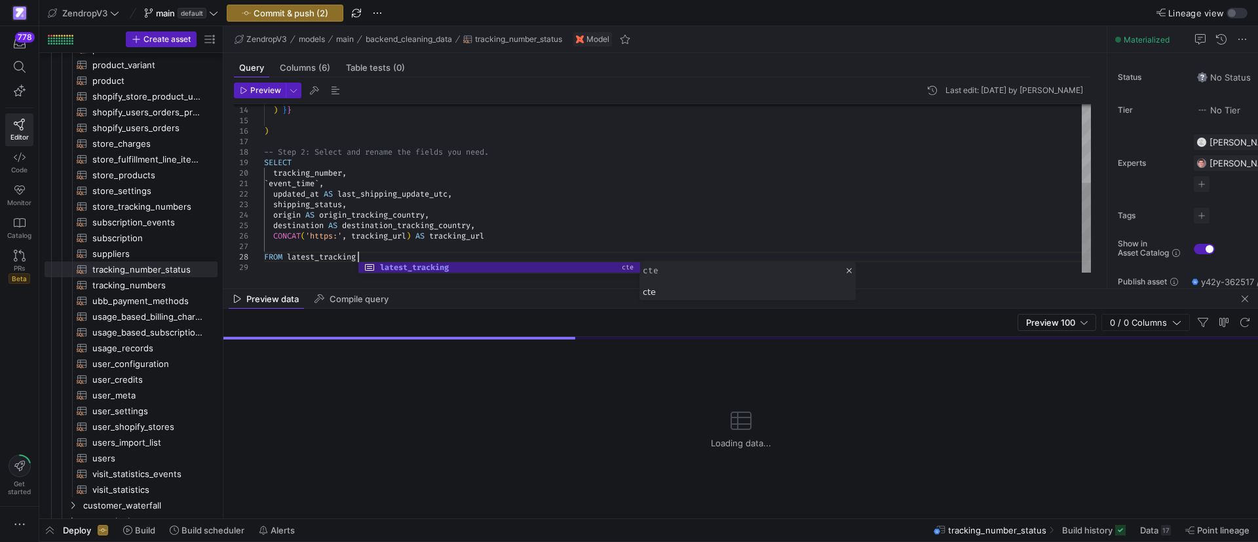
click at [302, 270] on div "order_direction = 'desc' ) } } ) -- Step 2: Select and rename the fields you ne…" at bounding box center [677, 115] width 827 height 315
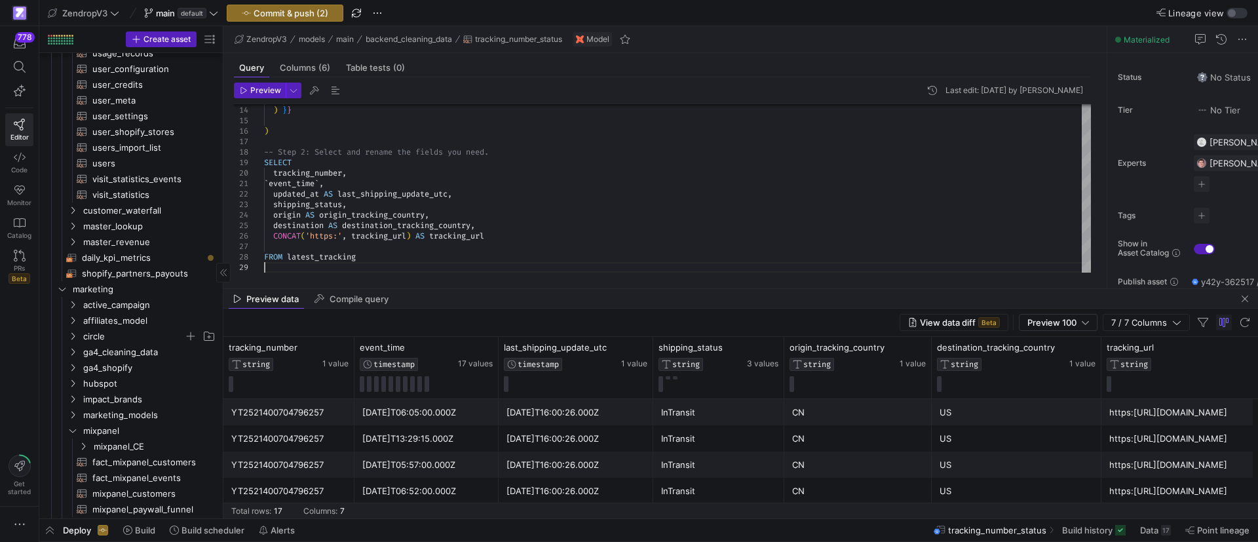
scroll to position [1042, 0]
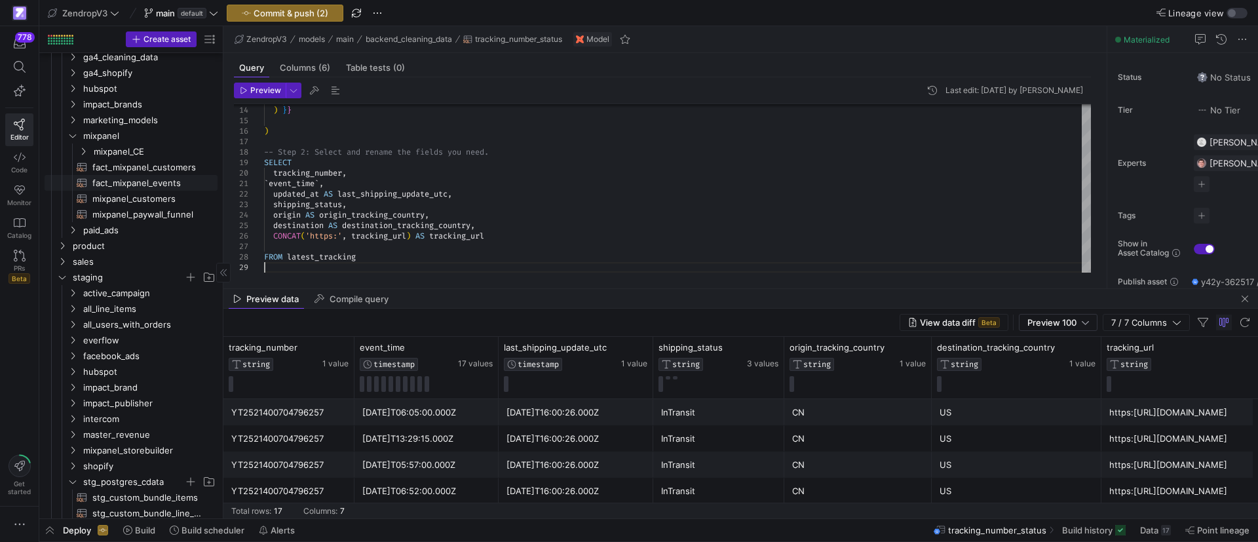
click at [138, 184] on span "fact_mixpanel_events​​​​​​​​​​" at bounding box center [147, 183] width 110 height 15
type textarea "{{ config( materialized='incremental', partition_by={"field": "event_at", "data…"
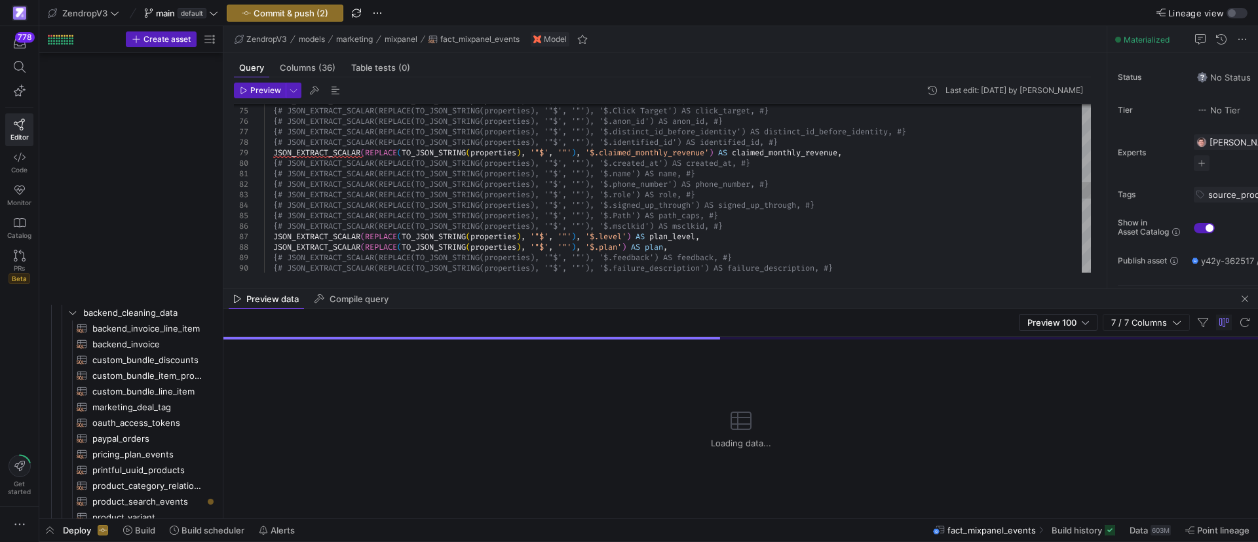
scroll to position [52, 1]
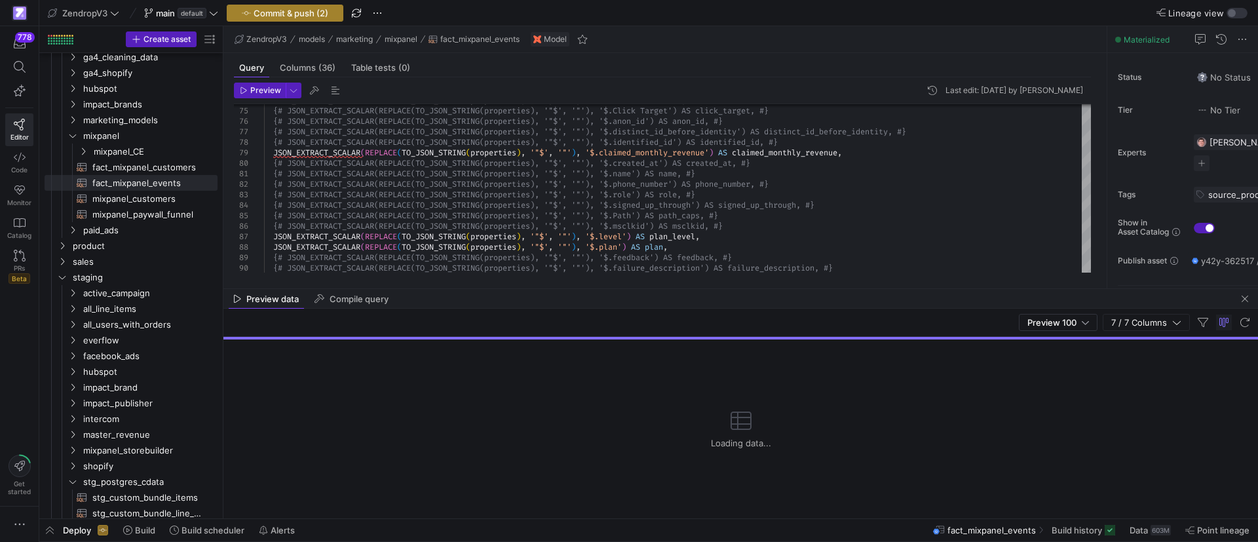
click at [277, 13] on span "Commit & push (2)" at bounding box center [291, 13] width 75 height 10
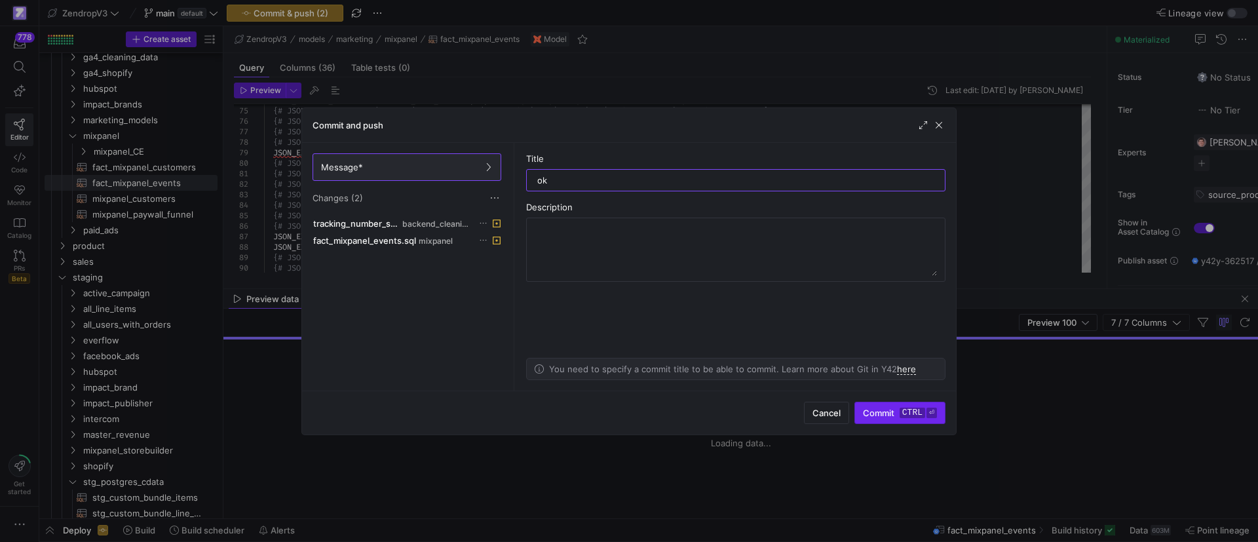
type input "ok"
click at [887, 418] on span "submit" at bounding box center [900, 412] width 90 height 21
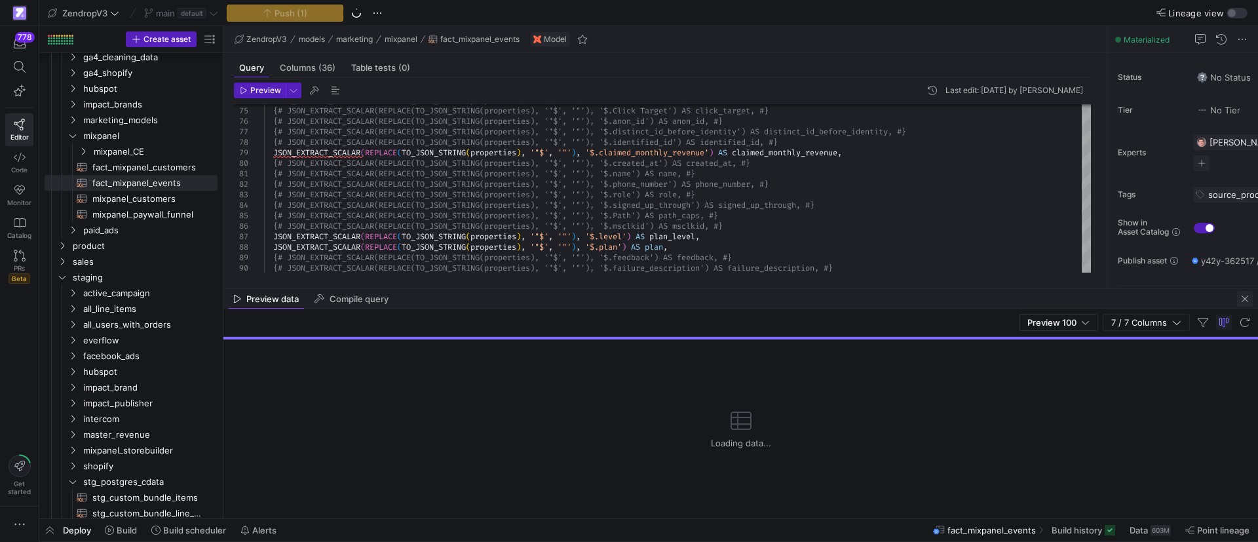
click at [1249, 299] on span "button" at bounding box center [1245, 299] width 16 height 16
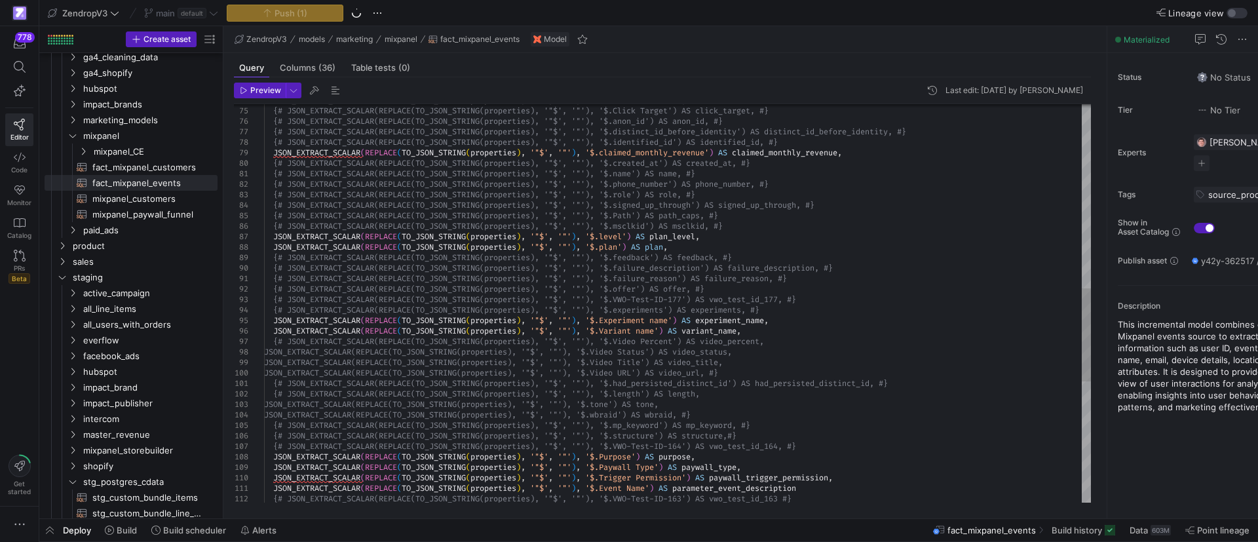
click at [722, 254] on div "JSON_EXTRACT_SCALAR ( REPLACE ( TO_JSON_STRING ( properties ) , '"$' , '"' ) , …" at bounding box center [677, 168] width 827 height 1699
click at [729, 242] on div "JSON_EXTRACT_SCALAR ( REPLACE ( TO_JSON_STRING ( properties ) , '"$' , '"' ) , …" at bounding box center [677, 168] width 827 height 1699
click at [1075, 531] on span "Build history" at bounding box center [1077, 530] width 50 height 10
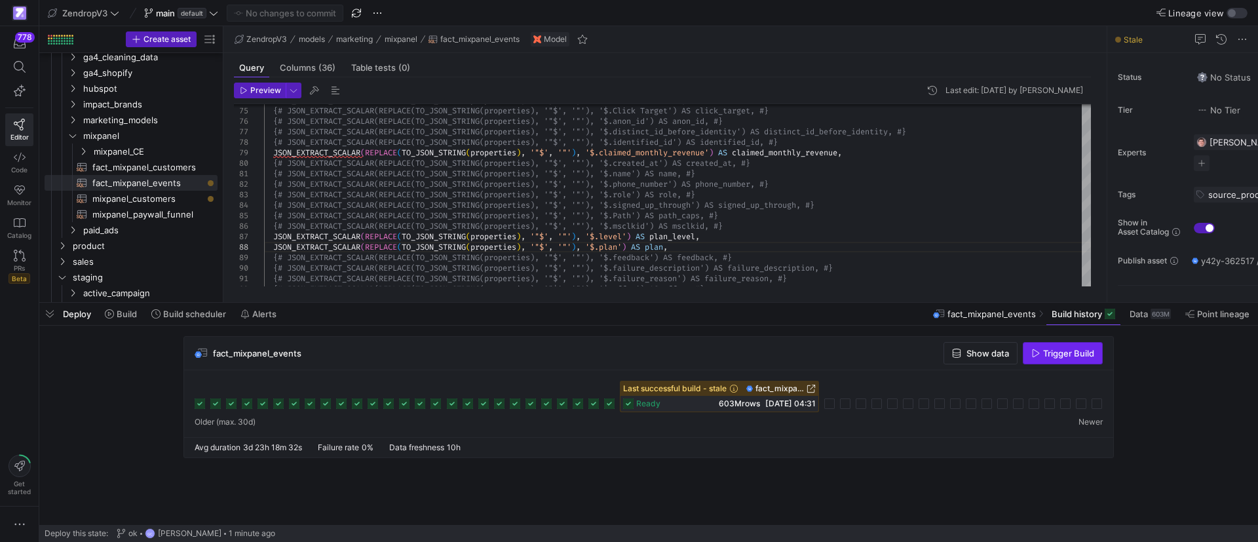
click at [1056, 352] on span "Trigger Build" at bounding box center [1068, 353] width 51 height 10
click at [51, 311] on span "button" at bounding box center [49, 314] width 21 height 22
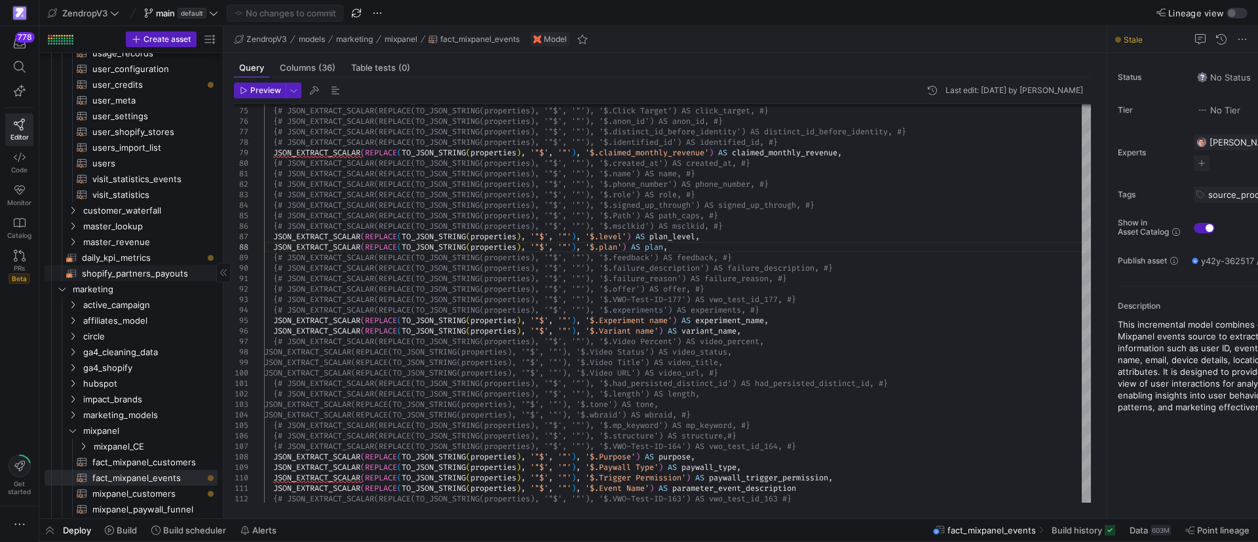
scroll to position [452, 0]
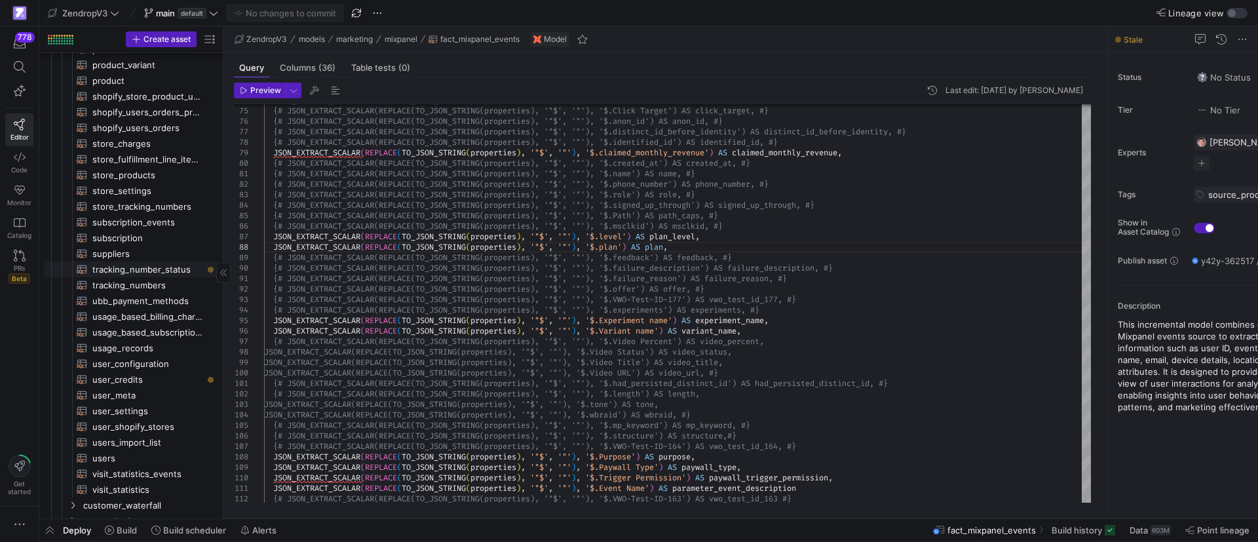
drag, startPoint x: 144, startPoint y: 271, endPoint x: 191, endPoint y: 278, distance: 47.7
click at [144, 271] on span "tracking_number_status​​​​​​​​​​" at bounding box center [147, 269] width 110 height 15
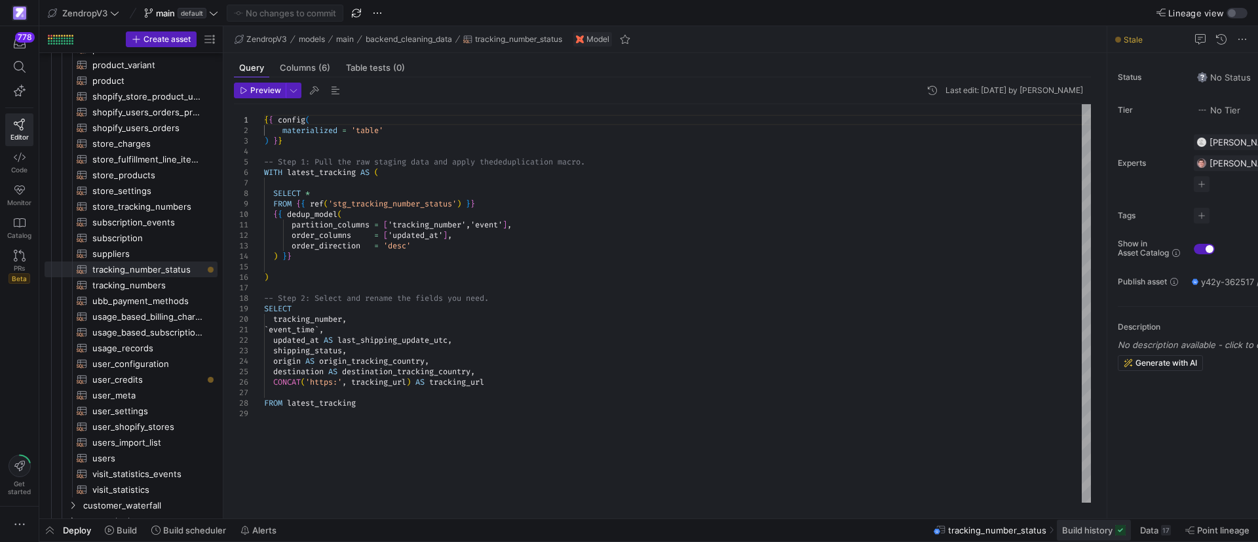
click at [1110, 535] on span "Build history" at bounding box center [1087, 530] width 50 height 10
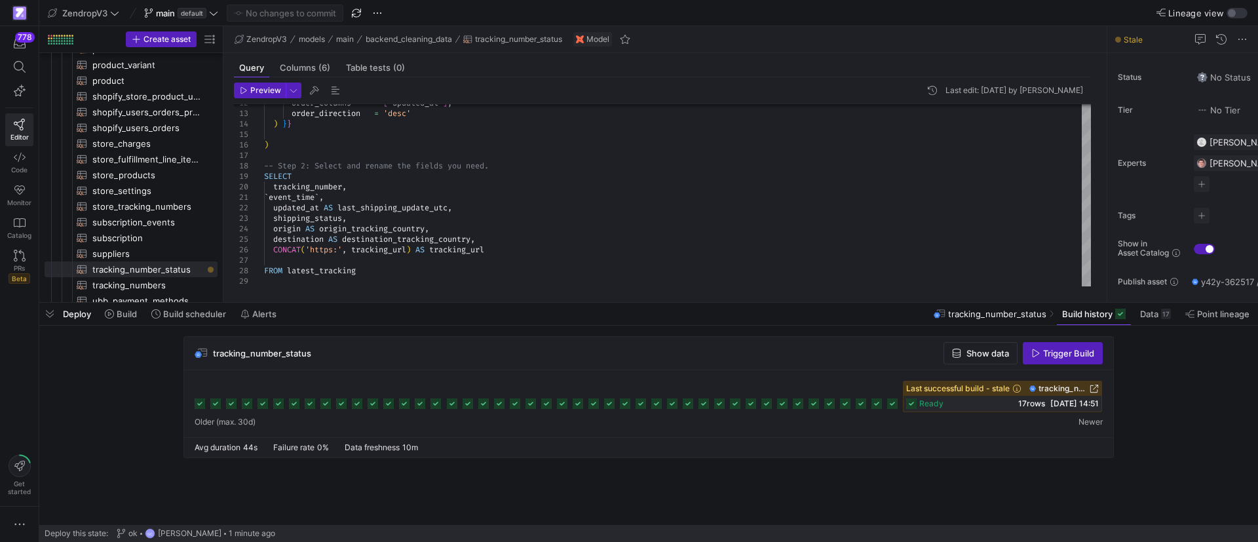
click at [1052, 358] on span "Trigger Build" at bounding box center [1068, 353] width 51 height 10
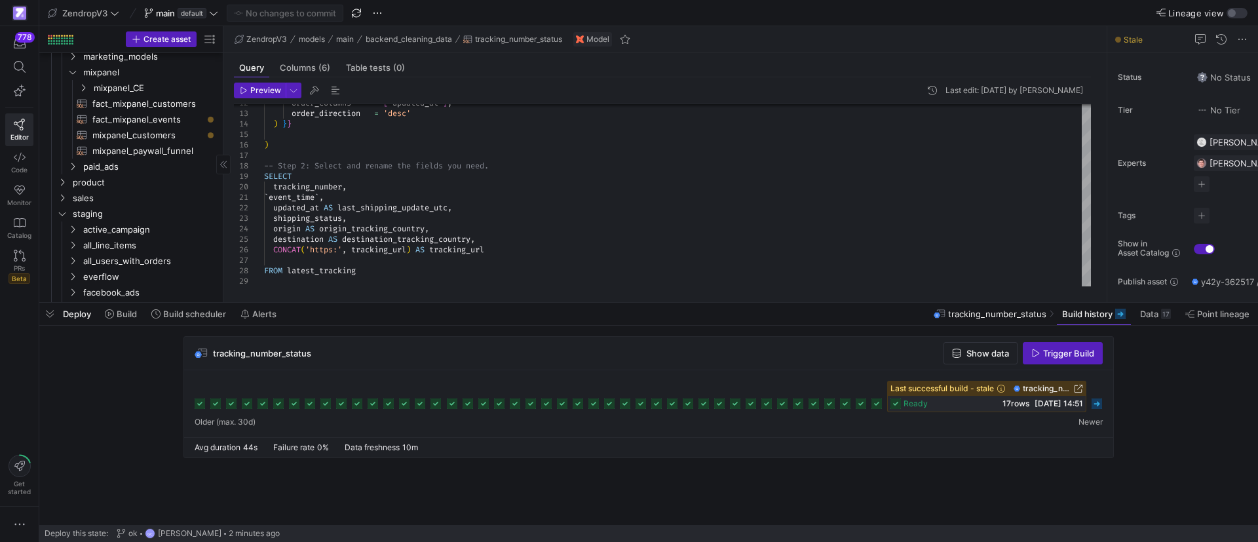
scroll to position [1042, 0]
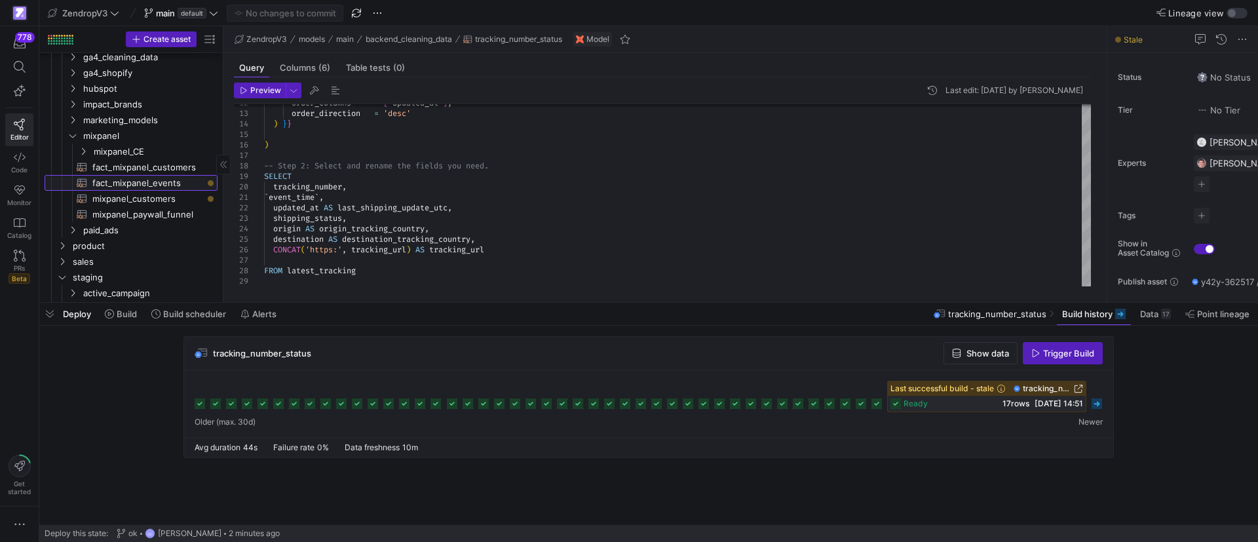
click at [138, 181] on span "fact_mixpanel_events​​​​​​​​​​" at bounding box center [147, 183] width 110 height 15
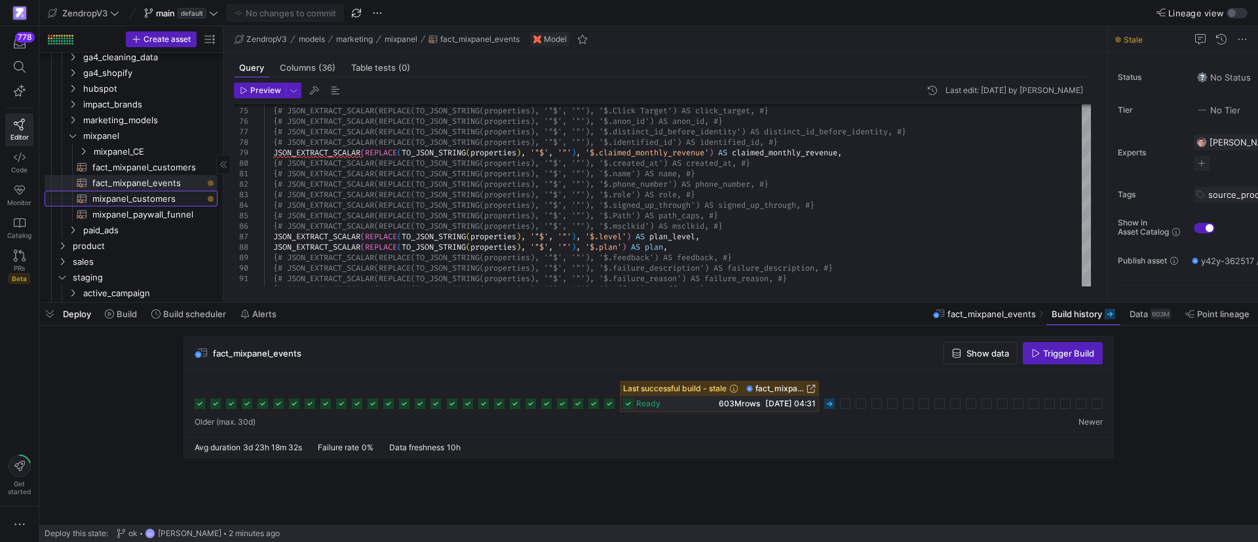
click at [157, 199] on span "mixpanel_customers​​​​​​​​​​" at bounding box center [147, 198] width 110 height 15
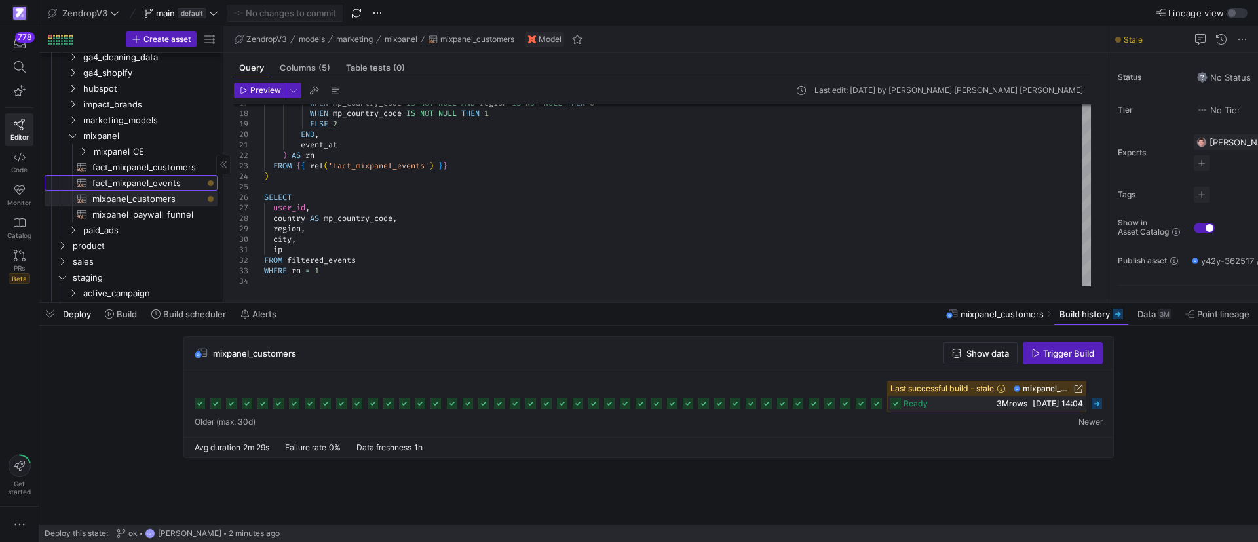
click at [167, 182] on span "fact_mixpanel_events​​​​​​​​​​" at bounding box center [147, 183] width 110 height 15
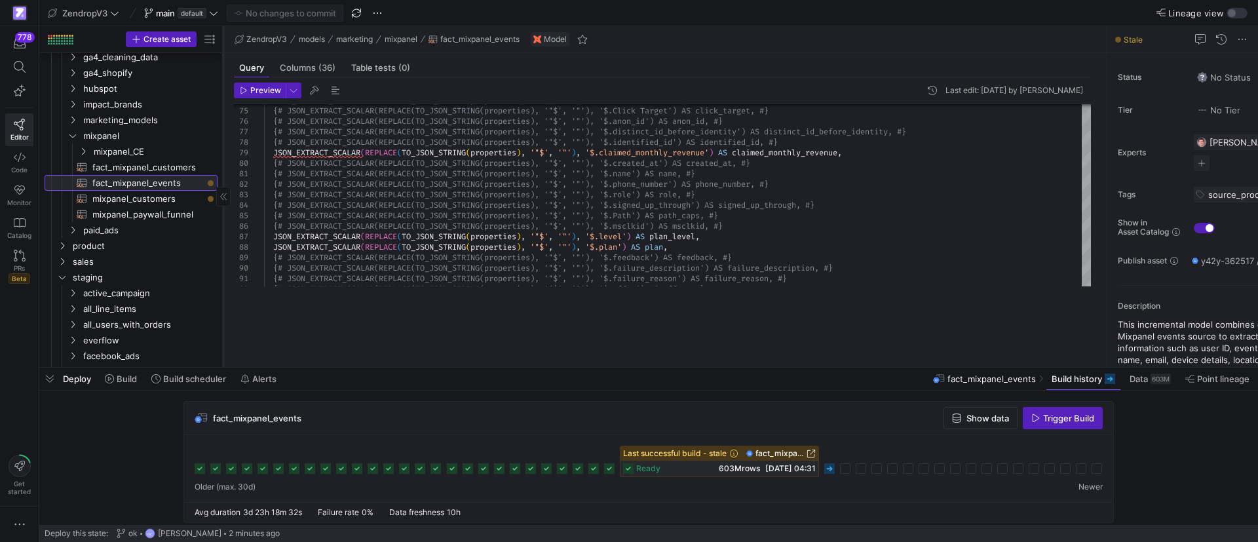
drag, startPoint x: 307, startPoint y: 302, endPoint x: 223, endPoint y: 309, distance: 84.9
click at [307, 368] on div at bounding box center [648, 367] width 1219 height 5
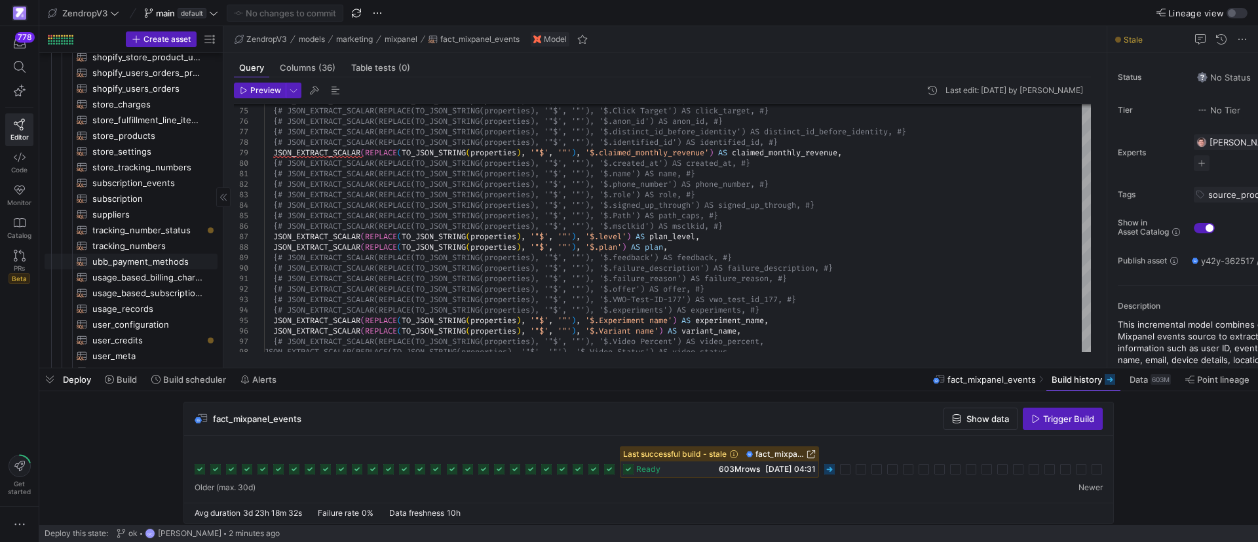
scroll to position [590, 0]
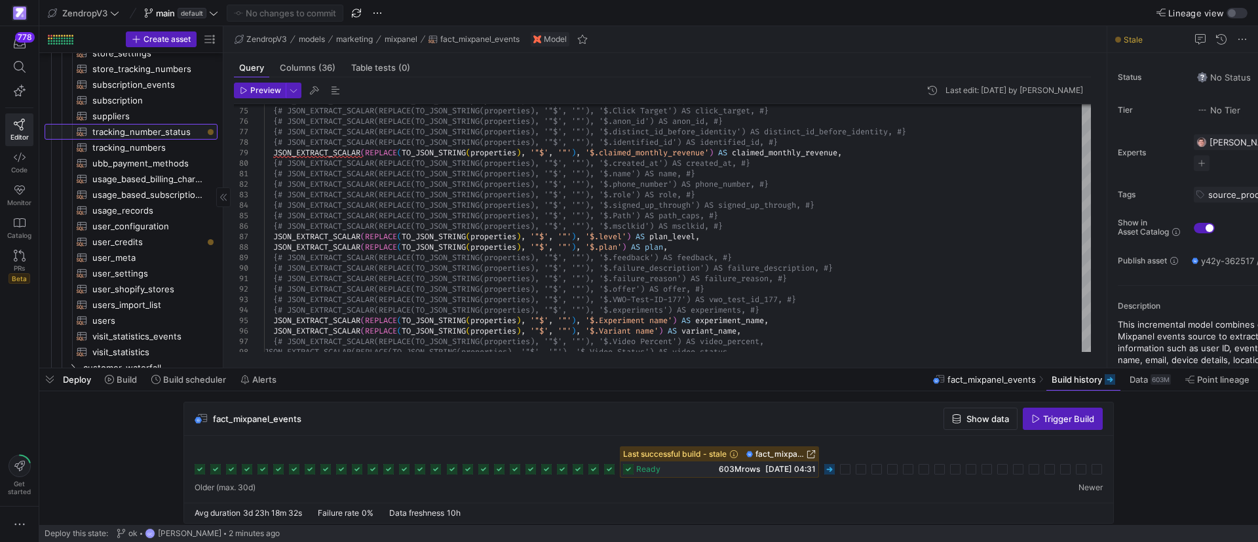
click at [165, 128] on span "tracking_number_status​​​​​​​​​​" at bounding box center [147, 132] width 110 height 15
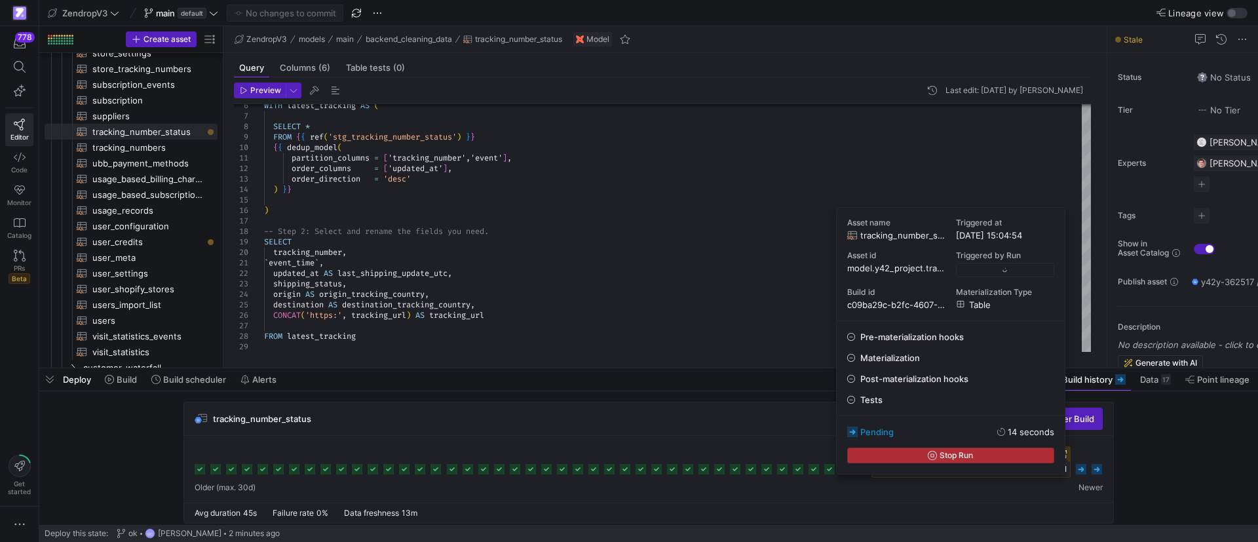
click at [940, 457] on span "Stop Run" at bounding box center [956, 455] width 33 height 9
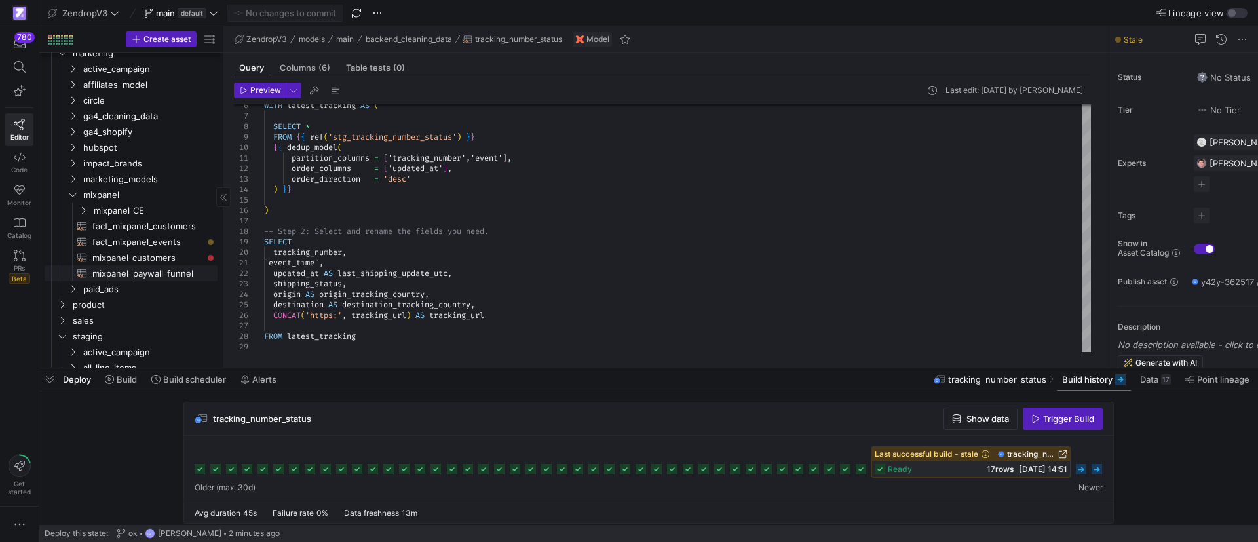
scroll to position [1081, 0]
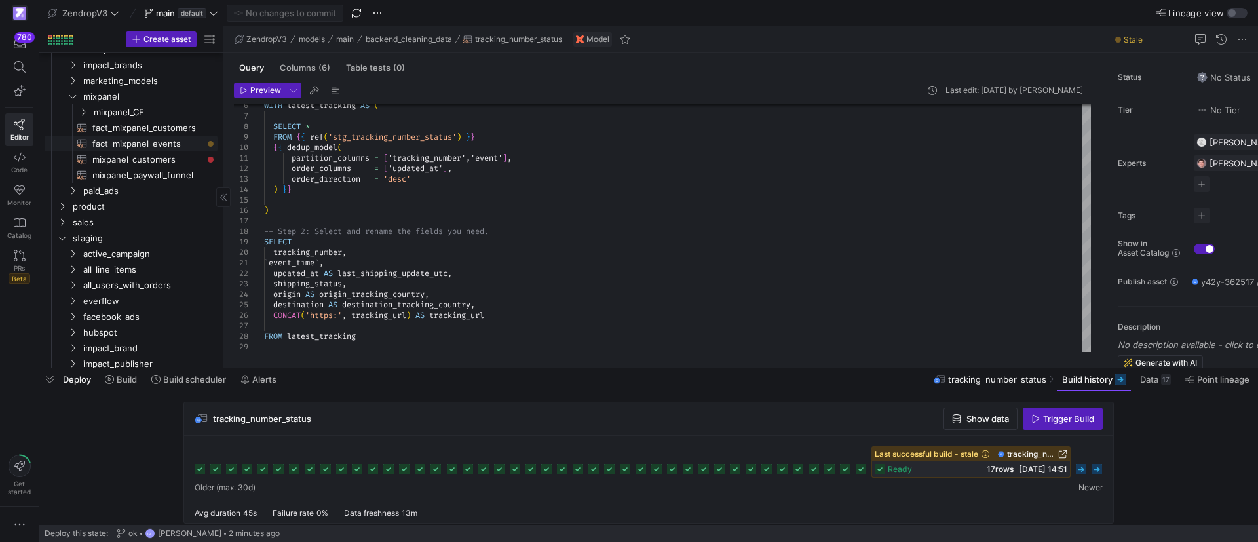
drag, startPoint x: 147, startPoint y: 143, endPoint x: 220, endPoint y: 140, distance: 73.4
click at [147, 143] on span "fact_mixpanel_events​​​​​​​​​​" at bounding box center [147, 143] width 110 height 15
type textarea "{{ config( materialized='incremental', partition_by={"field": "event_at", "data…"
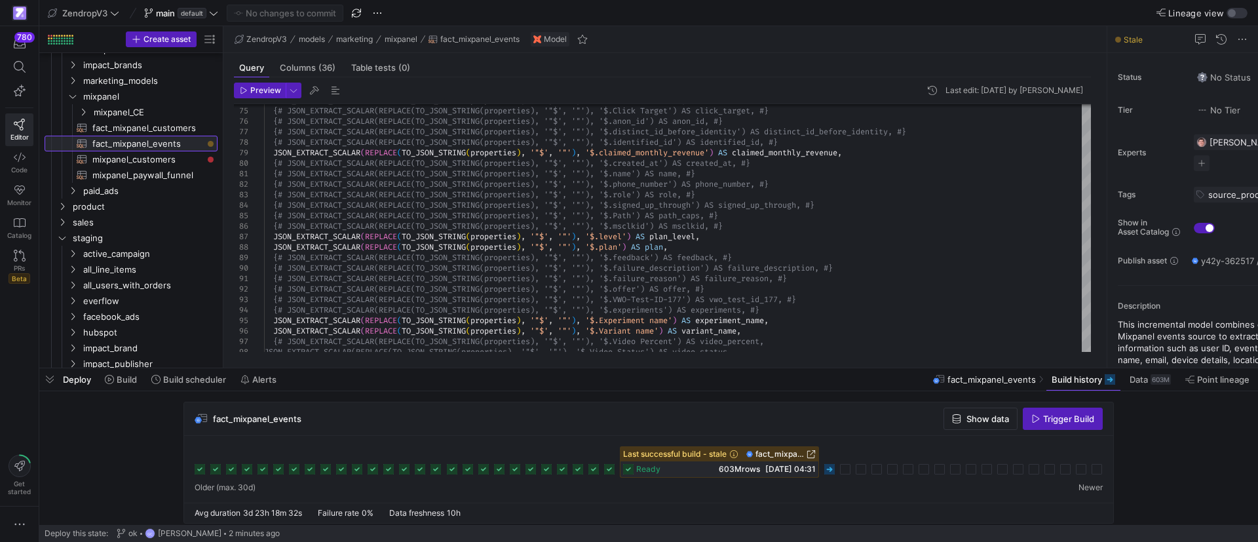
scroll to position [7, 0]
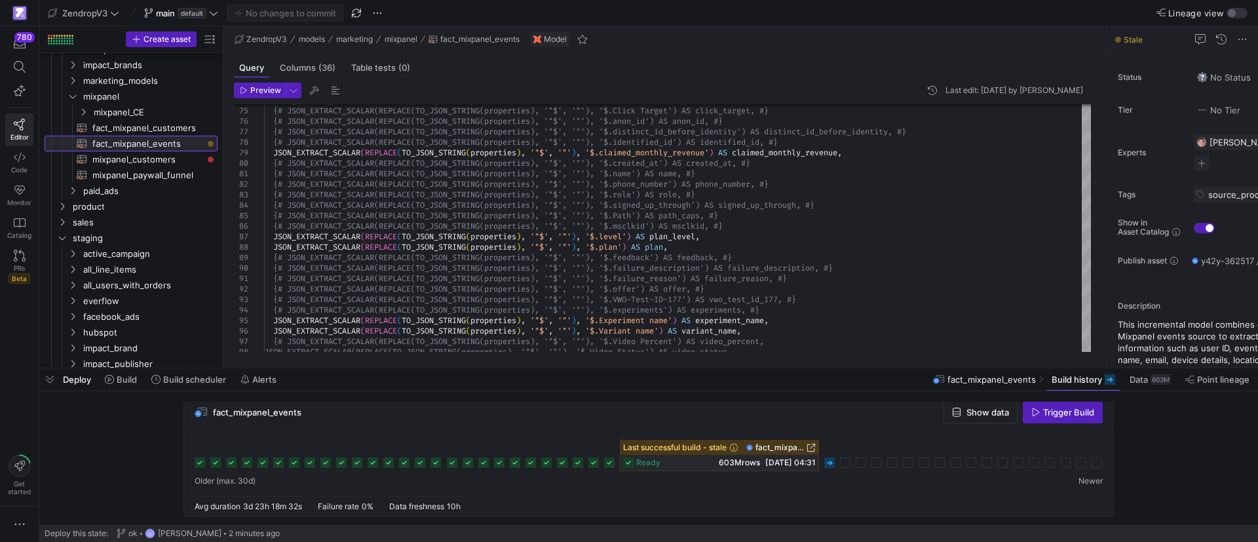
drag, startPoint x: 398, startPoint y: 368, endPoint x: 444, endPoint y: 206, distance: 168.3
click at [429, 366] on div at bounding box center [648, 368] width 1219 height 5
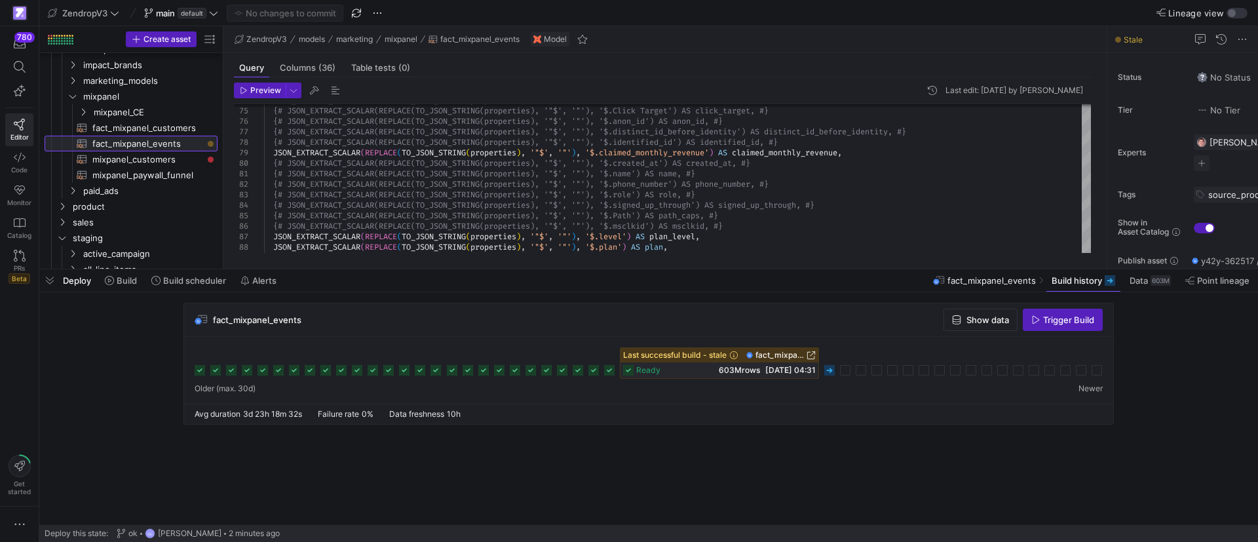
scroll to position [0, 0]
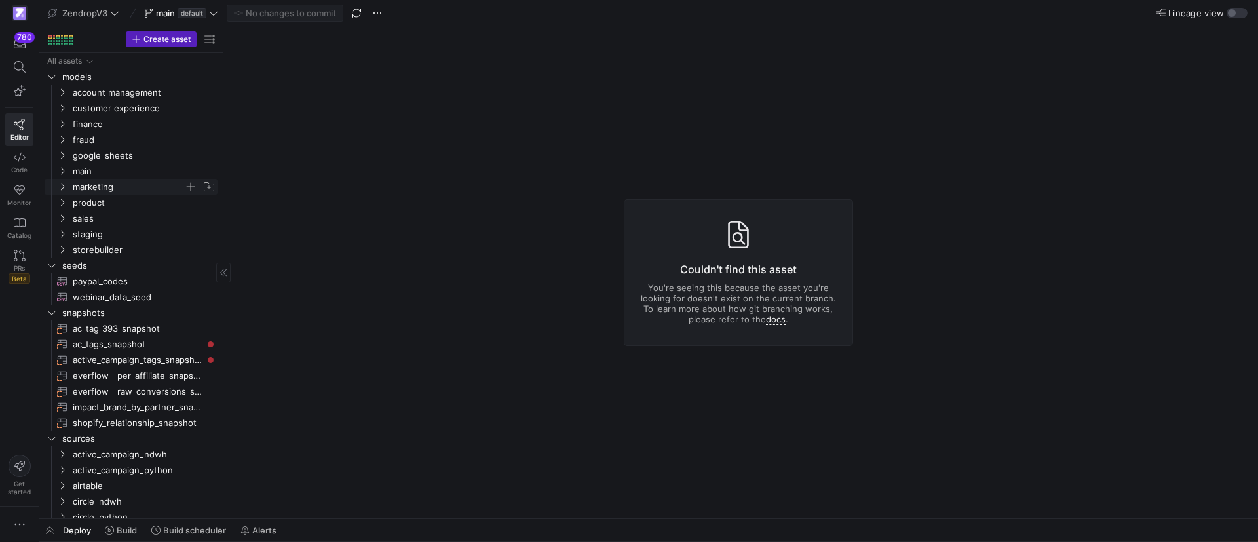
click at [68, 184] on span "marketing" at bounding box center [136, 187] width 161 height 14
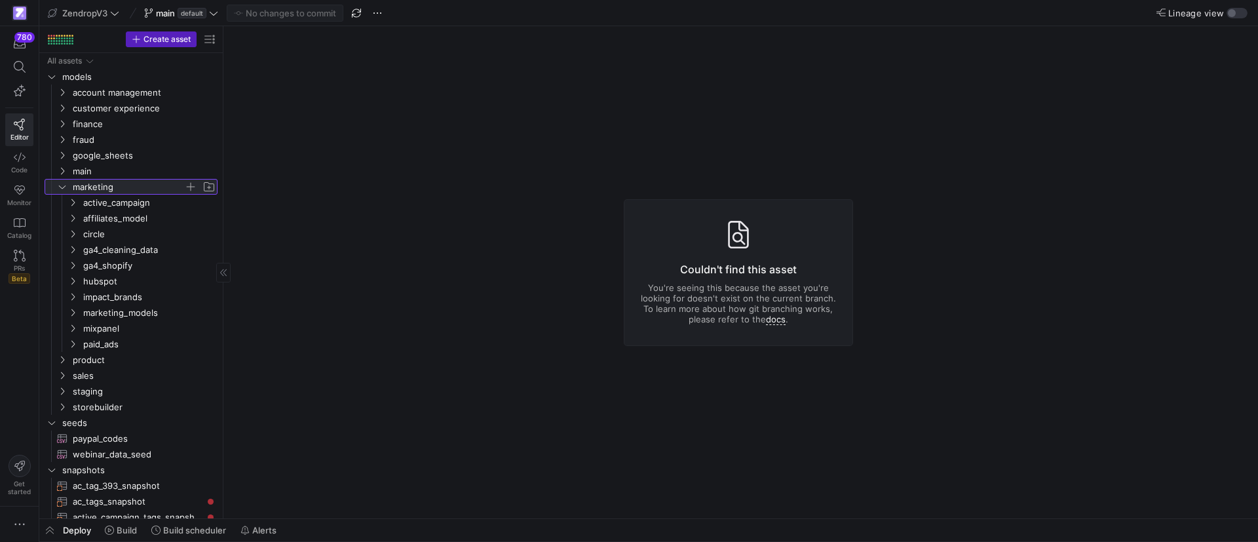
click at [66, 184] on icon at bounding box center [62, 187] width 9 height 8
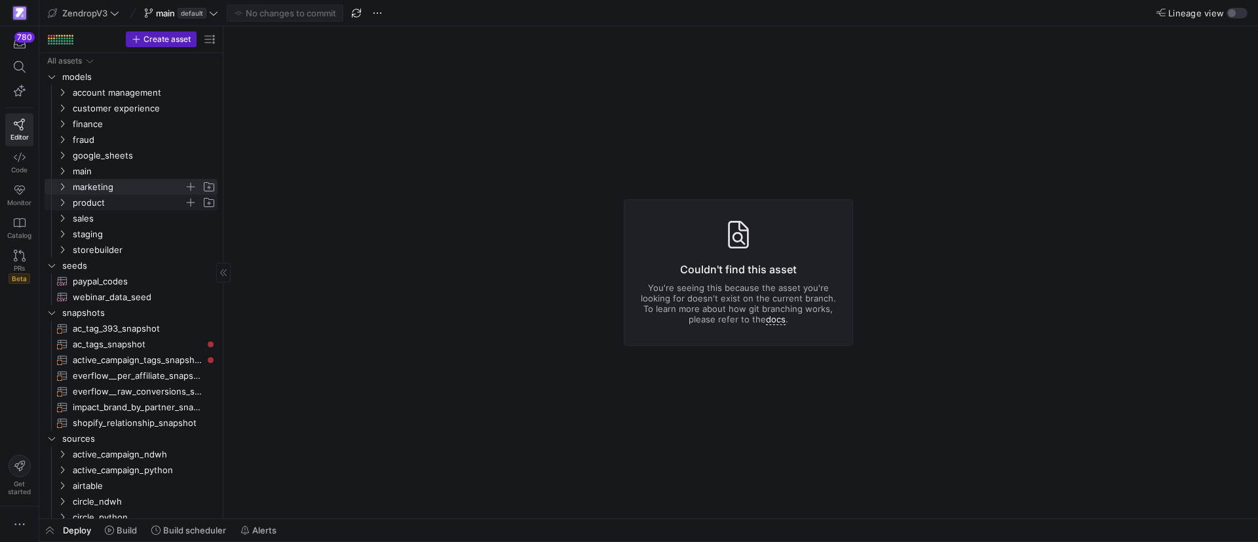
click at [66, 204] on icon "Press SPACE to select this row." at bounding box center [62, 203] width 9 height 8
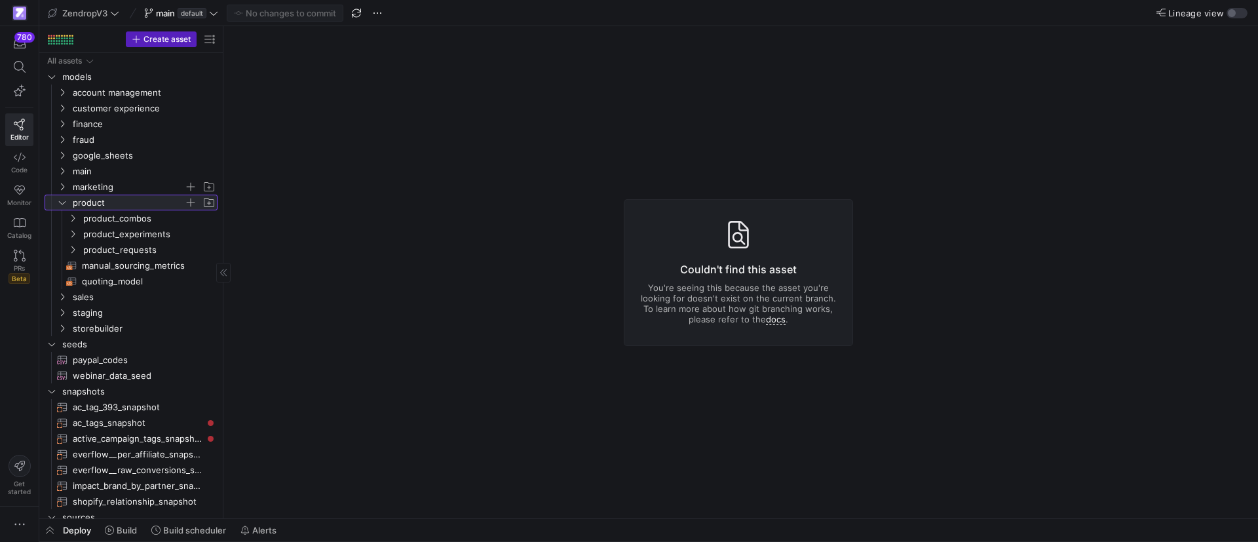
click at [60, 204] on icon at bounding box center [62, 203] width 9 height 8
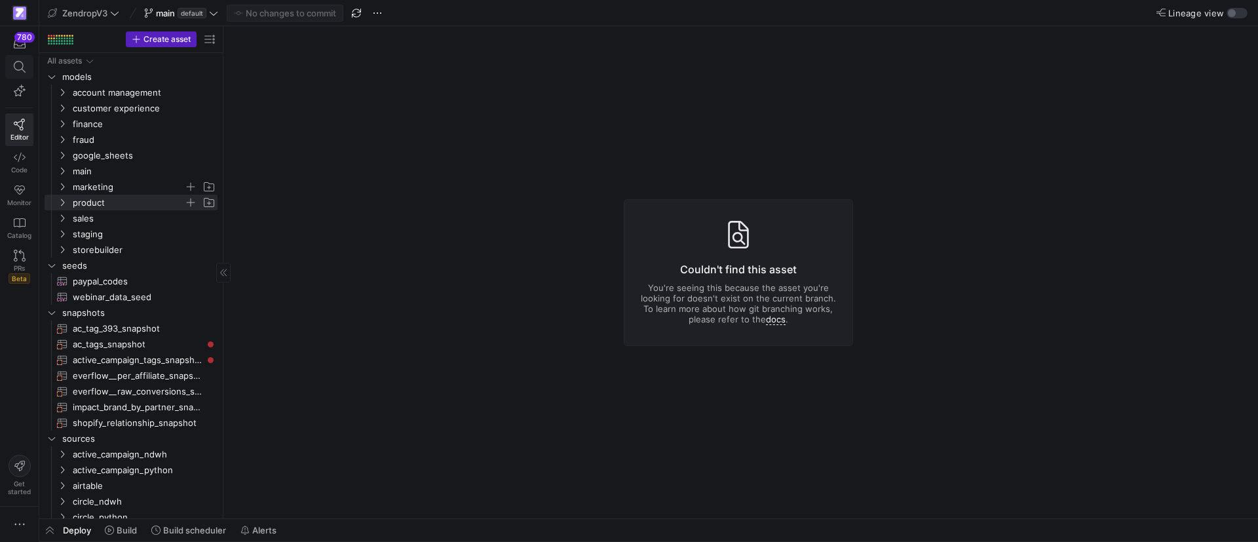
click at [33, 58] on button at bounding box center [19, 67] width 28 height 24
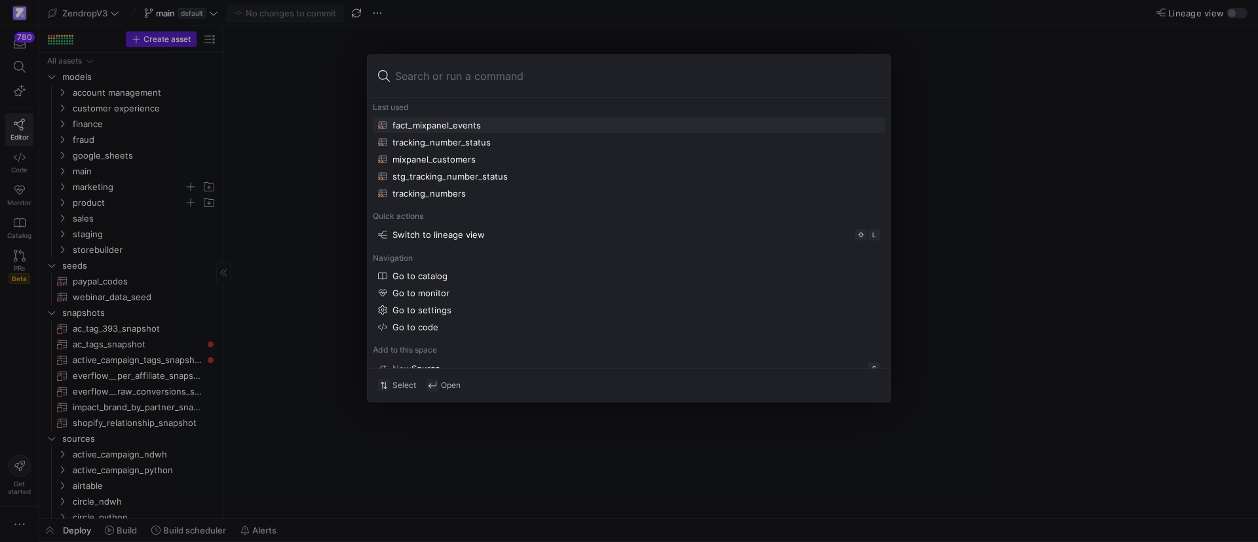
click at [430, 125] on div "fact_mixpanel_events" at bounding box center [437, 125] width 88 height 10
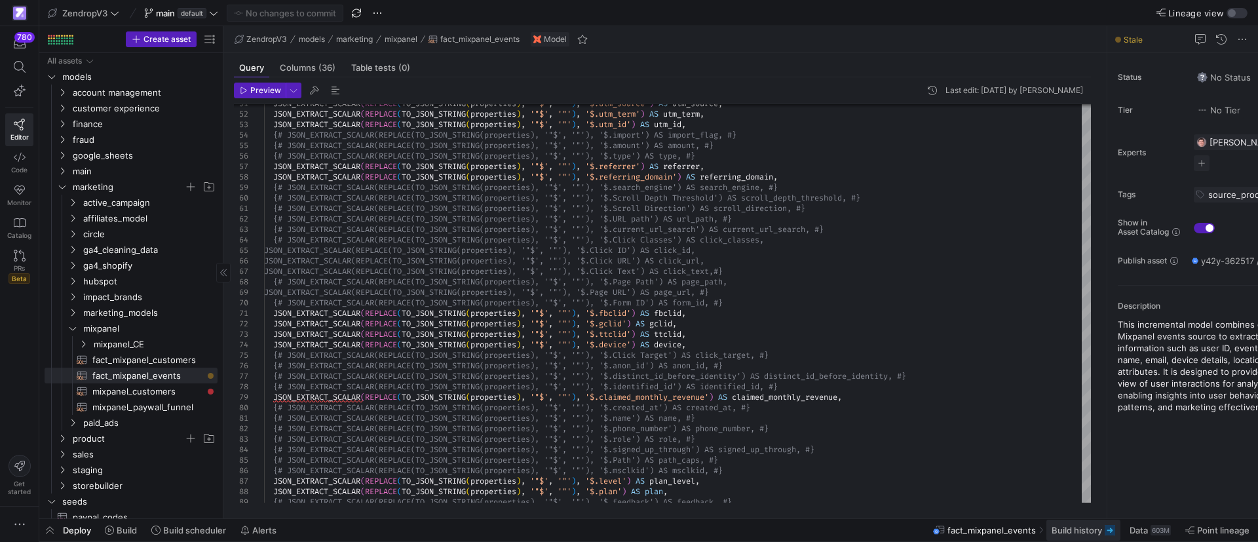
click at [1081, 525] on span "Build history" at bounding box center [1077, 530] width 50 height 10
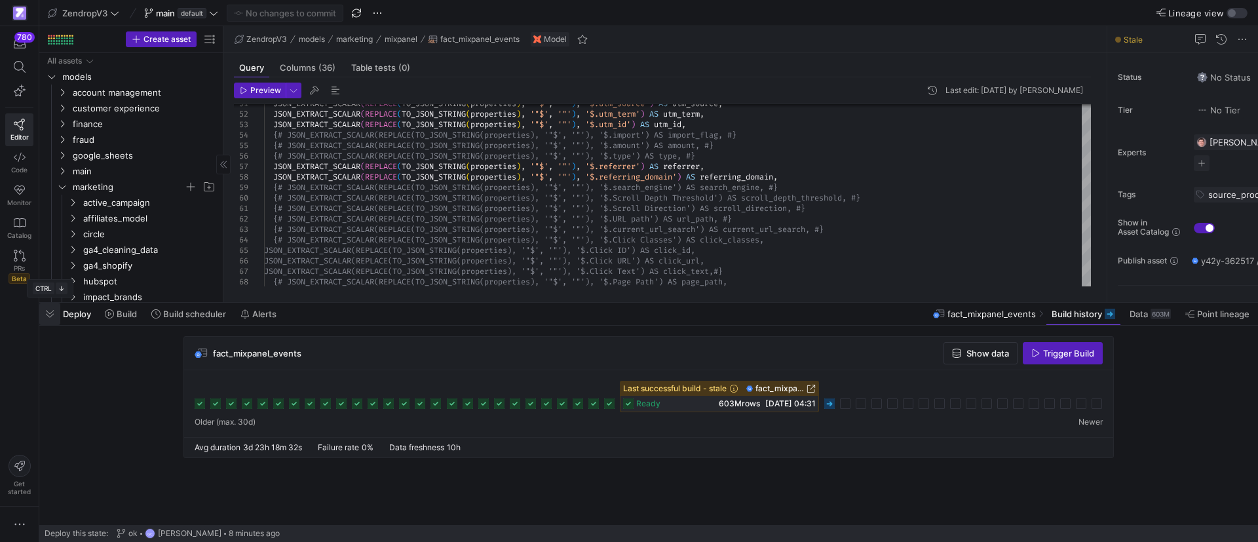
click at [46, 313] on span "button" at bounding box center [49, 314] width 21 height 22
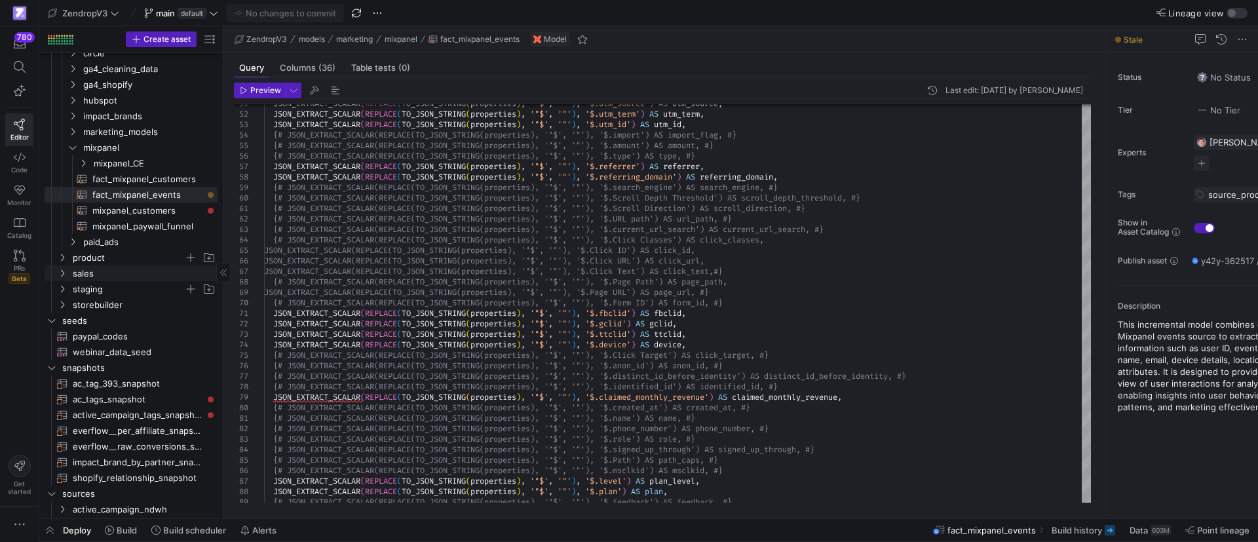
scroll to position [197, 0]
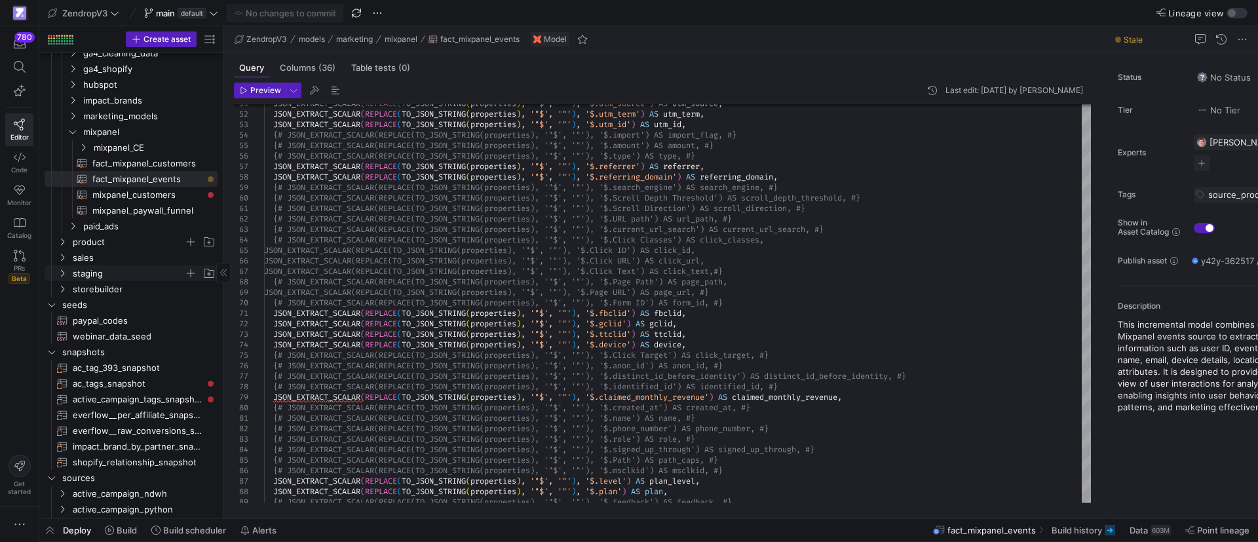
click at [66, 271] on icon "Press SPACE to select this row." at bounding box center [62, 273] width 9 height 8
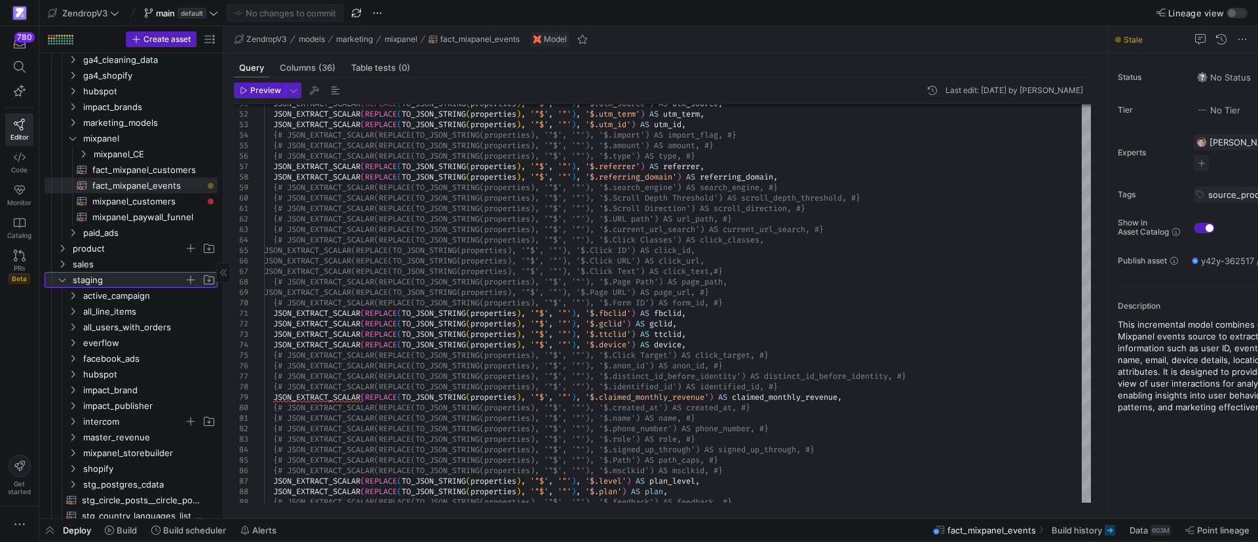
scroll to position [0, 0]
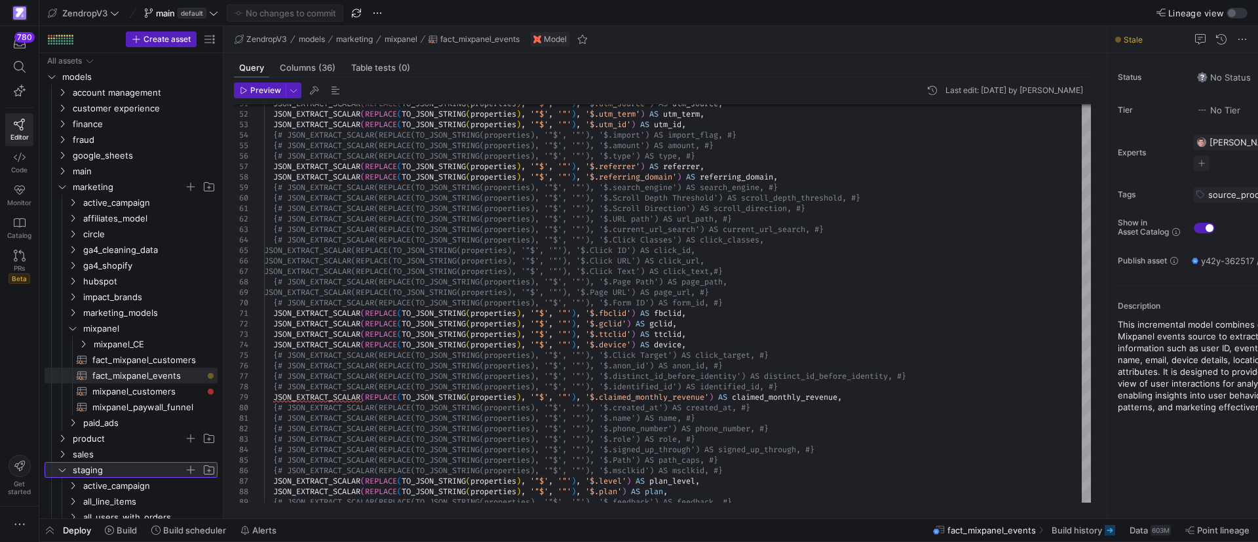
click at [58, 468] on icon at bounding box center [62, 470] width 9 height 8
click at [60, 168] on icon "Press SPACE to select this row." at bounding box center [62, 171] width 9 height 8
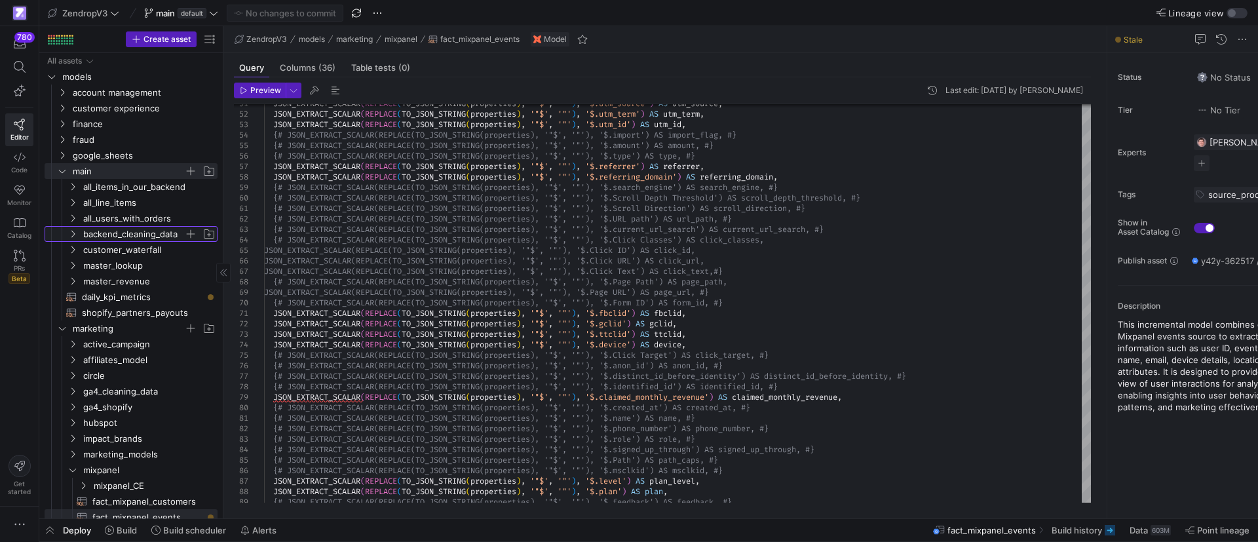
click at [77, 229] on y42-icon "Press SPACE to select this row." at bounding box center [73, 234] width 10 height 10
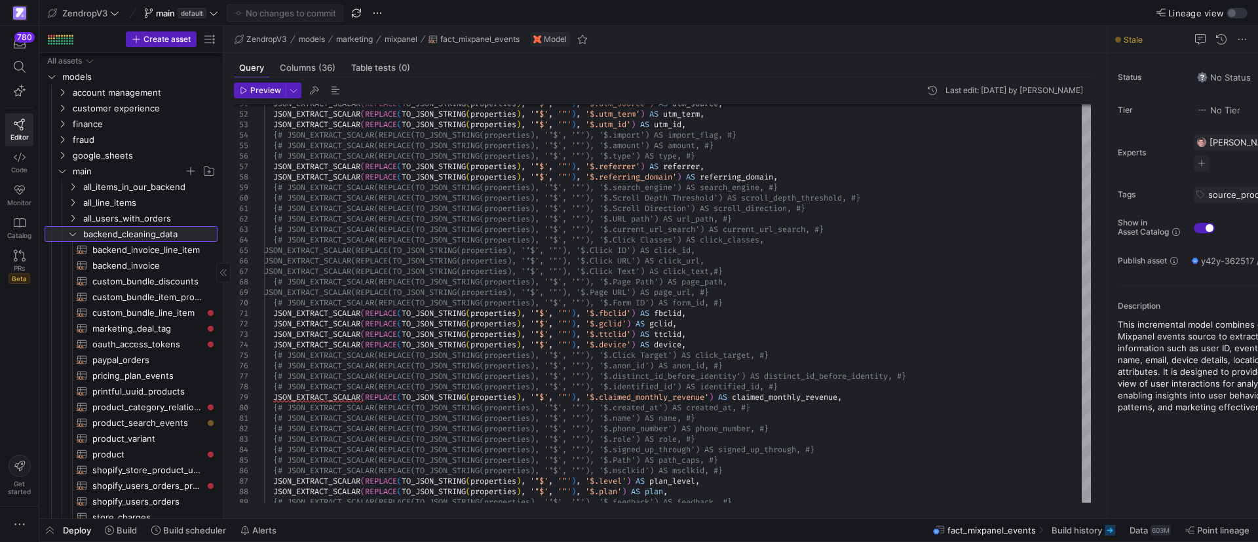
scroll to position [197, 0]
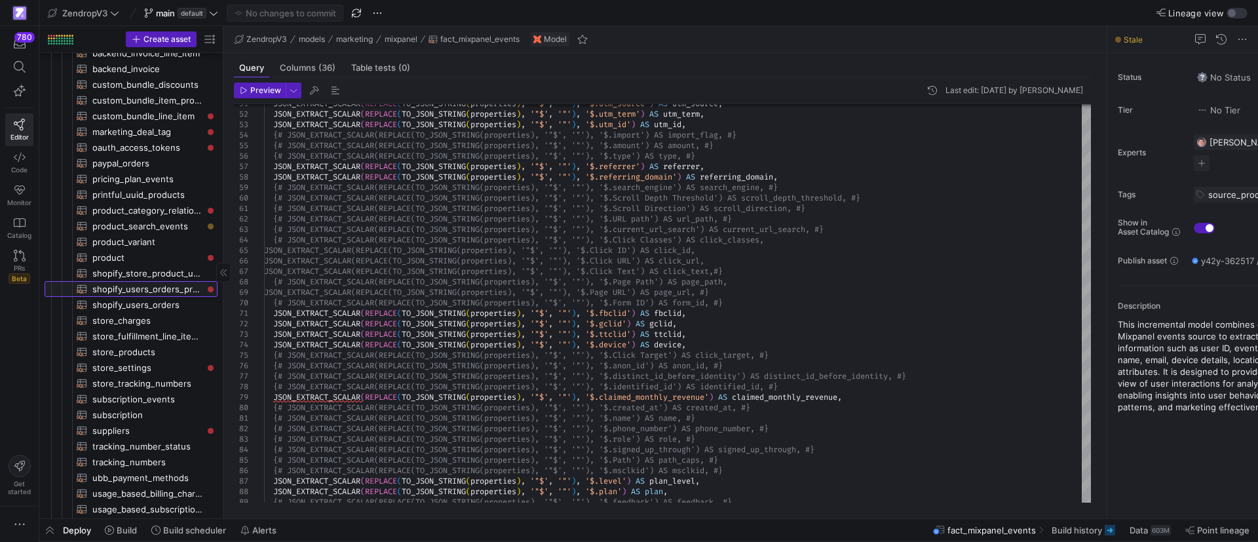
click at [153, 291] on span "shopify_users_orders_products​​​​​​​​​​" at bounding box center [147, 289] width 110 height 15
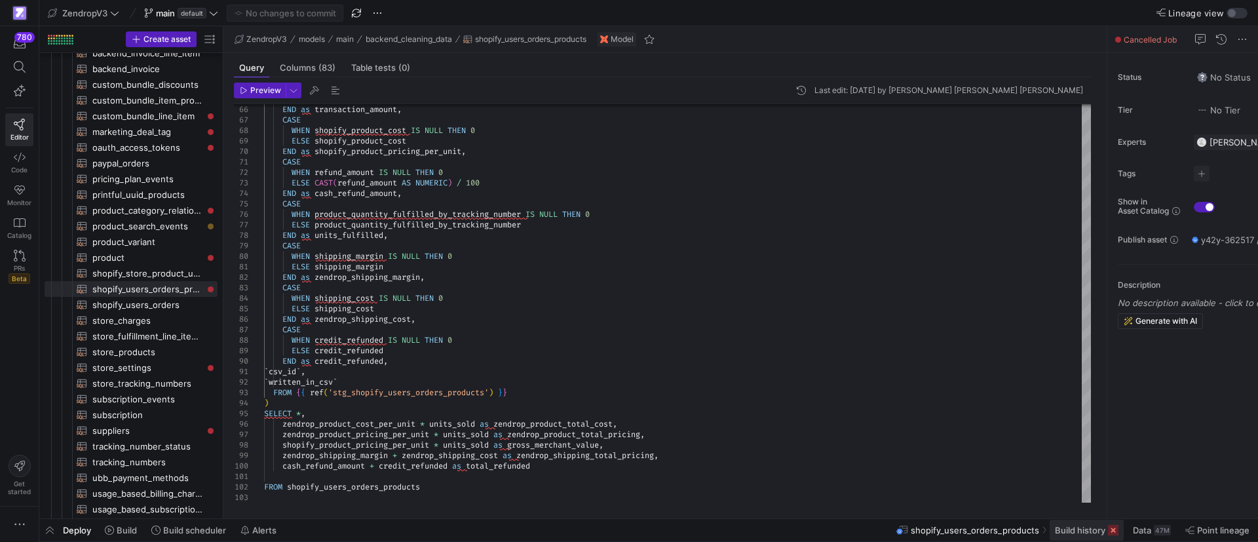
click at [1070, 528] on span "Build history" at bounding box center [1080, 530] width 50 height 10
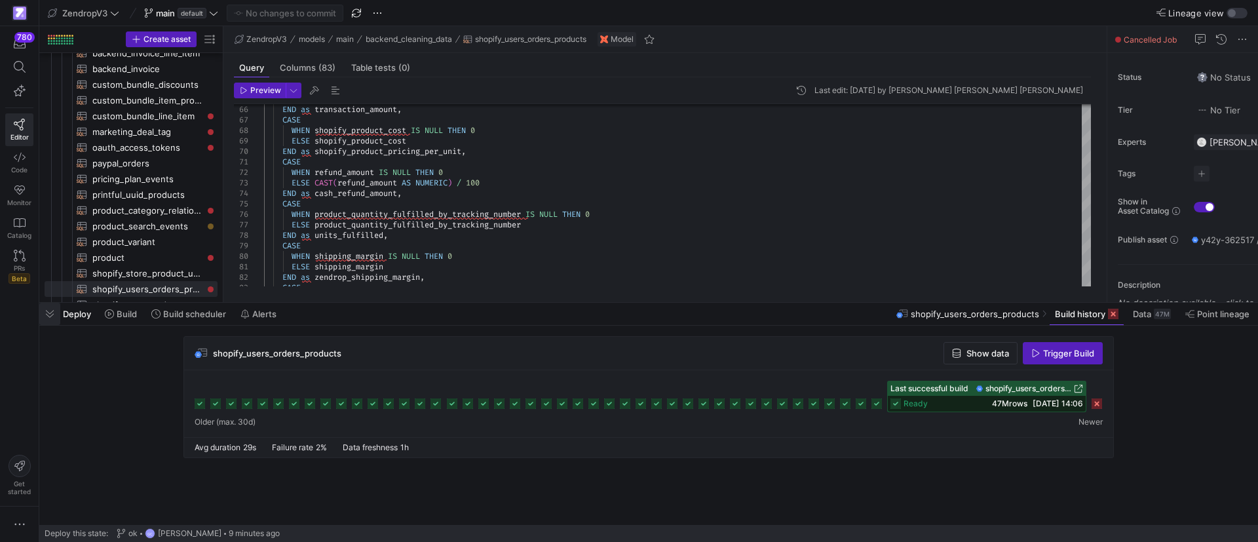
click at [52, 311] on span "button" at bounding box center [49, 314] width 21 height 22
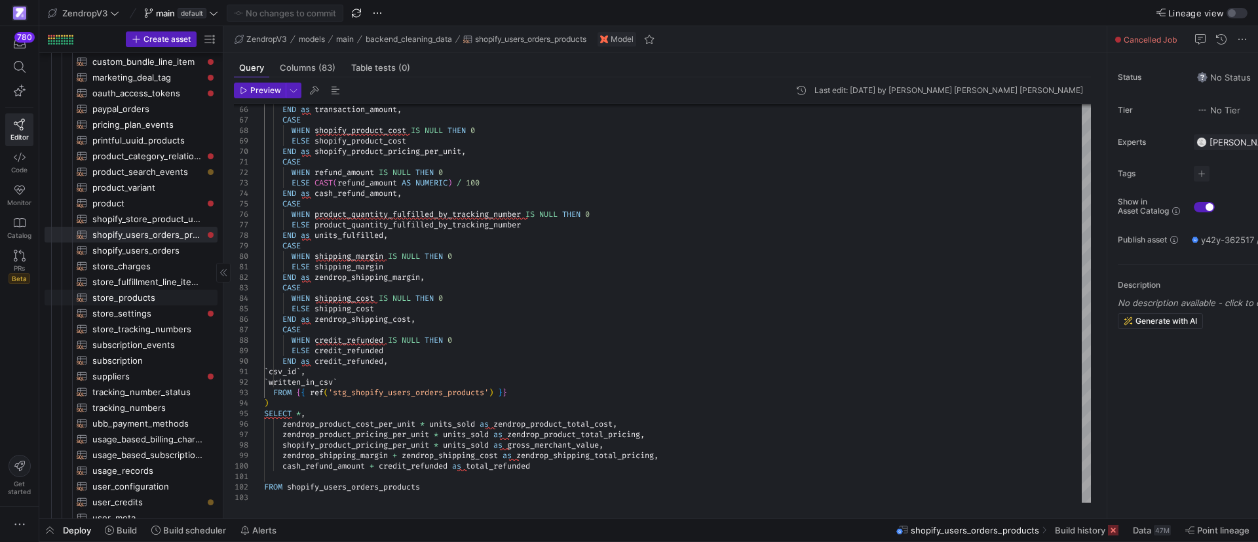
scroll to position [492, 0]
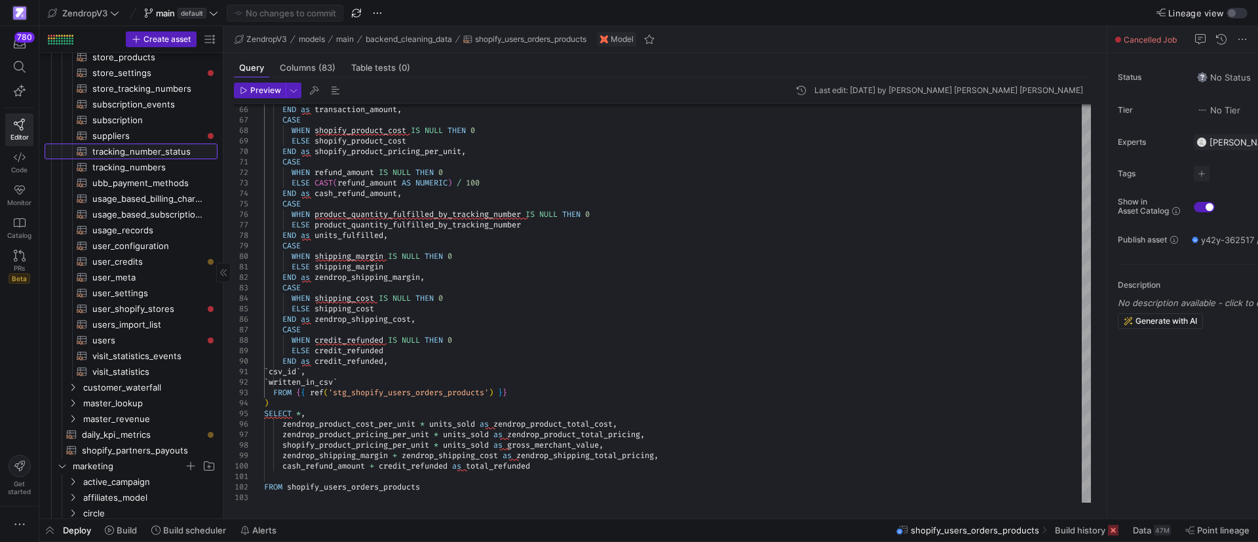
click at [147, 153] on span "tracking_number_status​​​​​​​​​​" at bounding box center [147, 151] width 110 height 15
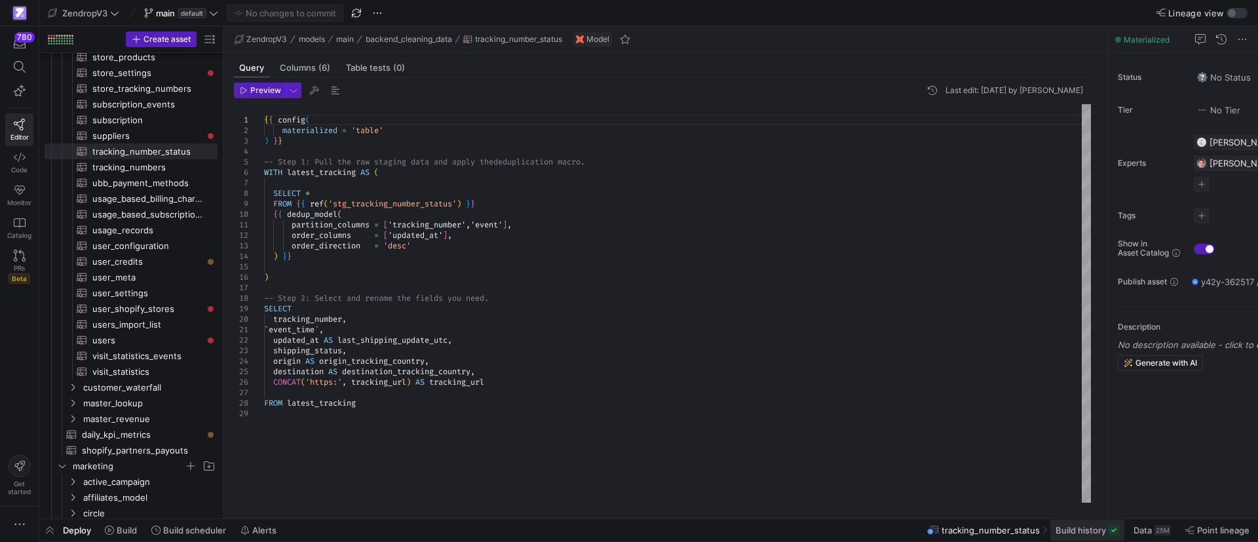
click at [1091, 529] on span "Build history" at bounding box center [1081, 530] width 50 height 10
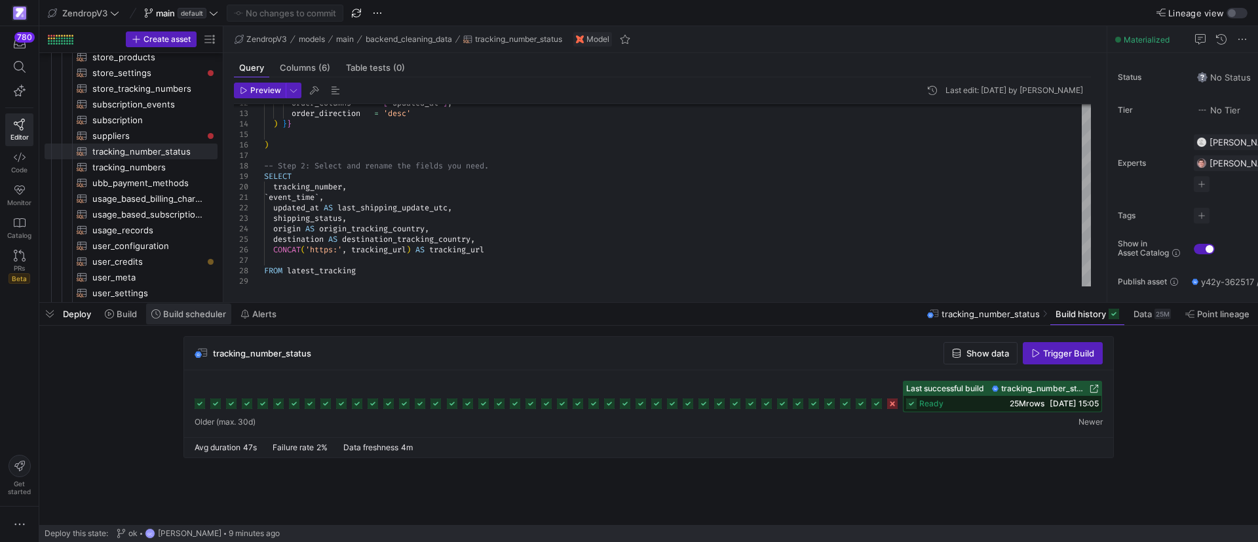
click at [156, 315] on icon at bounding box center [155, 313] width 9 height 9
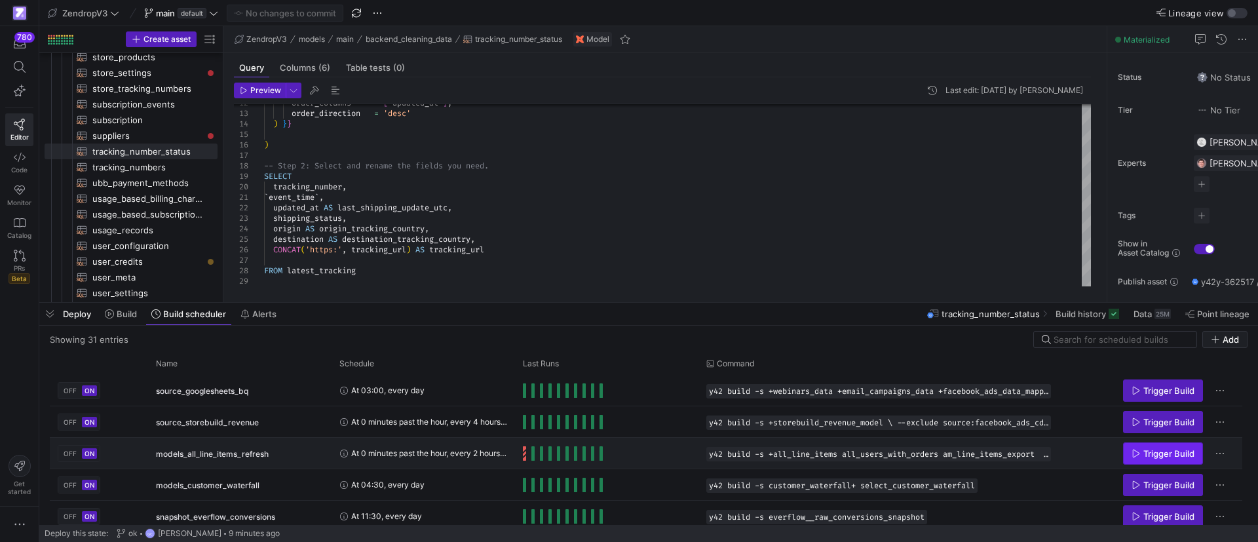
click at [1142, 455] on span "Trigger Build" at bounding box center [1163, 453] width 63 height 10
click at [45, 312] on span "button" at bounding box center [49, 314] width 21 height 22
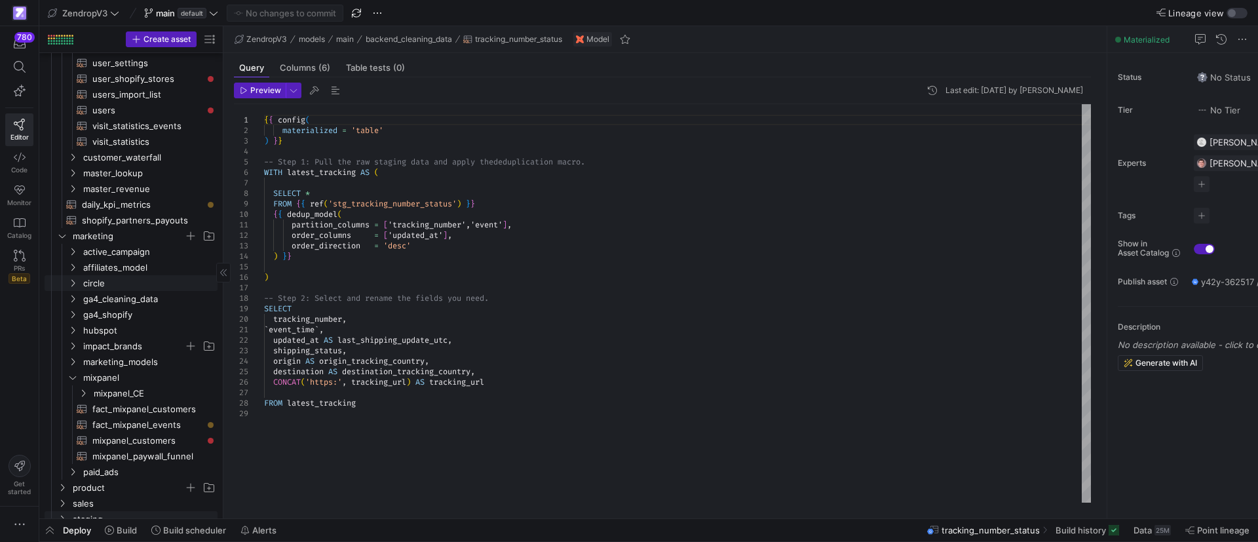
scroll to position [786, 0]
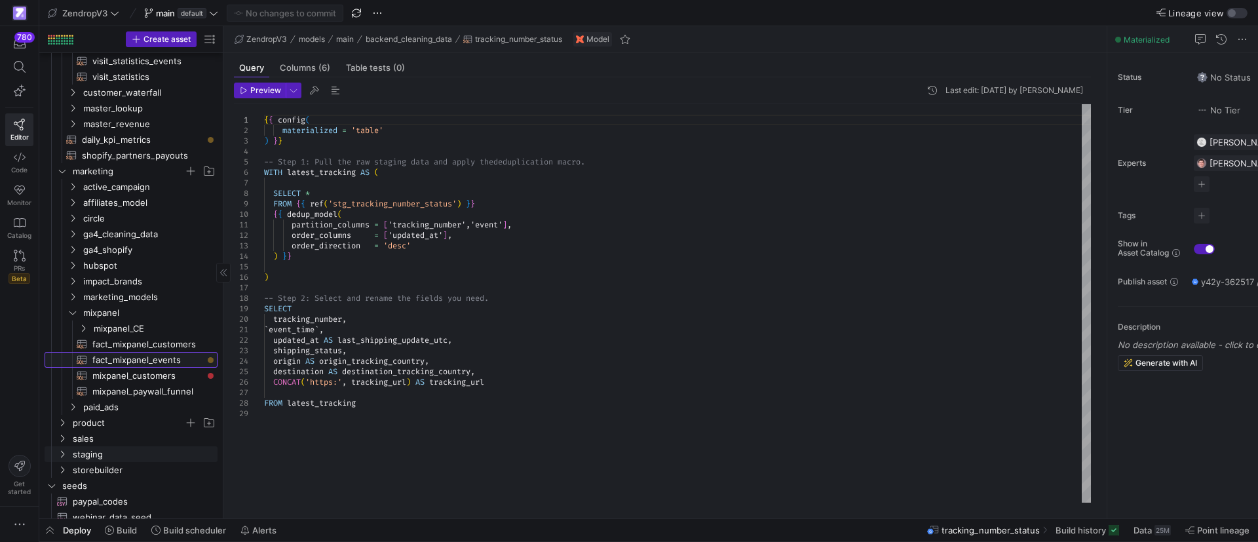
click at [155, 360] on span "fact_mixpanel_events​​​​​​​​​​" at bounding box center [147, 360] width 110 height 15
type textarea "{{ config( materialized='incremental', partition_by={"field": "event_at", "data…"
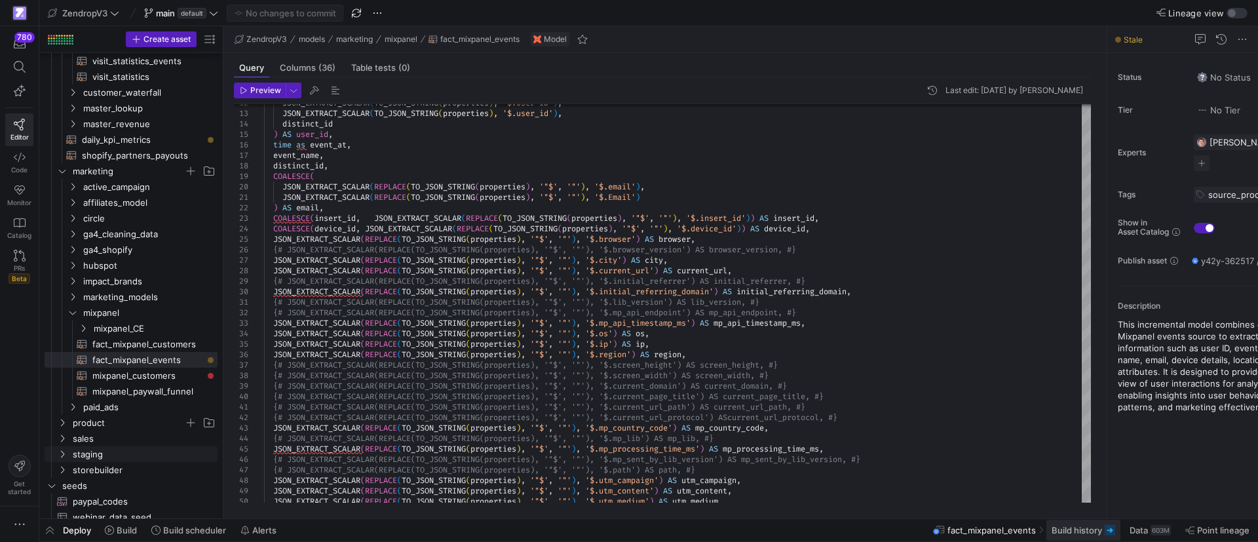
click at [1082, 529] on span "Build history" at bounding box center [1077, 530] width 50 height 10
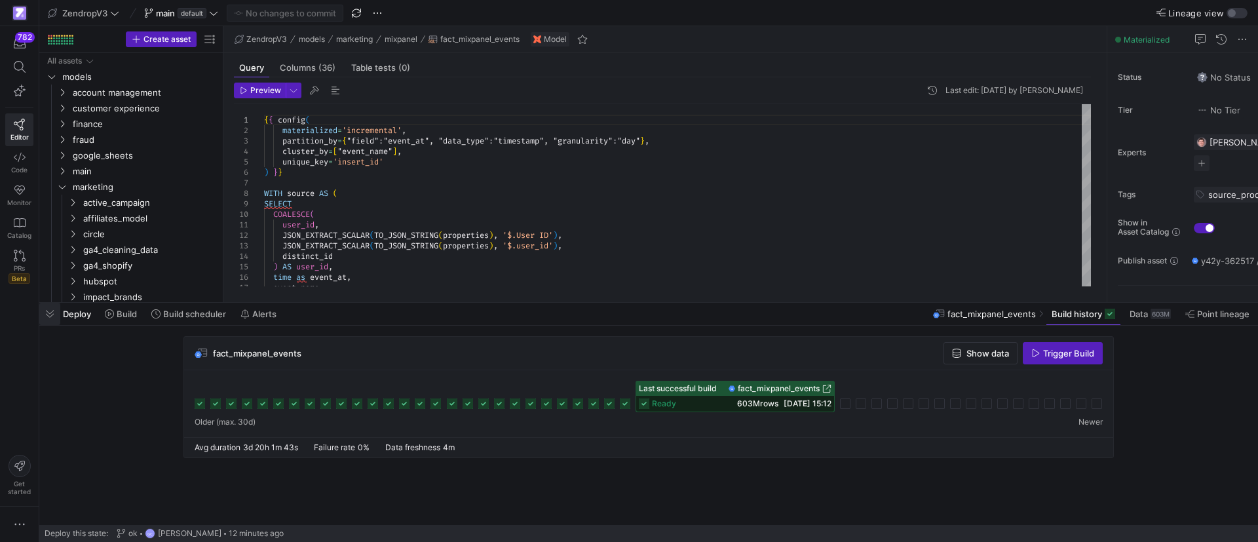
click at [55, 317] on span "button" at bounding box center [49, 314] width 21 height 22
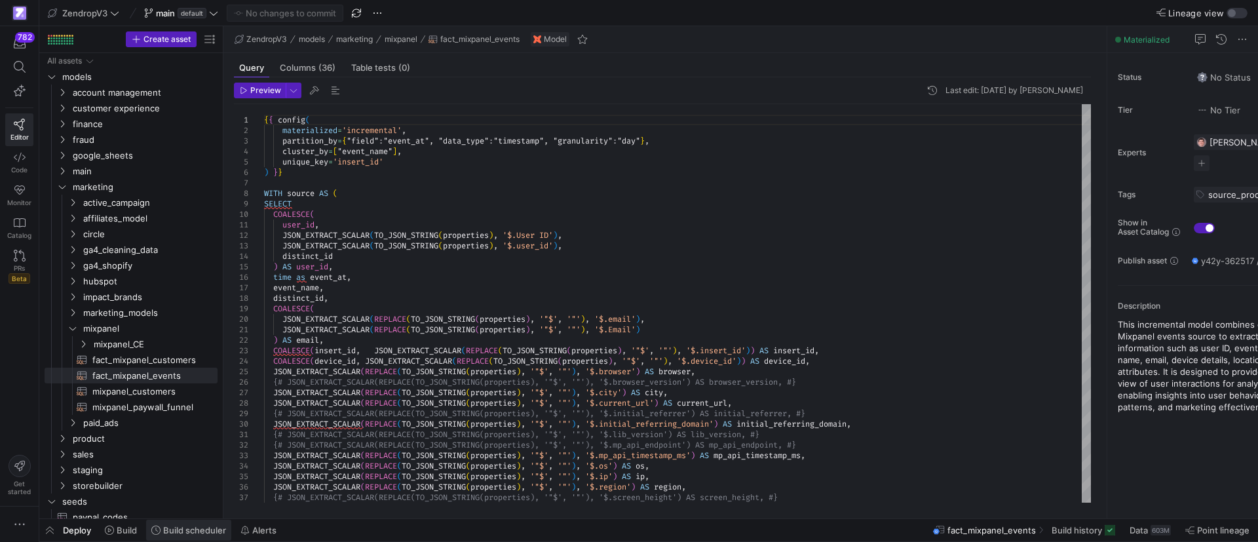
click at [197, 530] on span "Build scheduler" at bounding box center [194, 530] width 63 height 10
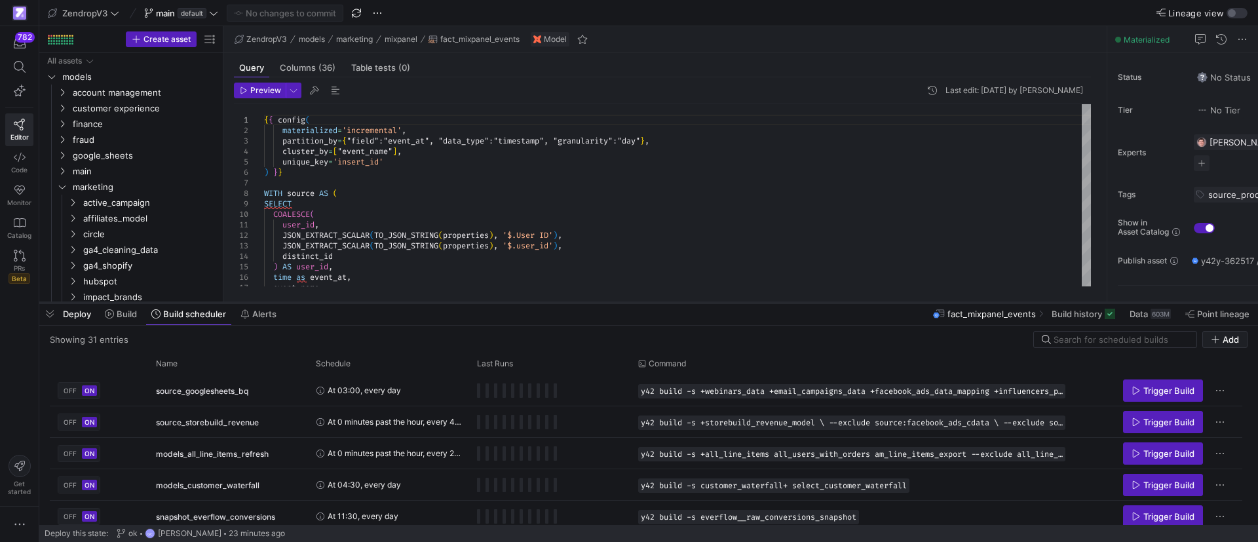
click at [374, 300] on as-split "ZendropV3 main default No changes to commit Lineage view Create asset Drag here…" at bounding box center [648, 271] width 1219 height 542
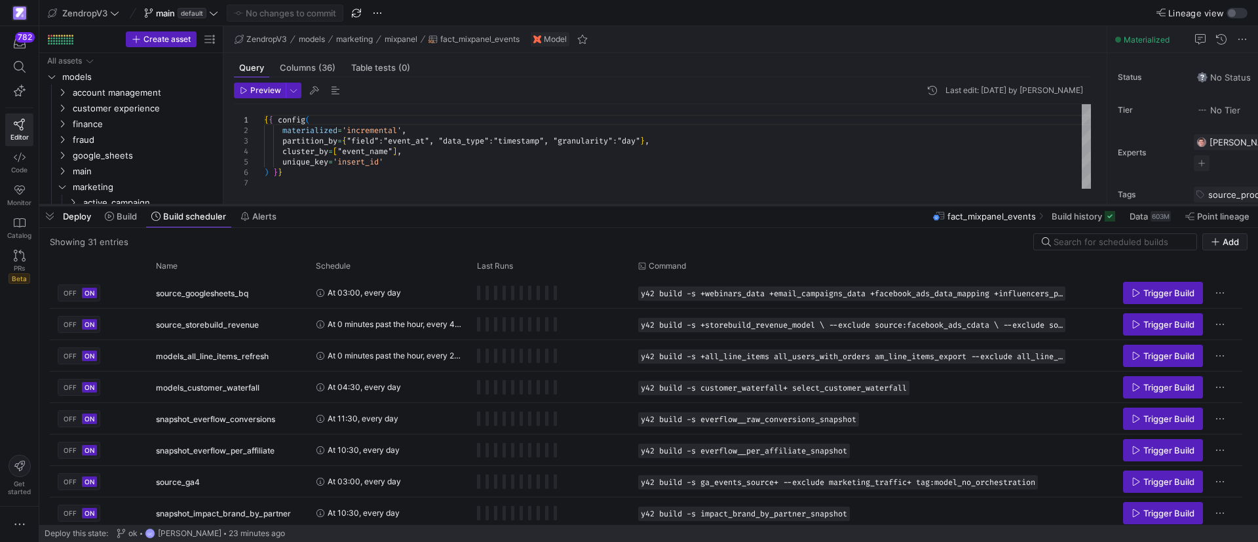
drag, startPoint x: 374, startPoint y: 300, endPoint x: 385, endPoint y: 187, distance: 113.3
click at [385, 203] on div at bounding box center [648, 205] width 1219 height 5
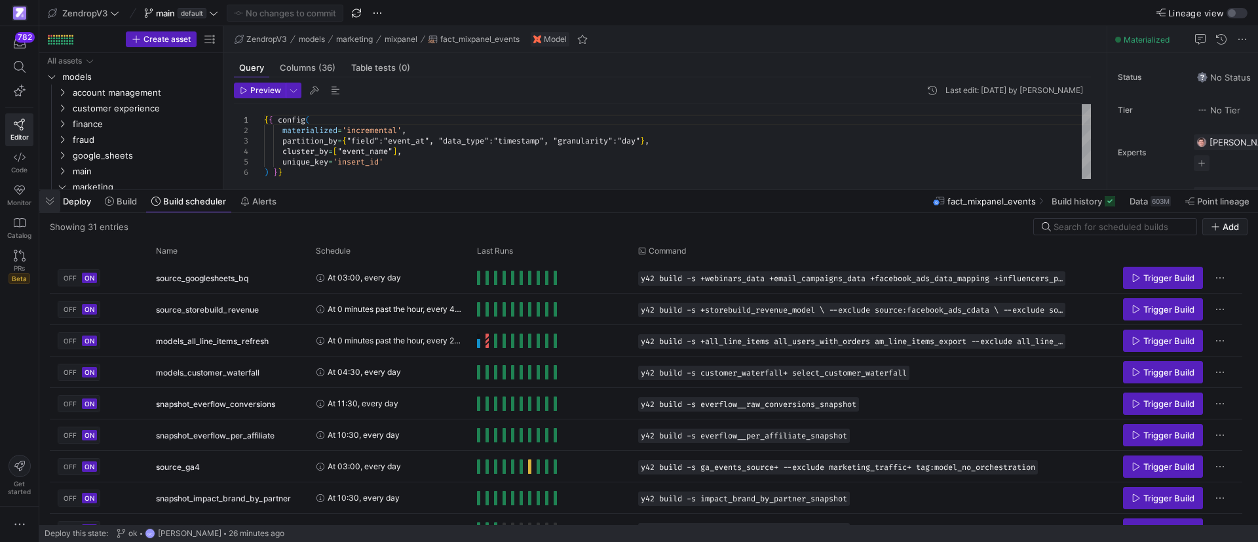
click at [44, 197] on span "button" at bounding box center [49, 201] width 21 height 22
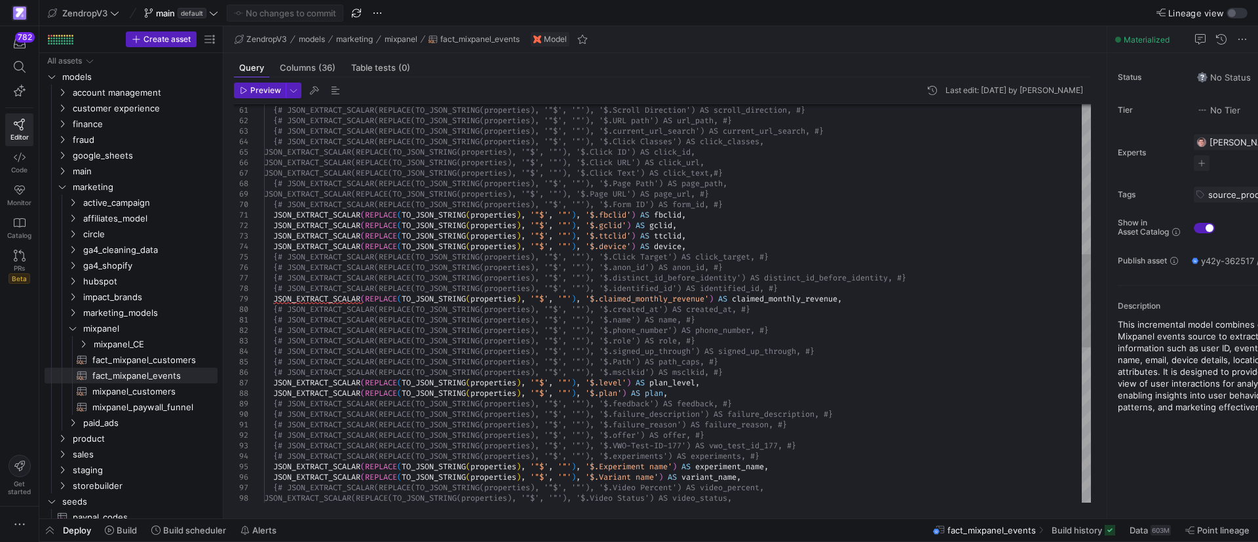
click at [620, 389] on div "{# JSON_EXTRACT_SCALAR(REPLACE(TO_JSON_STRING(prop erties), '"$', '"'), '$.Scro…" at bounding box center [677, 314] width 827 height 1699
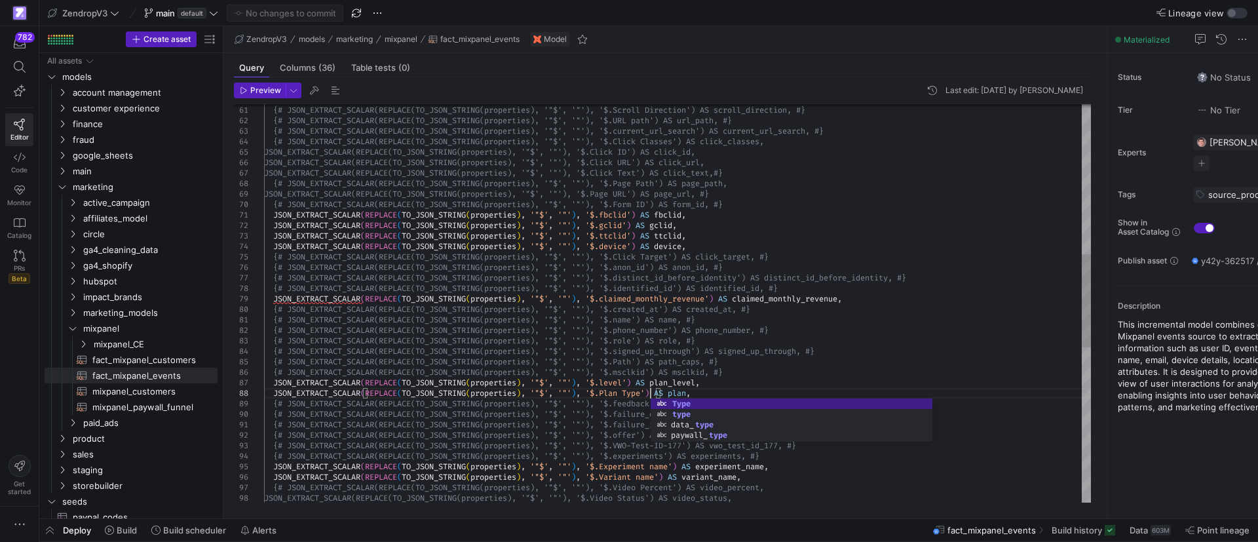
scroll to position [52, 387]
click at [741, 389] on div "{# JSON_EXTRACT_SCALAR(REPLACE(TO_JSON_STRING(prop erties), '"$', '"'), '$.Scro…" at bounding box center [677, 314] width 827 height 1699
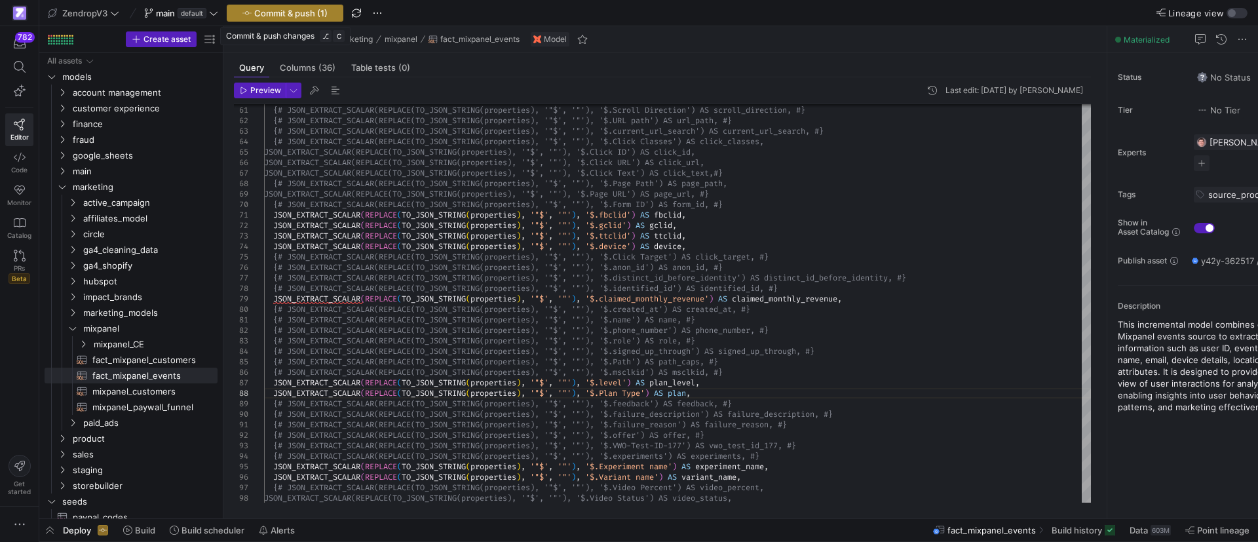
type textarea "XTRACT_SCALAR(REPLACE(TO_JSON_STRING(properties), '"$', '"'), '$.signed_up_thro…"
click at [286, 12] on span "Commit & push (1)" at bounding box center [290, 13] width 73 height 10
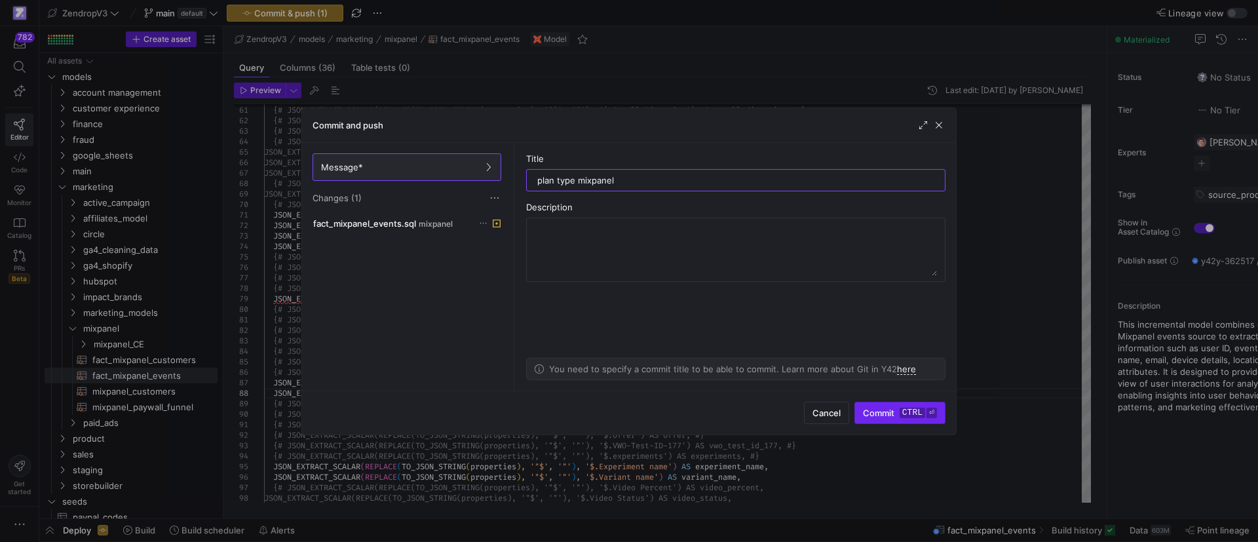
type input "plan type mixpanel"
click at [878, 410] on span "Commit ctrl ⏎" at bounding box center [900, 413] width 74 height 10
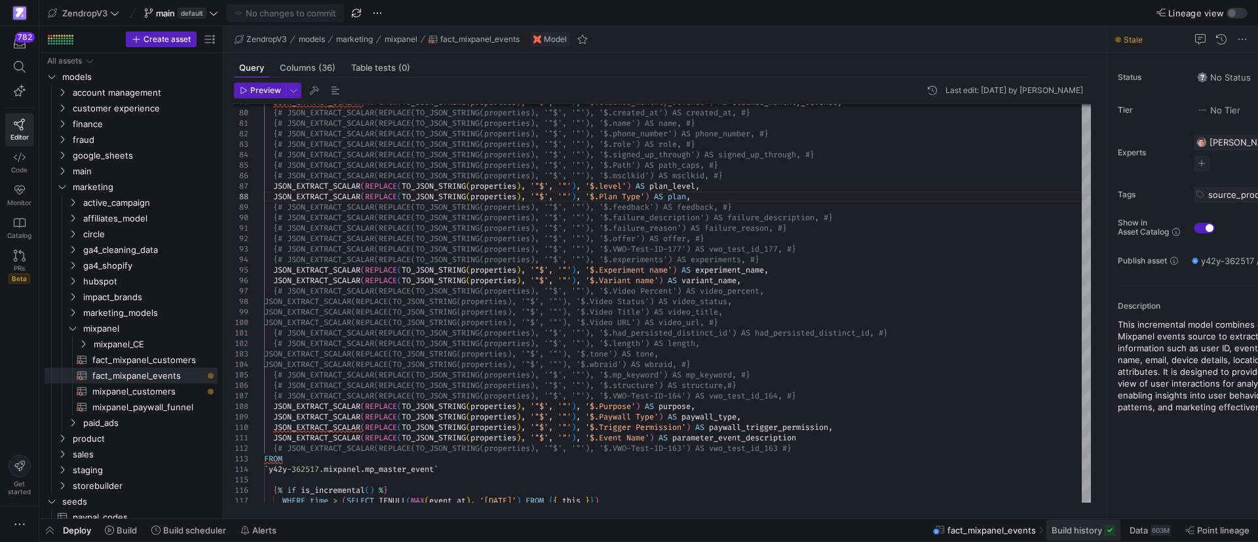
click at [1080, 527] on span "Build history" at bounding box center [1077, 530] width 50 height 10
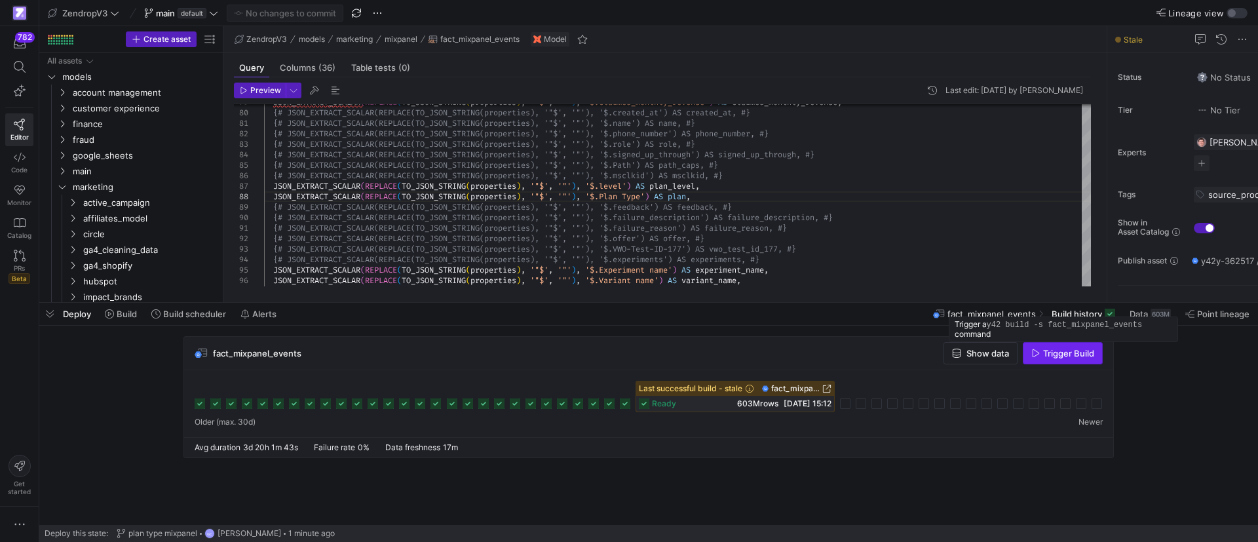
click at [1058, 354] on span "Trigger Build" at bounding box center [1068, 353] width 51 height 10
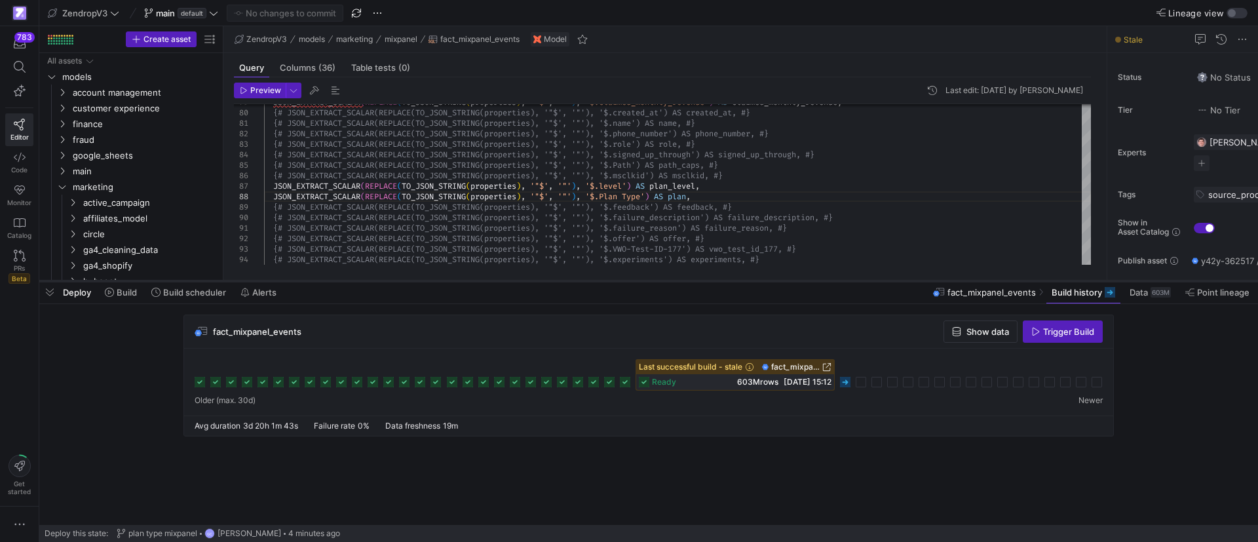
drag, startPoint x: 420, startPoint y: 303, endPoint x: 424, endPoint y: 282, distance: 22.0
click at [424, 282] on div at bounding box center [648, 281] width 1219 height 5
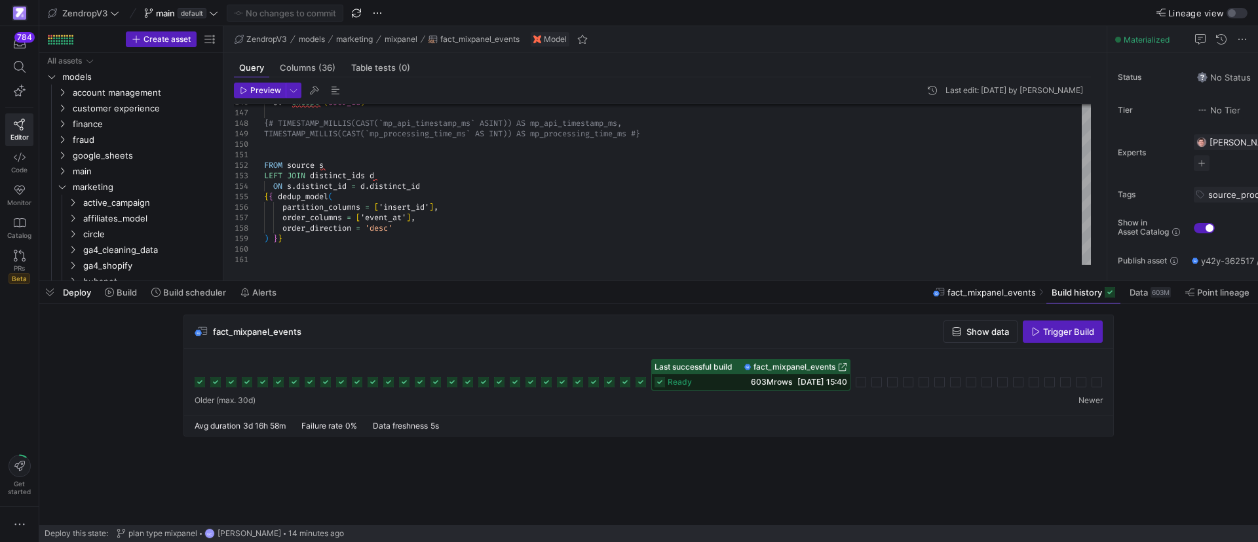
click at [584, 328] on div "fact_mixpanel_events Show data Trigger Build" at bounding box center [648, 331] width 929 height 33
click at [351, 9] on span "button" at bounding box center [357, 13] width 16 height 16
click at [1230, 80] on span at bounding box center [1221, 74] width 30 height 21
